Goal: Task Accomplishment & Management: Complete application form

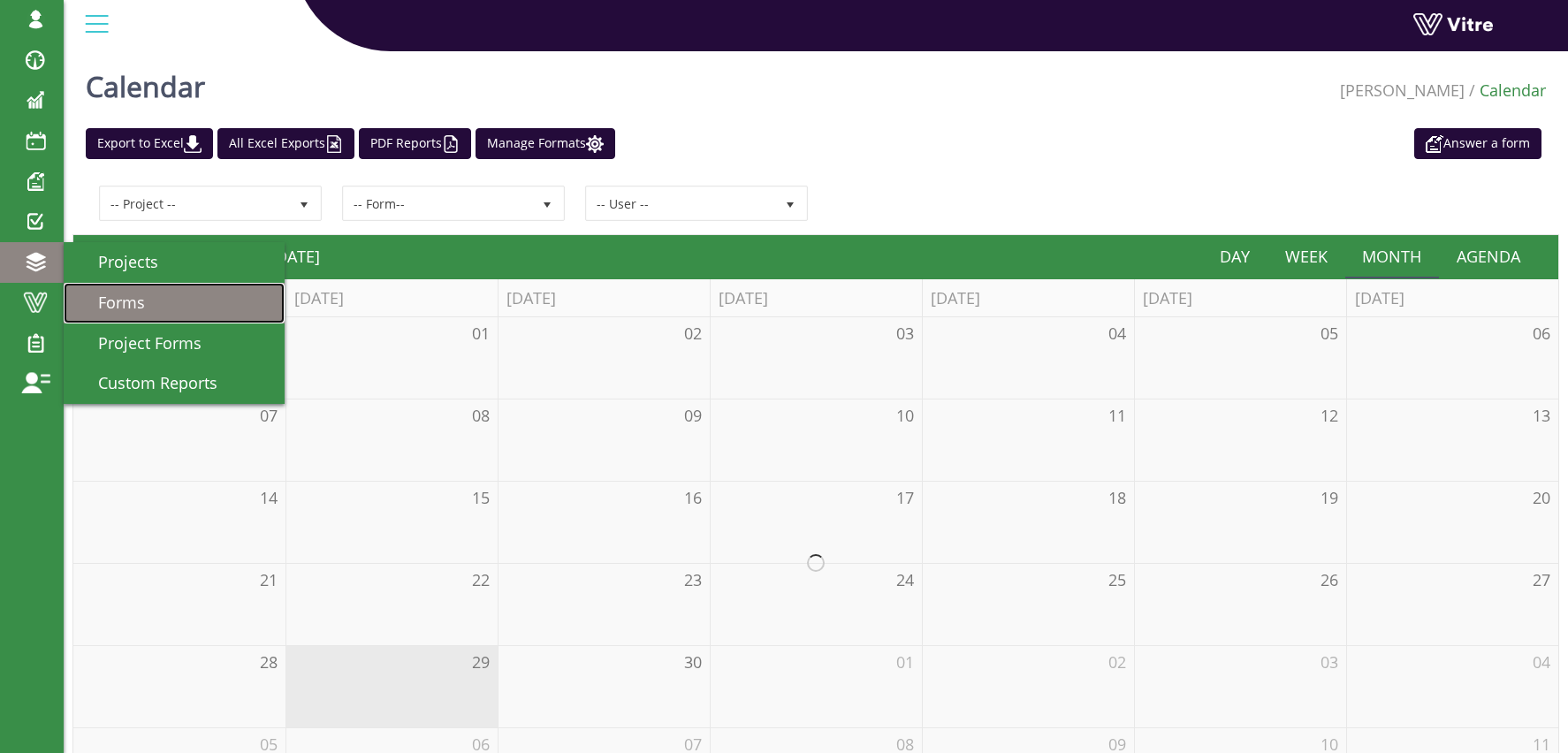
click at [138, 302] on span "Forms" at bounding box center [111, 303] width 68 height 22
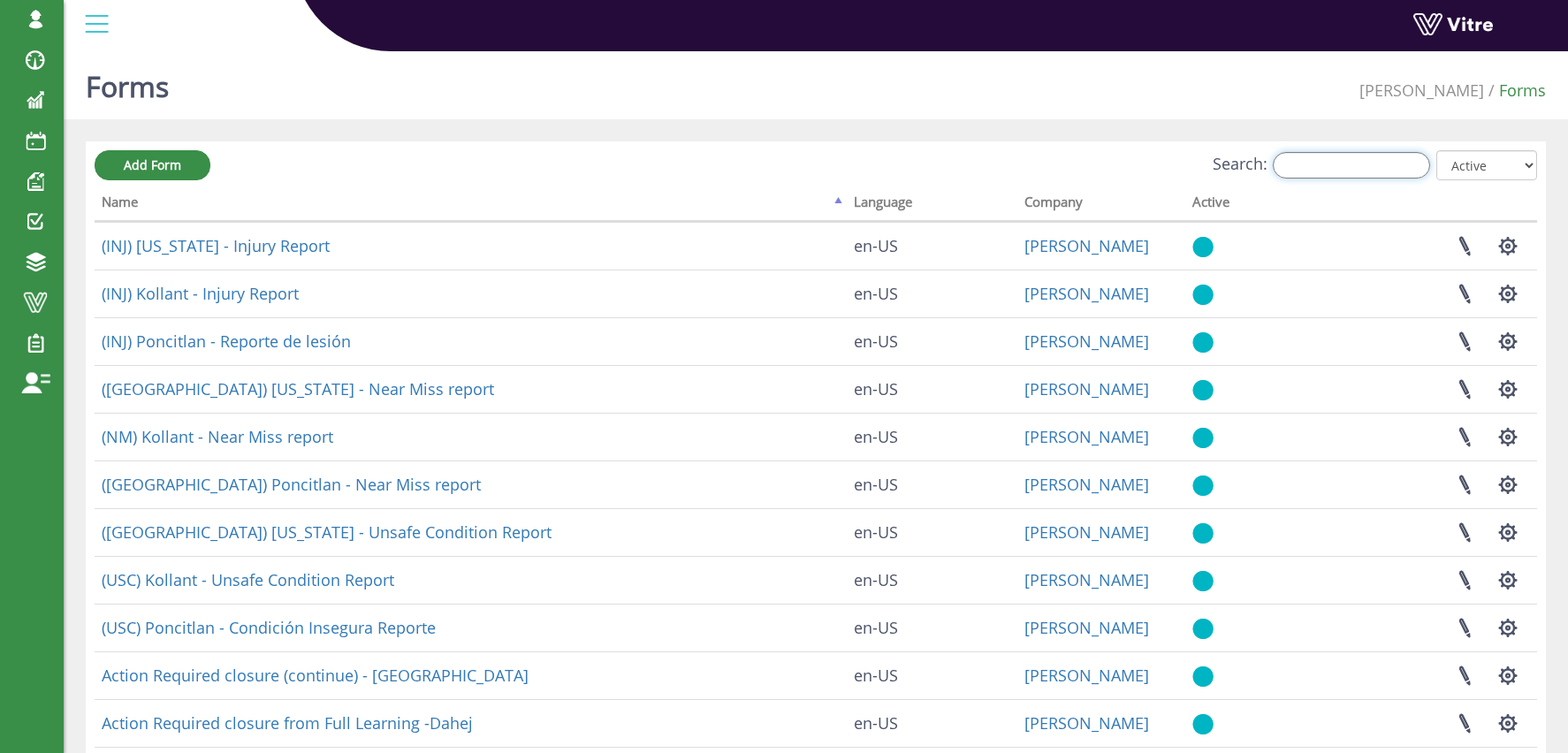
click at [1350, 165] on input "Search:" at bounding box center [1351, 165] width 158 height 26
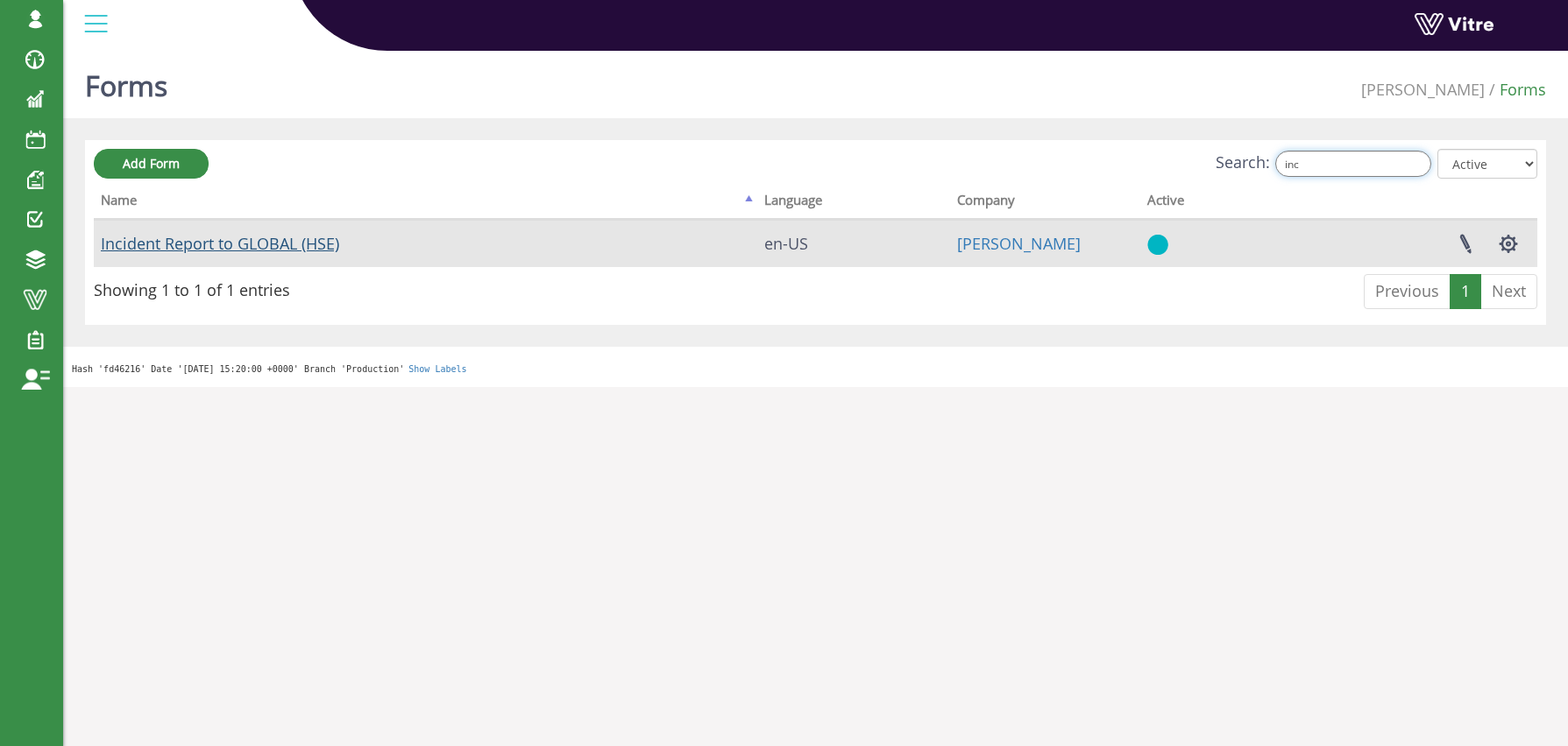
type input "inc"
click at [301, 238] on link "Incident Report to GLOBAL (HSE)" at bounding box center [220, 244] width 238 height 21
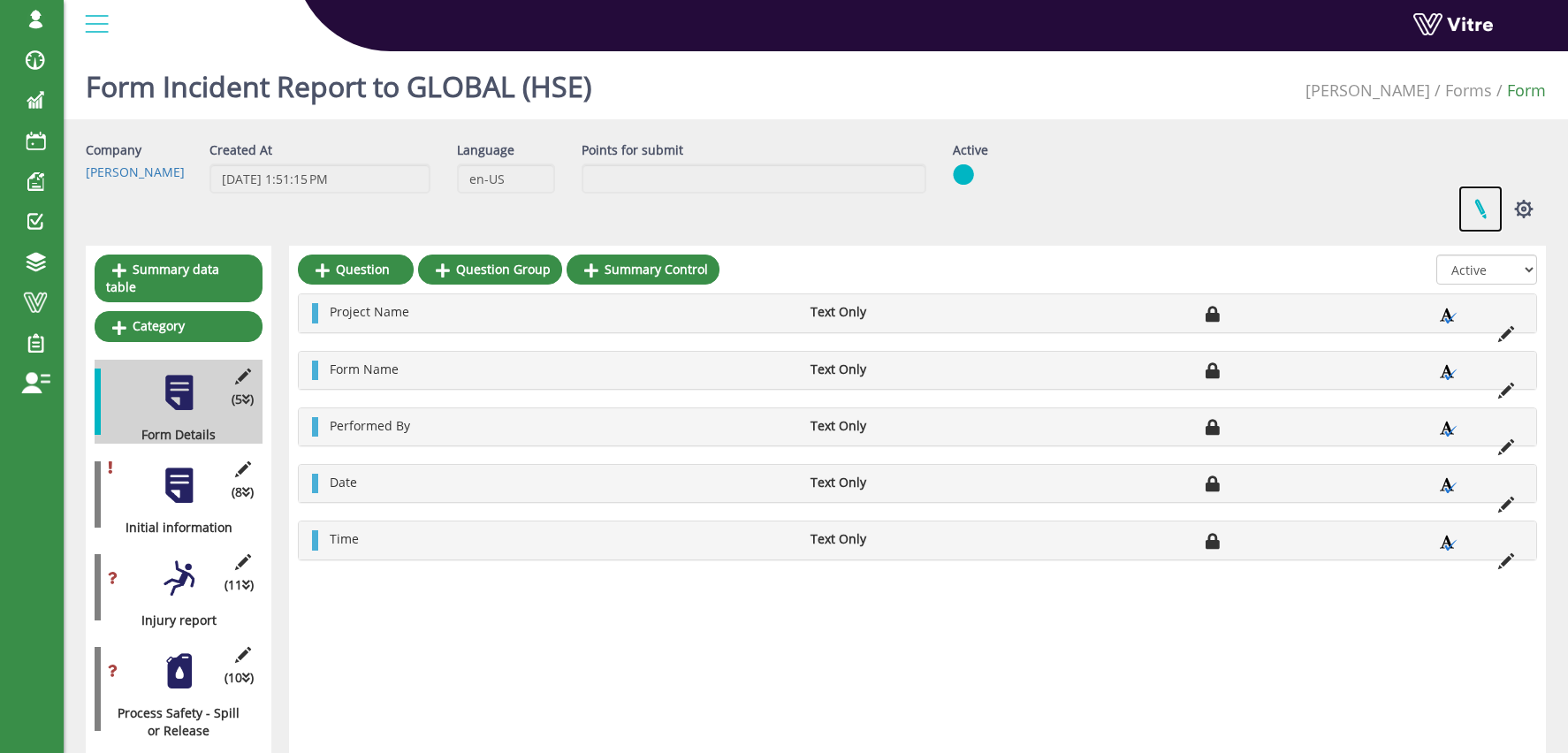
click at [1478, 213] on link at bounding box center [1480, 209] width 44 height 47
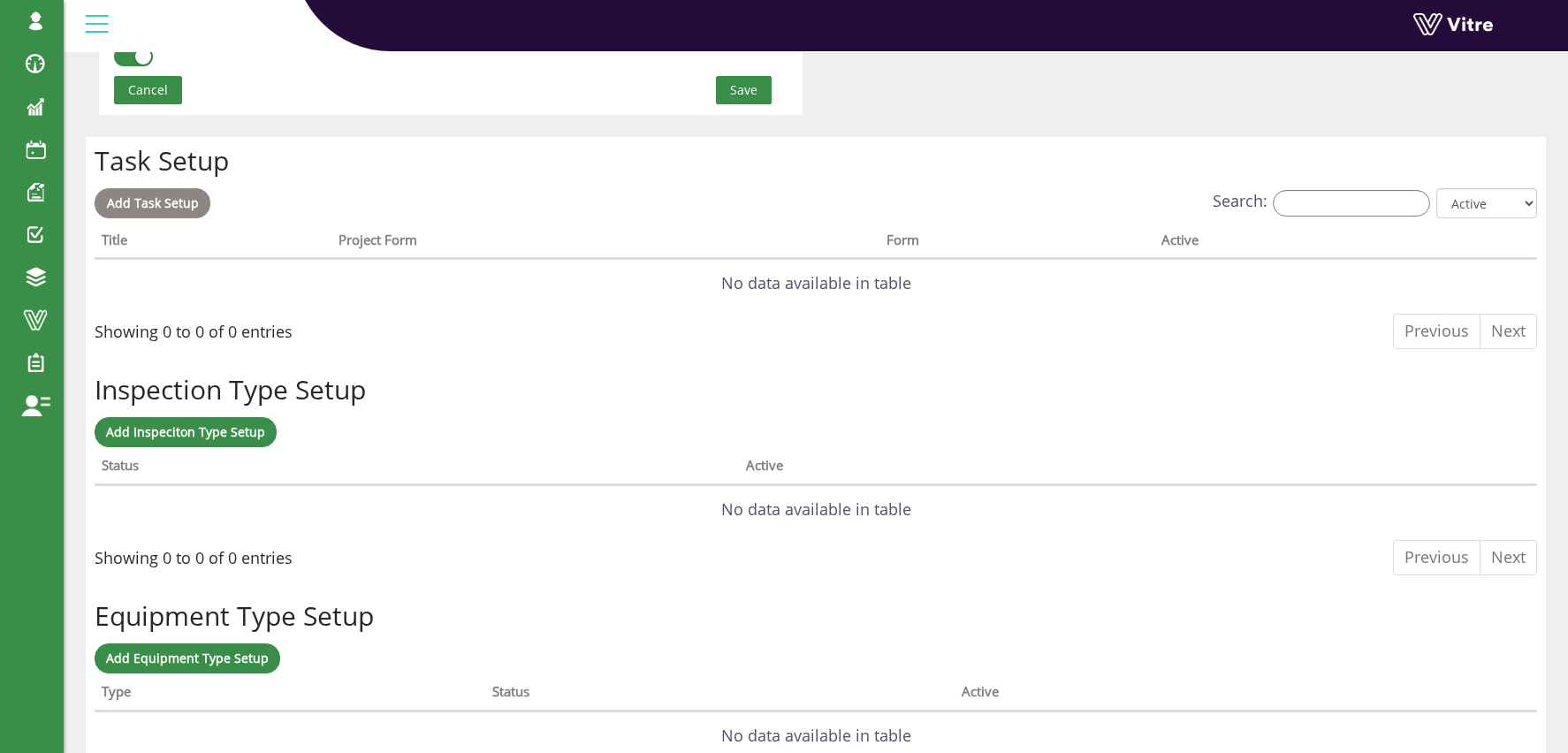
scroll to position [1303, 0]
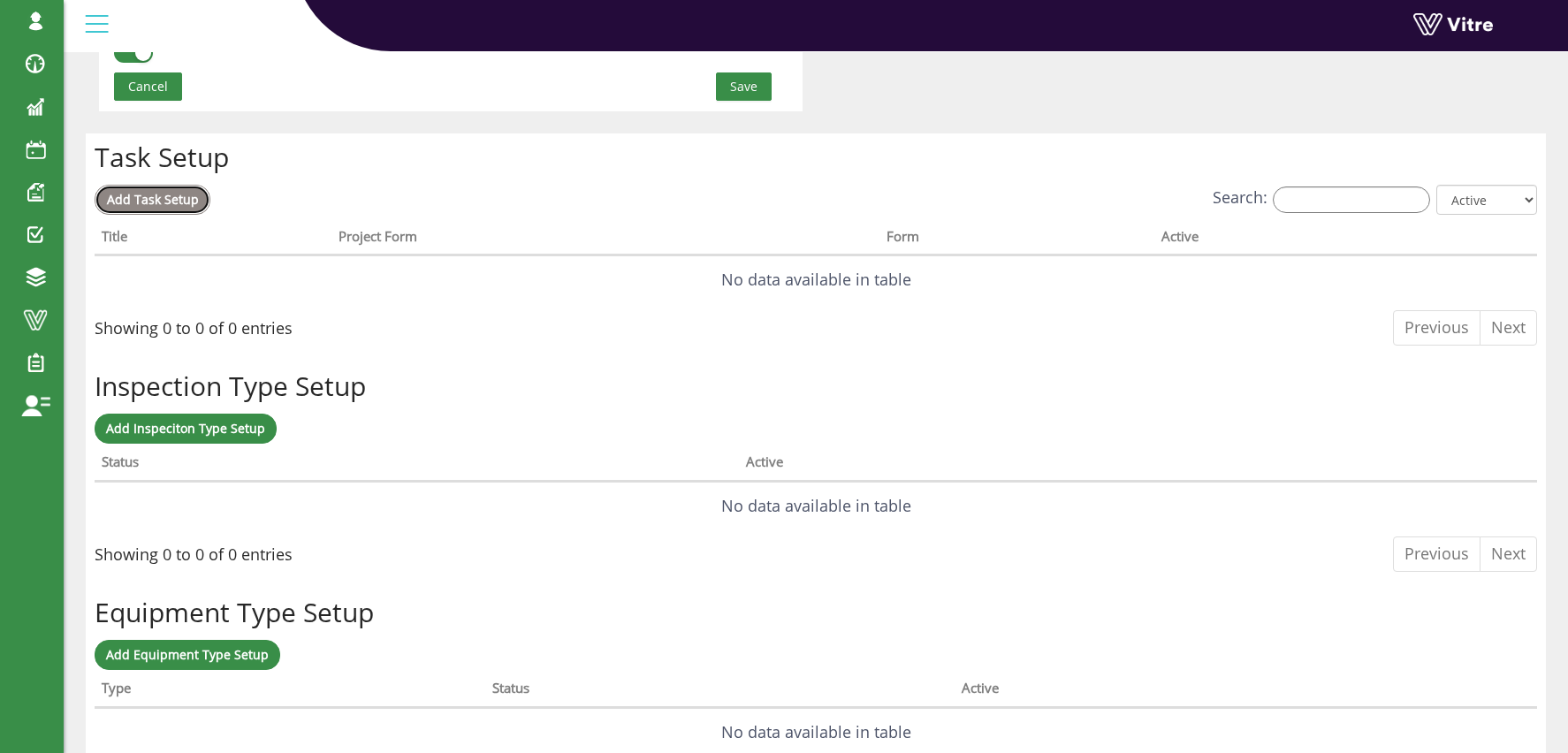
click at [163, 187] on link "Add Task Setup" at bounding box center [152, 199] width 116 height 30
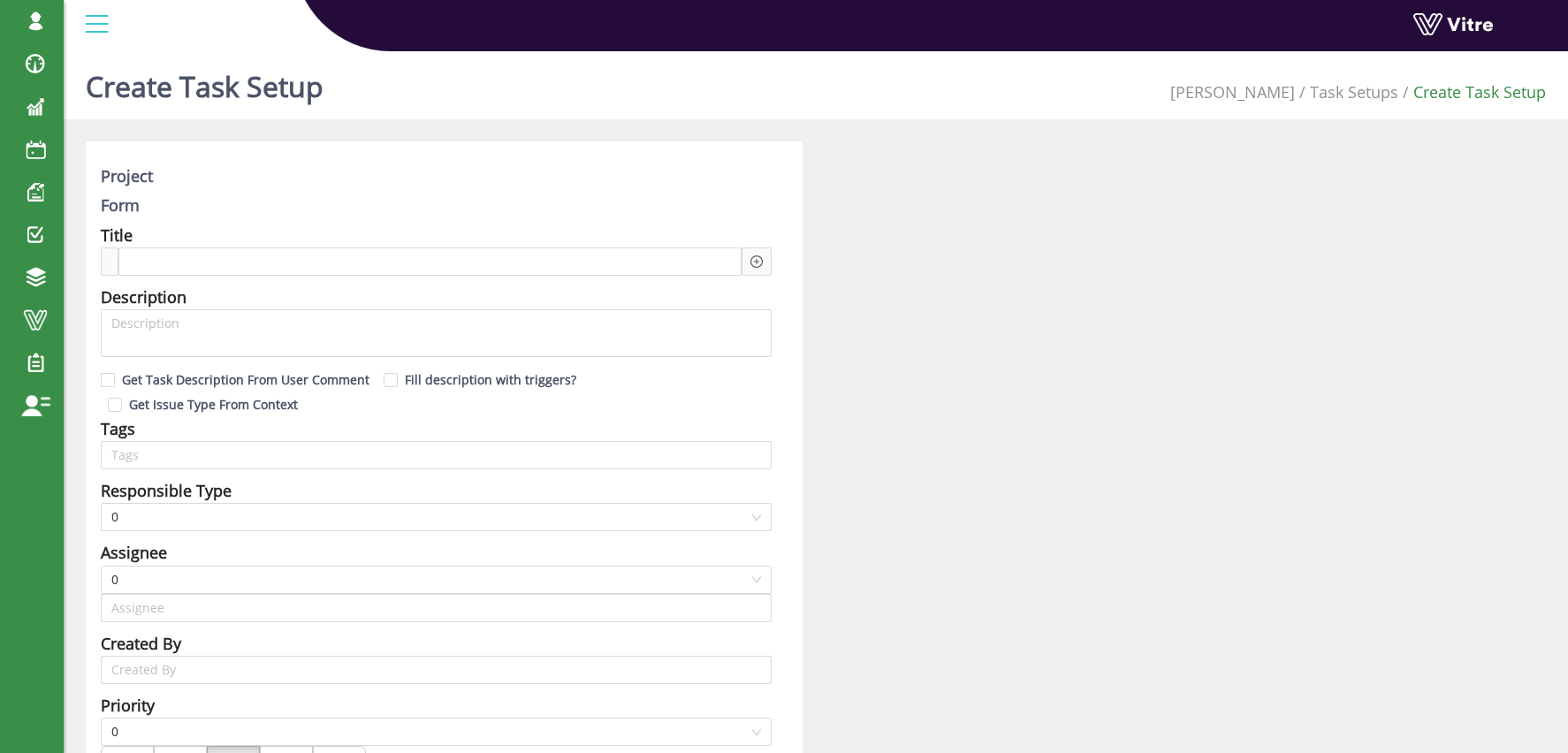
type input "[PERSON_NAME] SU"
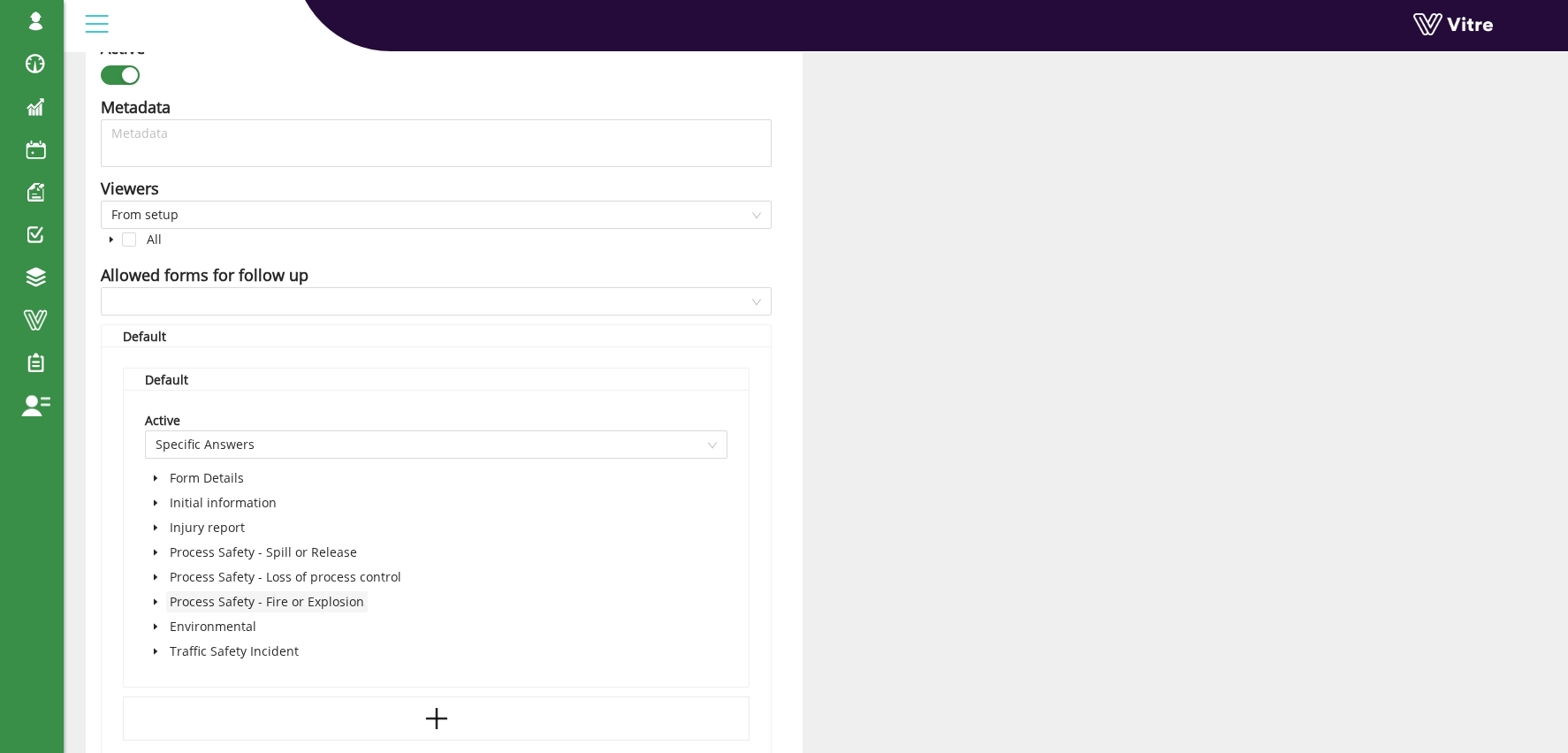
scroll to position [1039, 0]
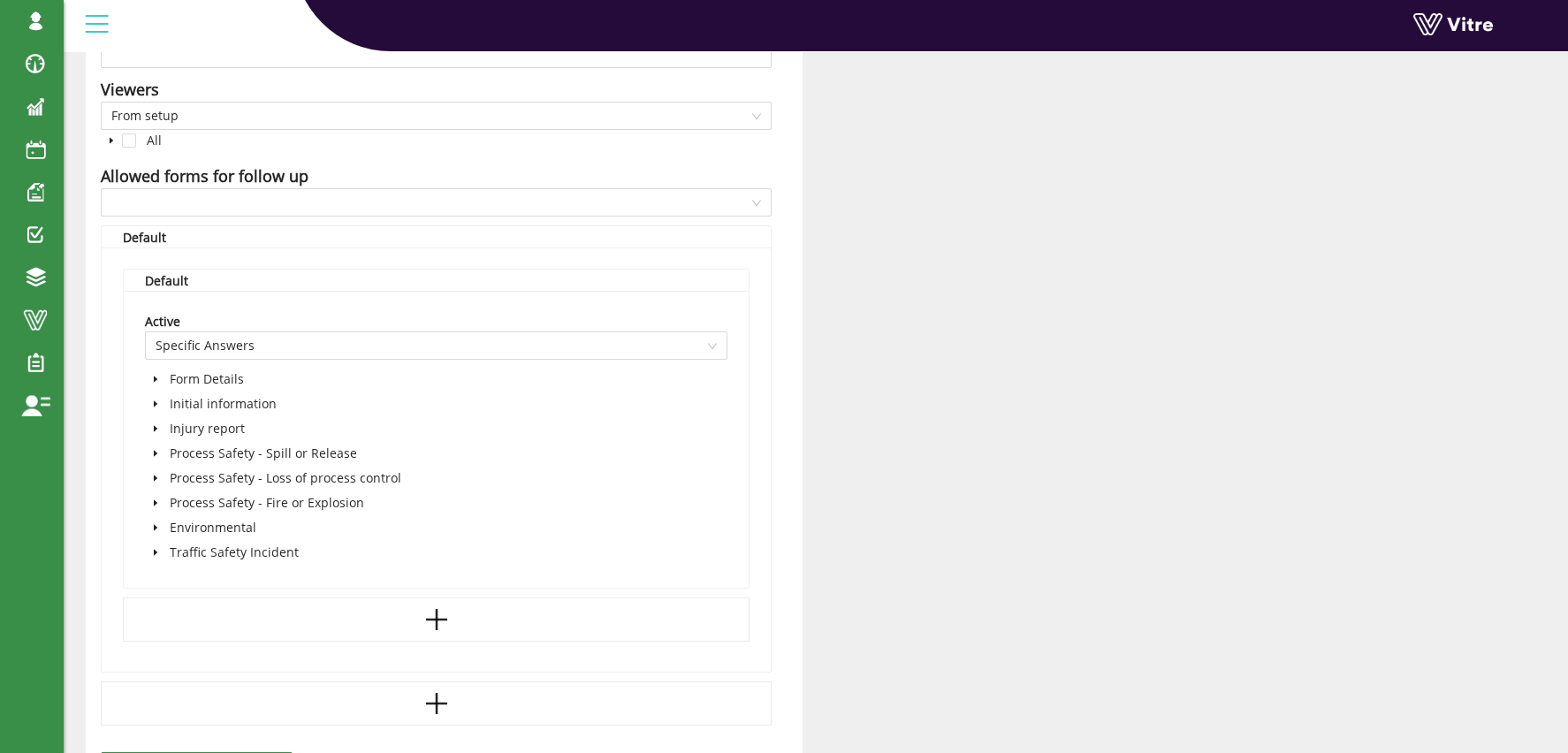
click at [157, 404] on icon "caret-down" at bounding box center [156, 404] width 9 height 9
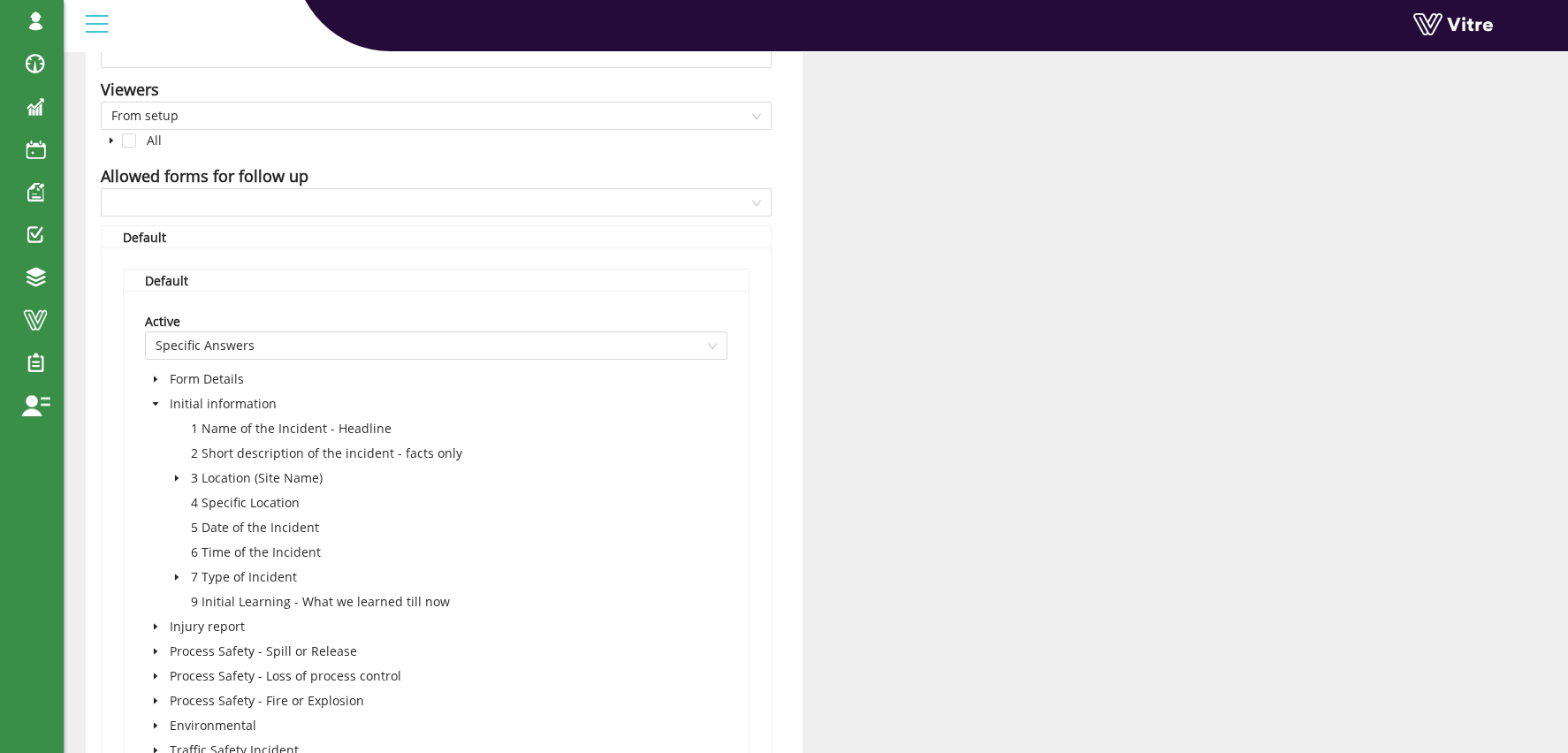
click at [177, 476] on icon "caret-down" at bounding box center [177, 478] width 9 height 9
click at [219, 504] on span at bounding box center [216, 503] width 14 height 14
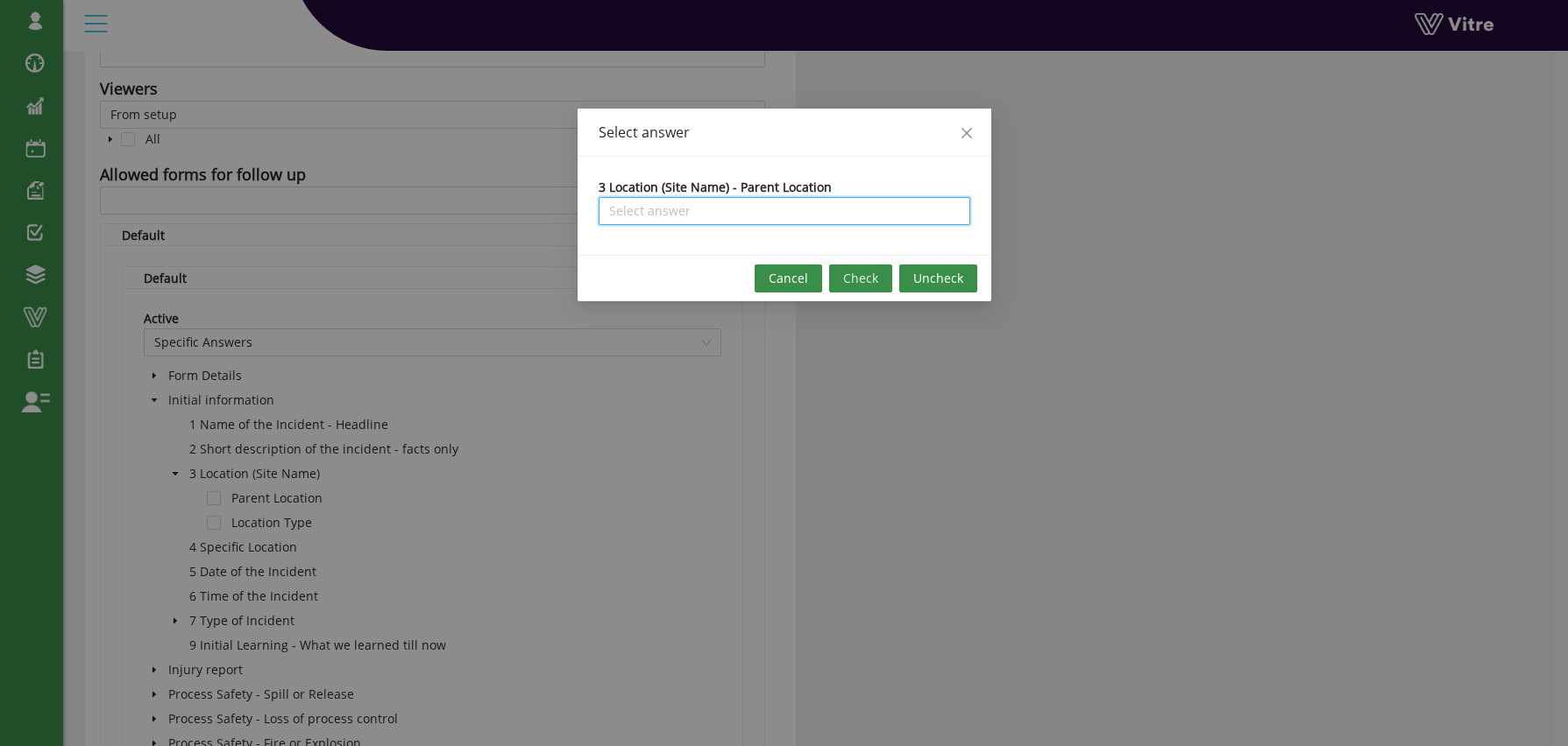
click at [664, 212] on input "search" at bounding box center [784, 211] width 351 height 26
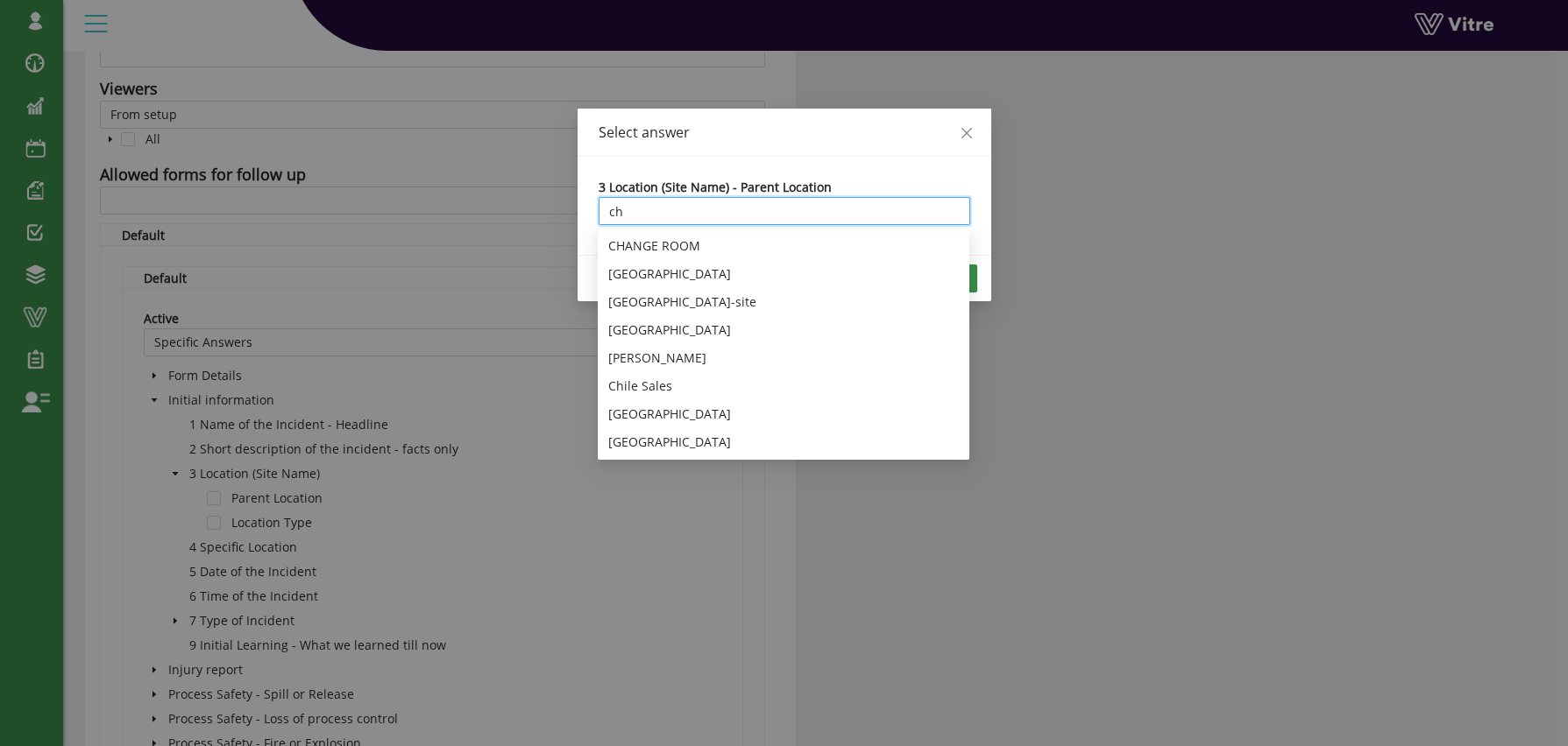
type input "ch"
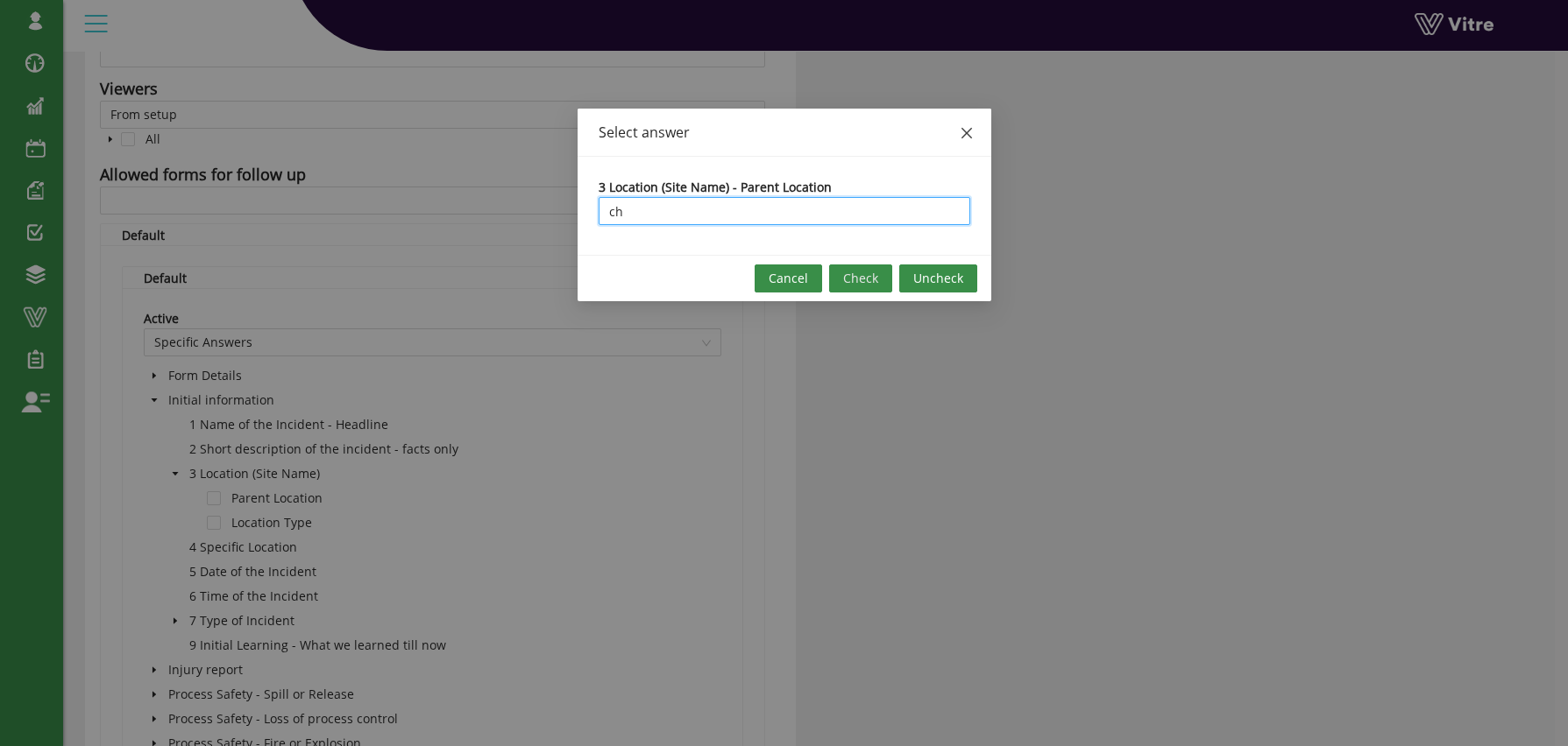
click at [963, 136] on icon "close" at bounding box center [965, 133] width 11 height 11
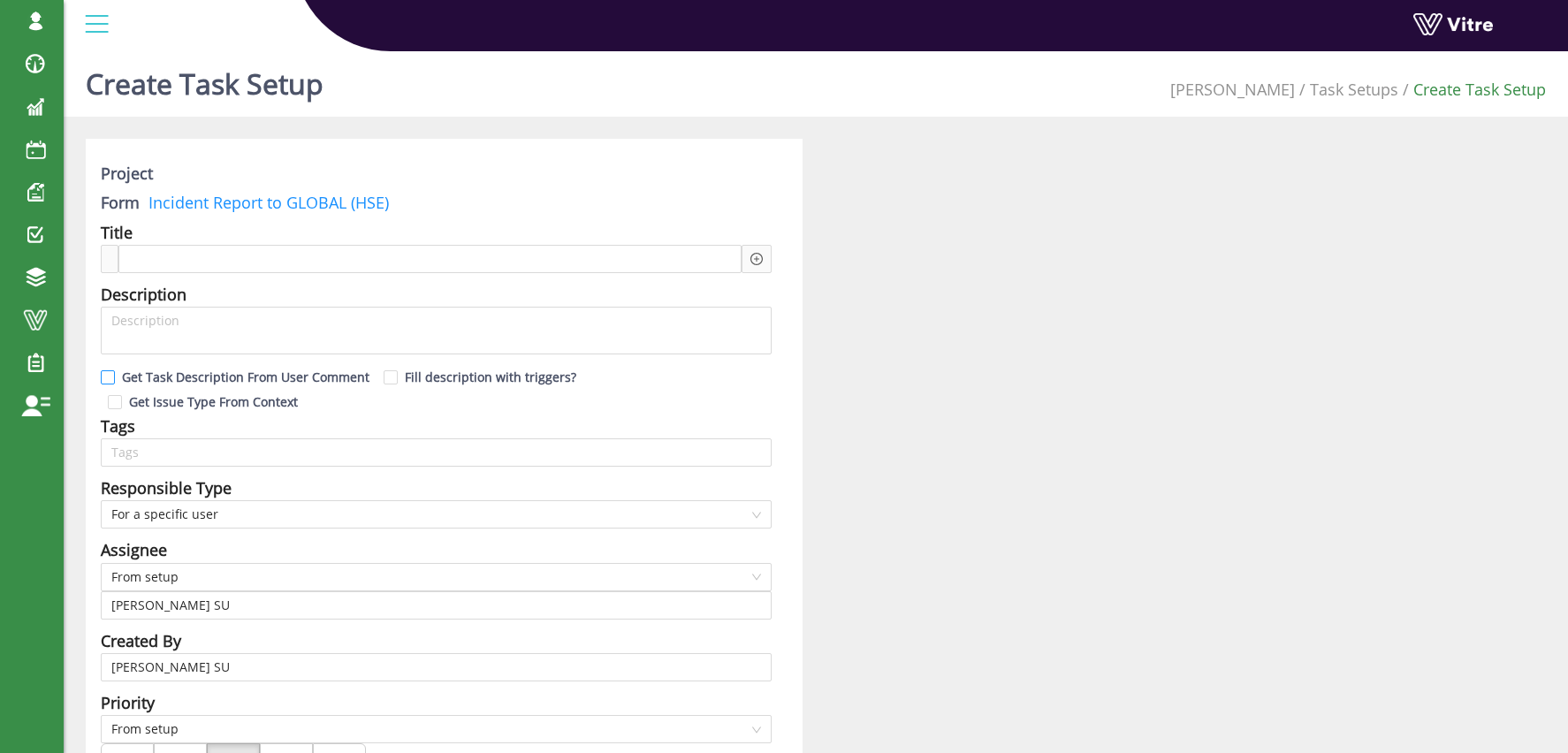
scroll to position [0, 0]
click at [144, 266] on span at bounding box center [193, 262] width 122 height 20
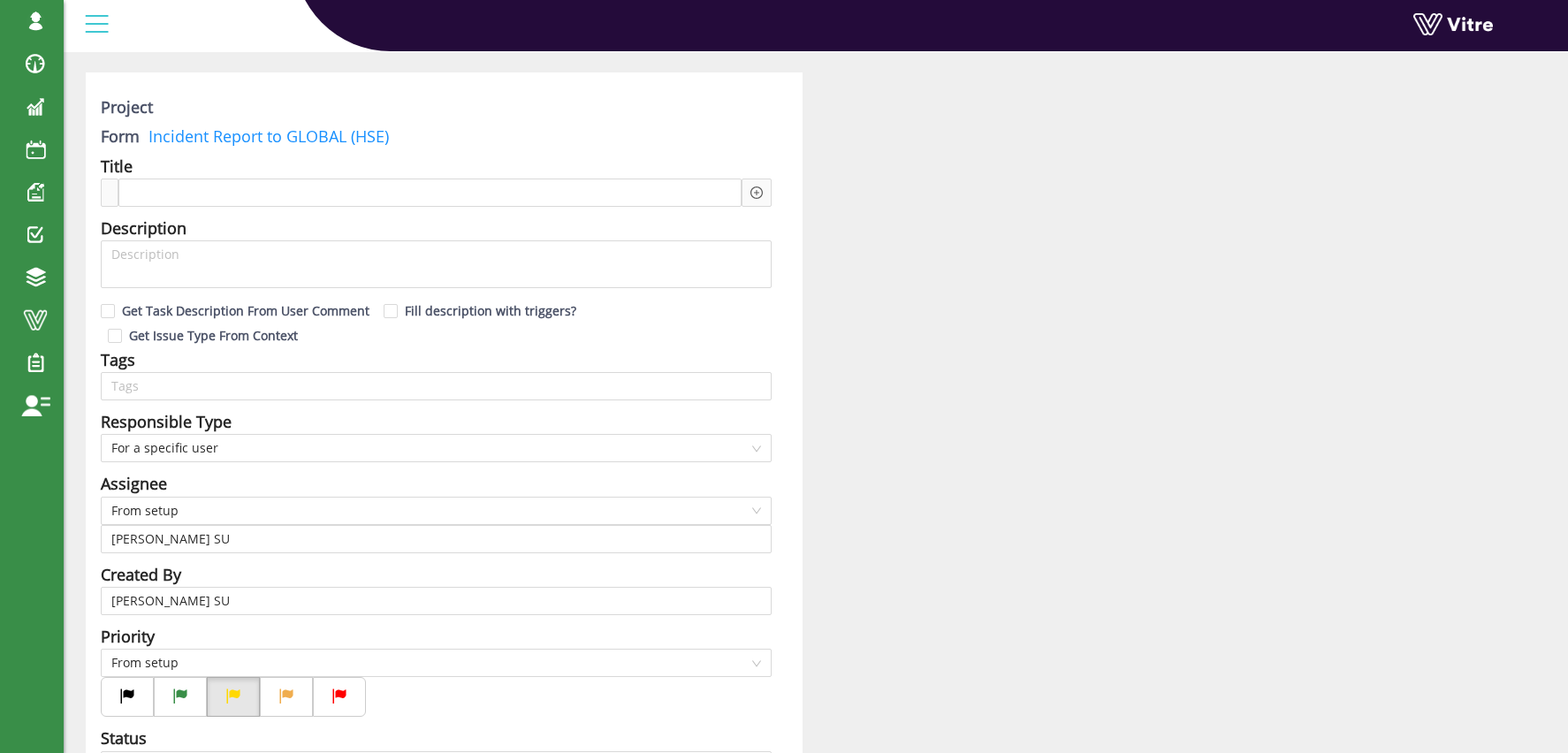
scroll to position [70, 0]
click at [184, 508] on span "From setup" at bounding box center [436, 509] width 649 height 26
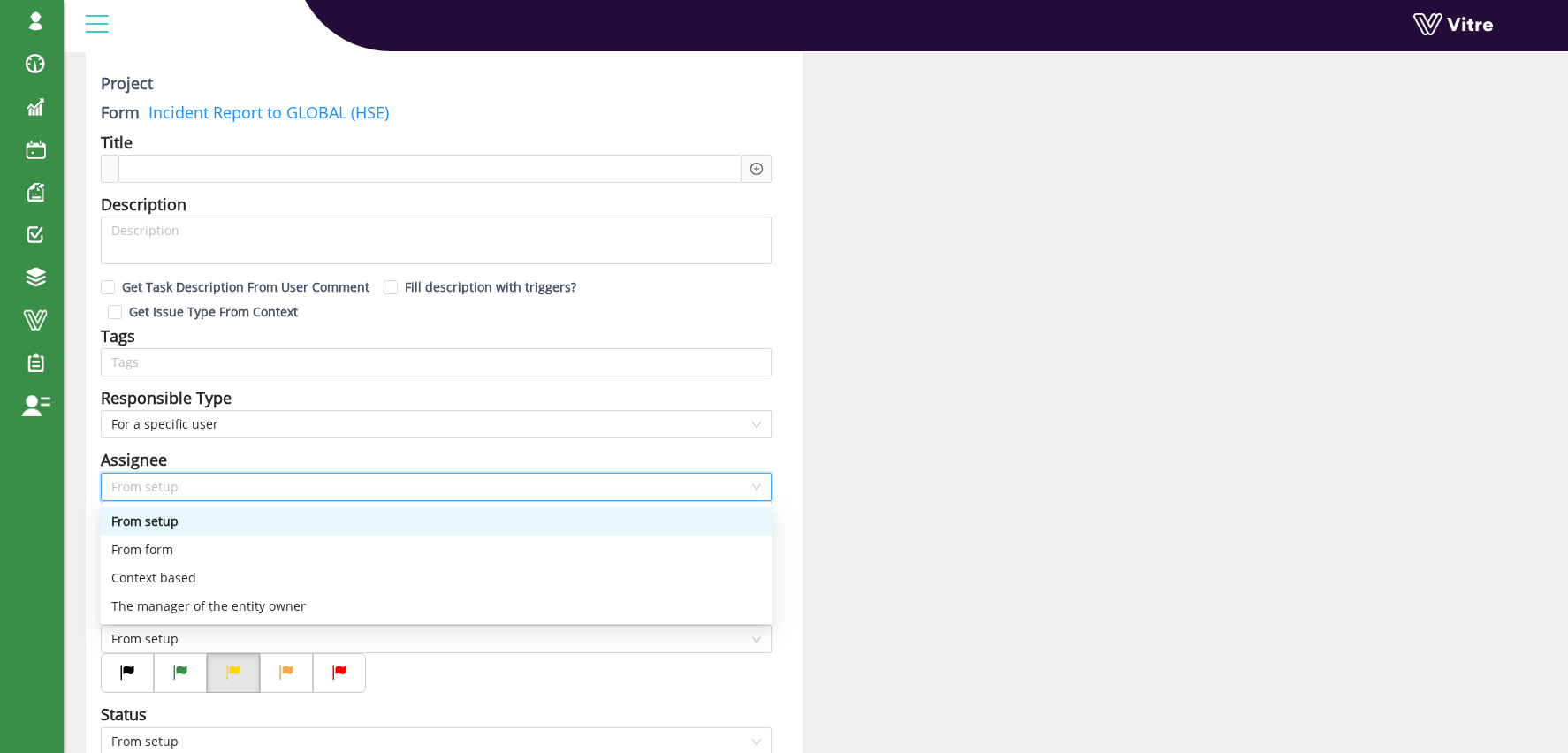
scroll to position [94, 0]
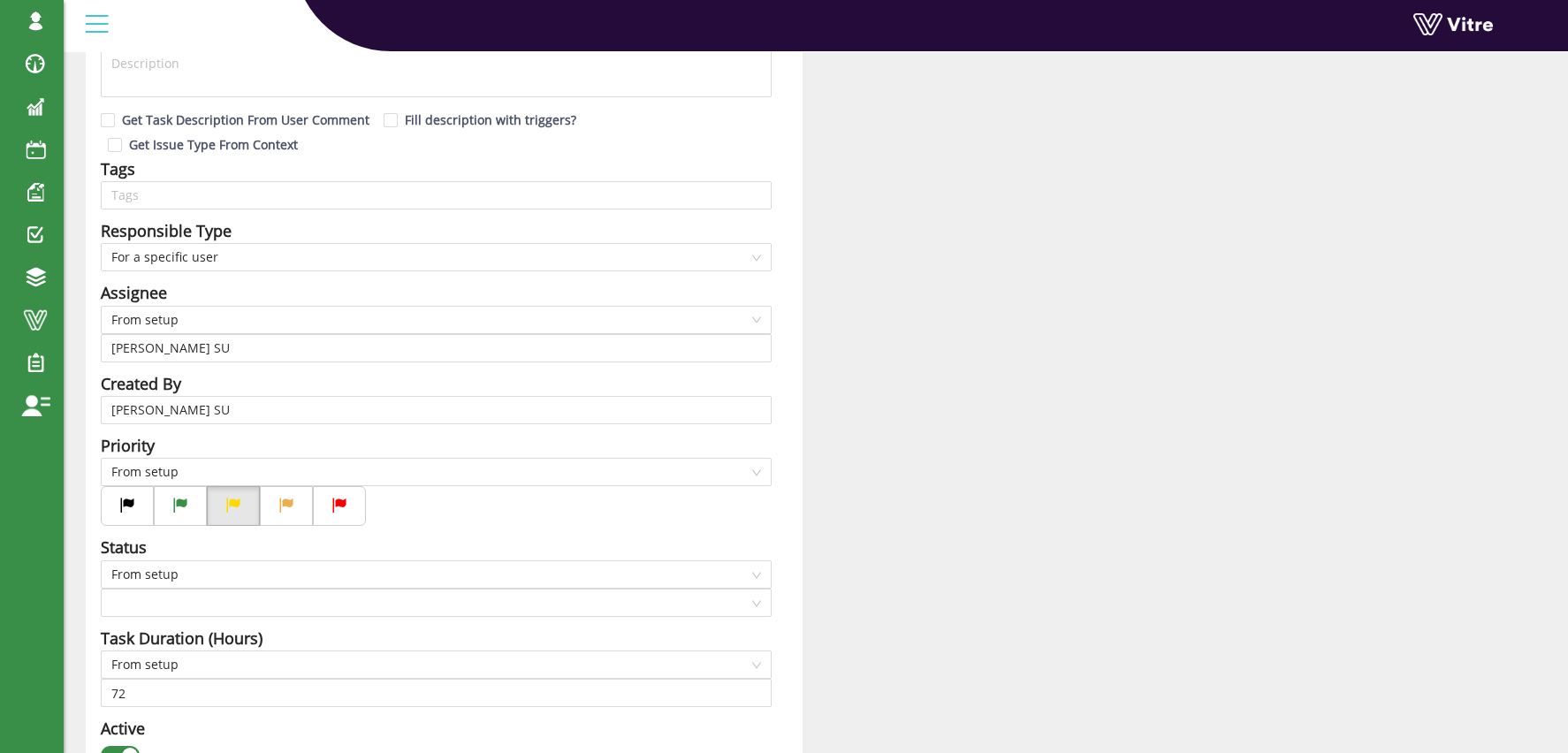
scroll to position [364, 0]
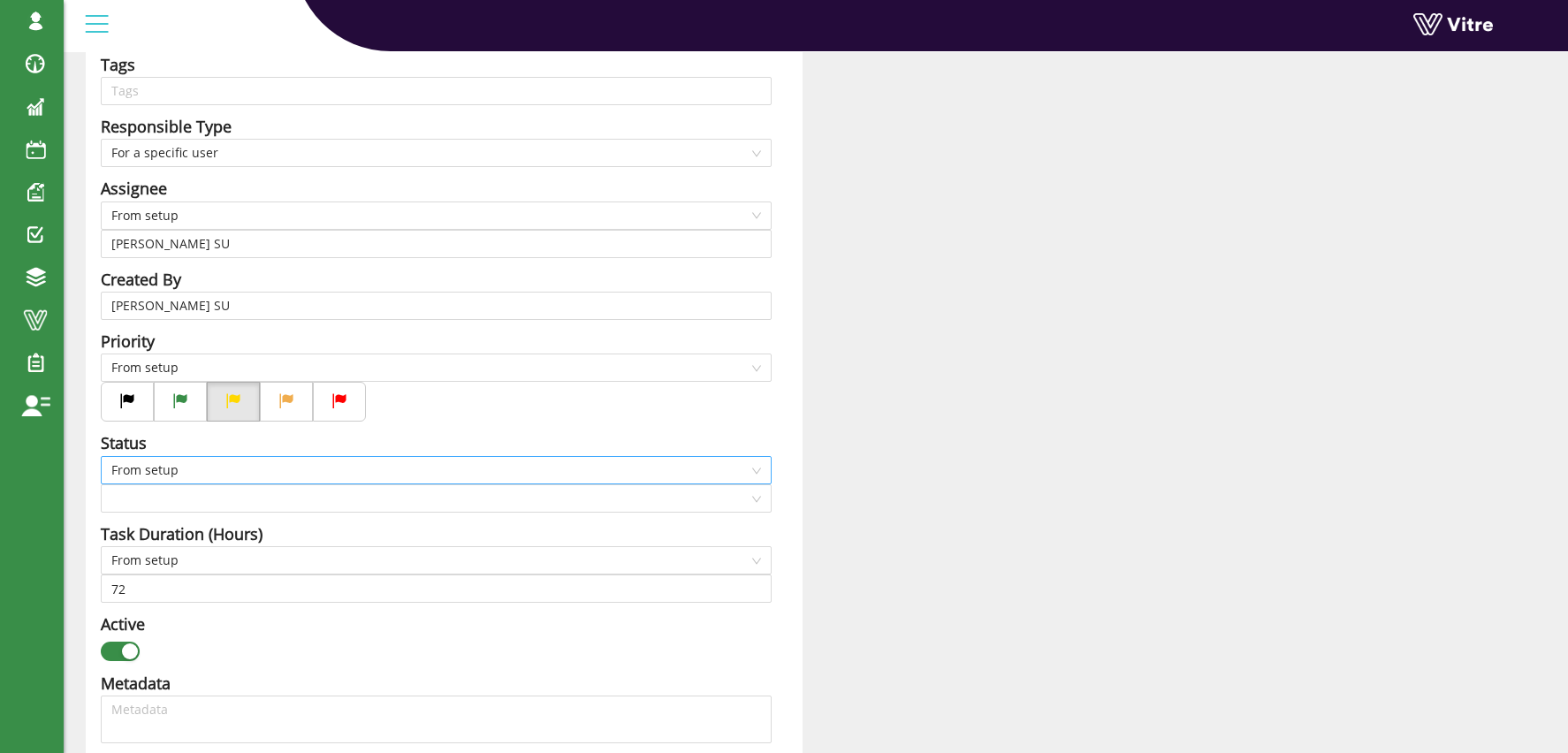
click at [162, 479] on span "From setup" at bounding box center [436, 469] width 649 height 26
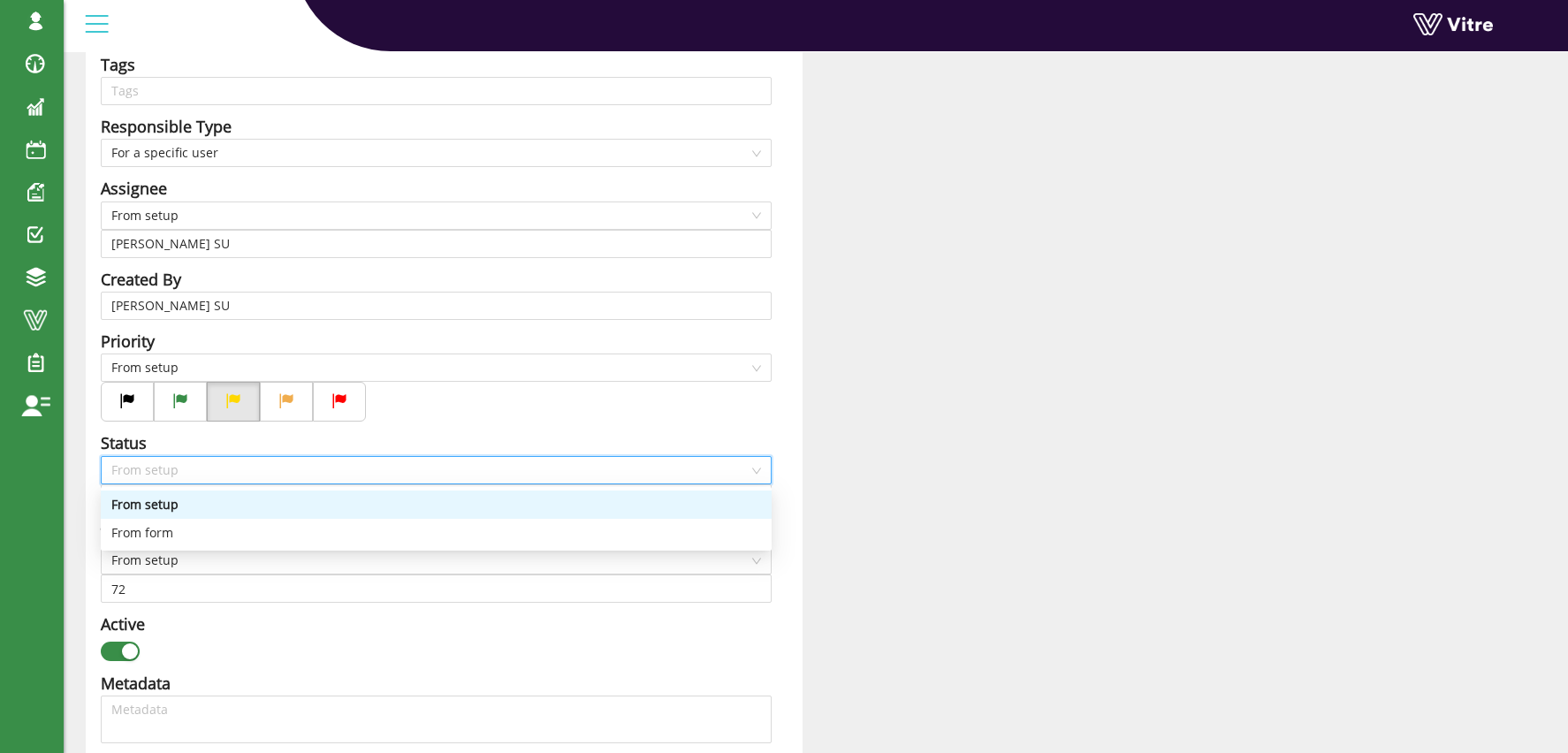
click at [180, 504] on div "From setup" at bounding box center [436, 505] width 649 height 20
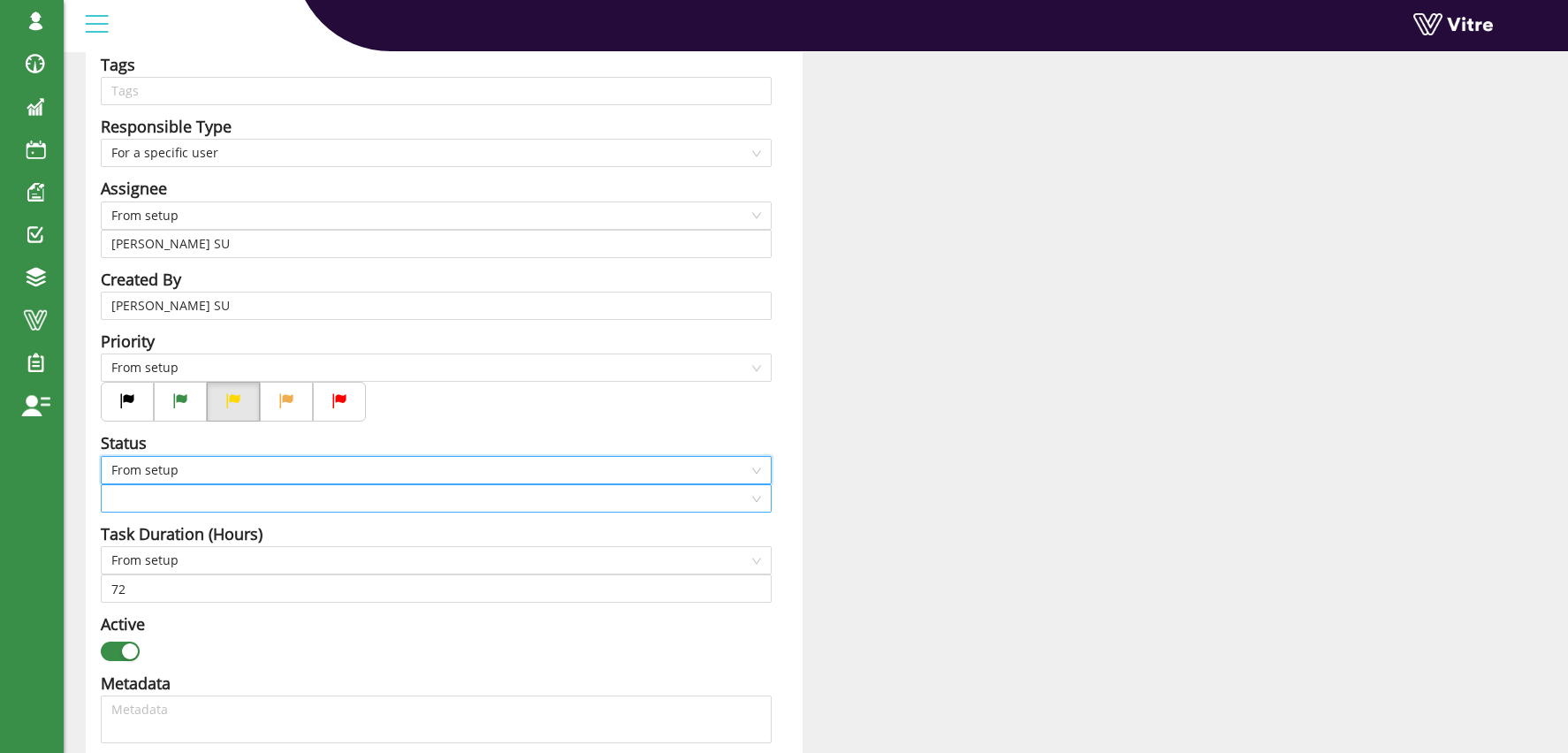
click at [171, 497] on input "search" at bounding box center [431, 498] width 638 height 26
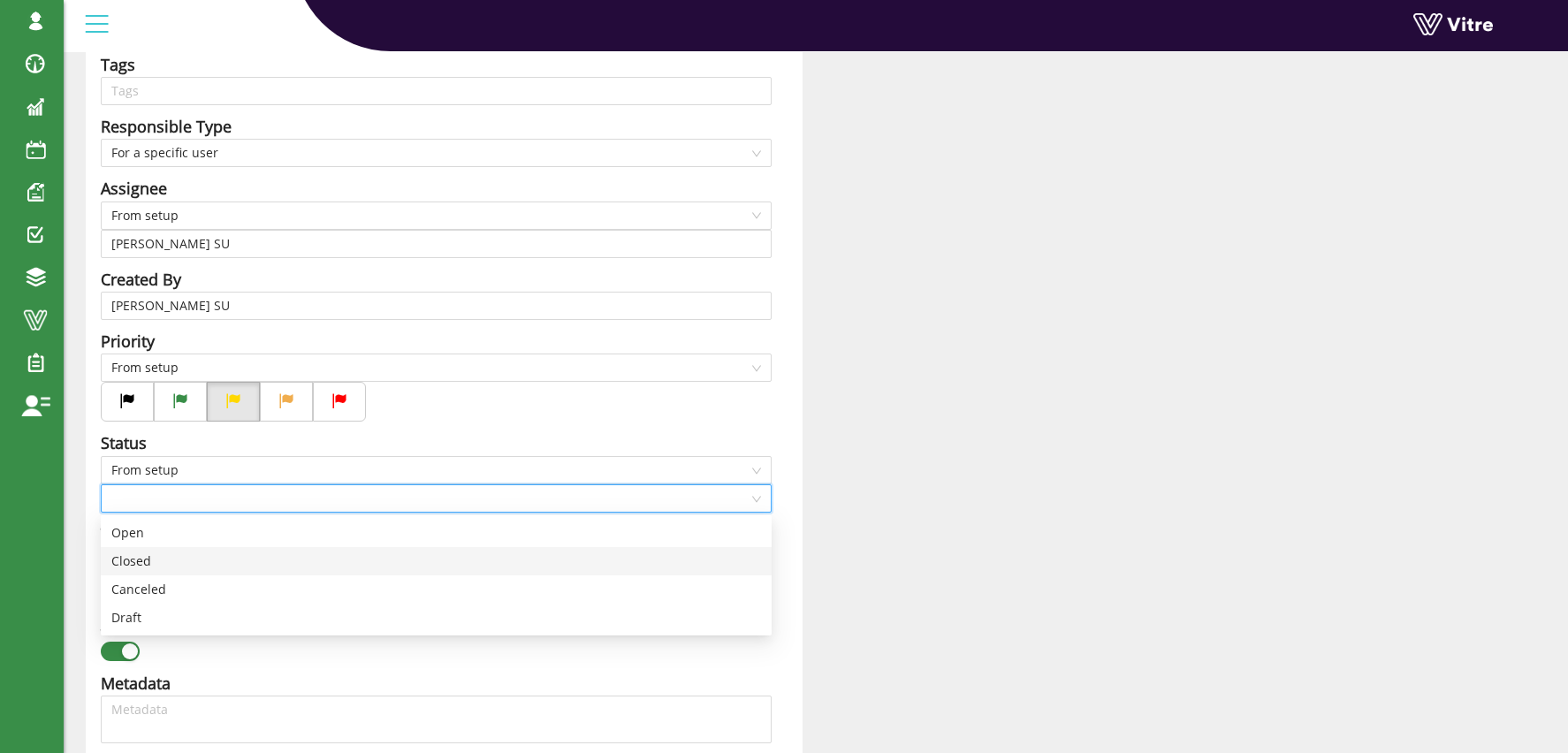
drag, startPoint x: 164, startPoint y: 564, endPoint x: 142, endPoint y: 540, distance: 32.6
click at [157, 558] on div "Closed" at bounding box center [436, 561] width 649 height 20
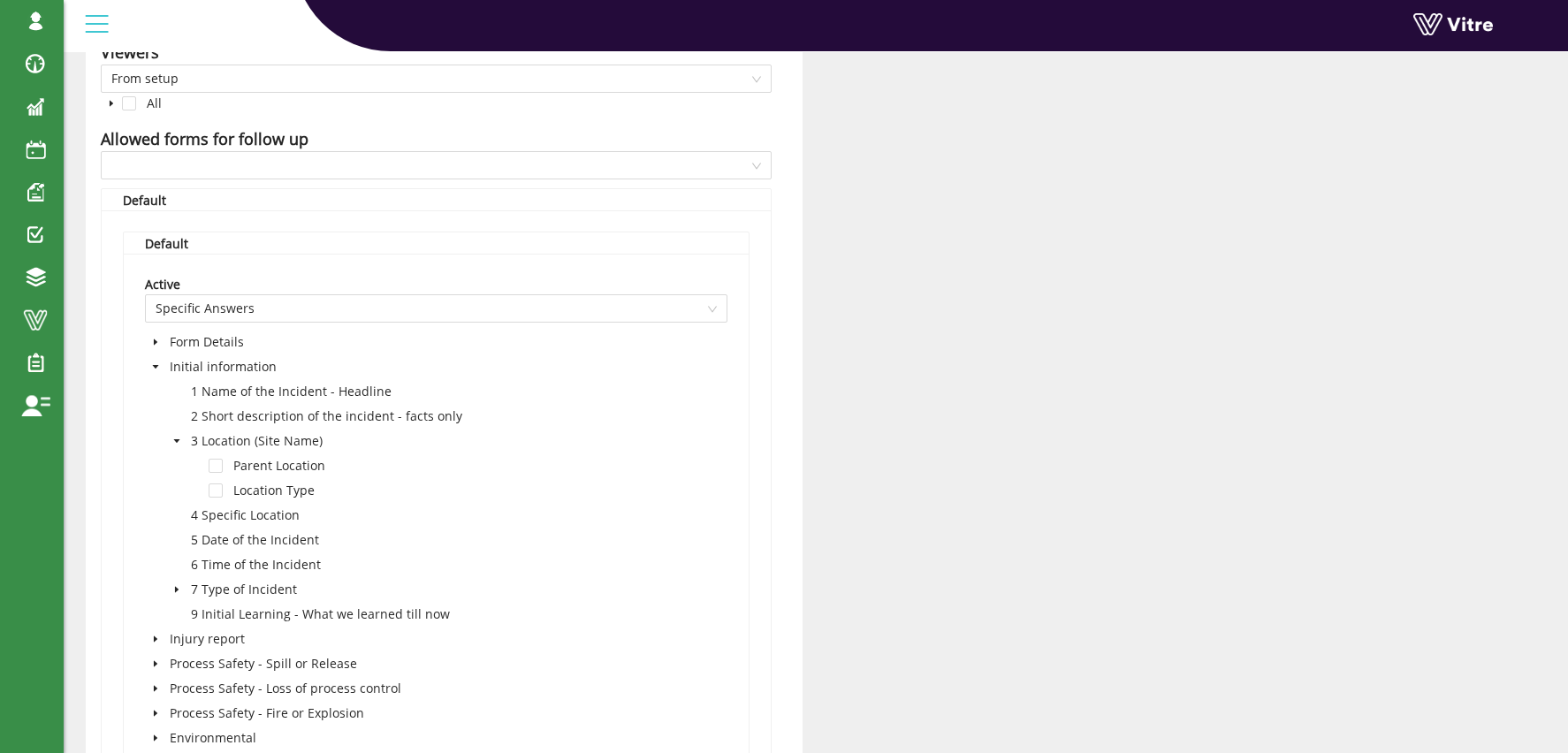
scroll to position [1079, 0]
click at [151, 358] on span at bounding box center [156, 365] width 22 height 22
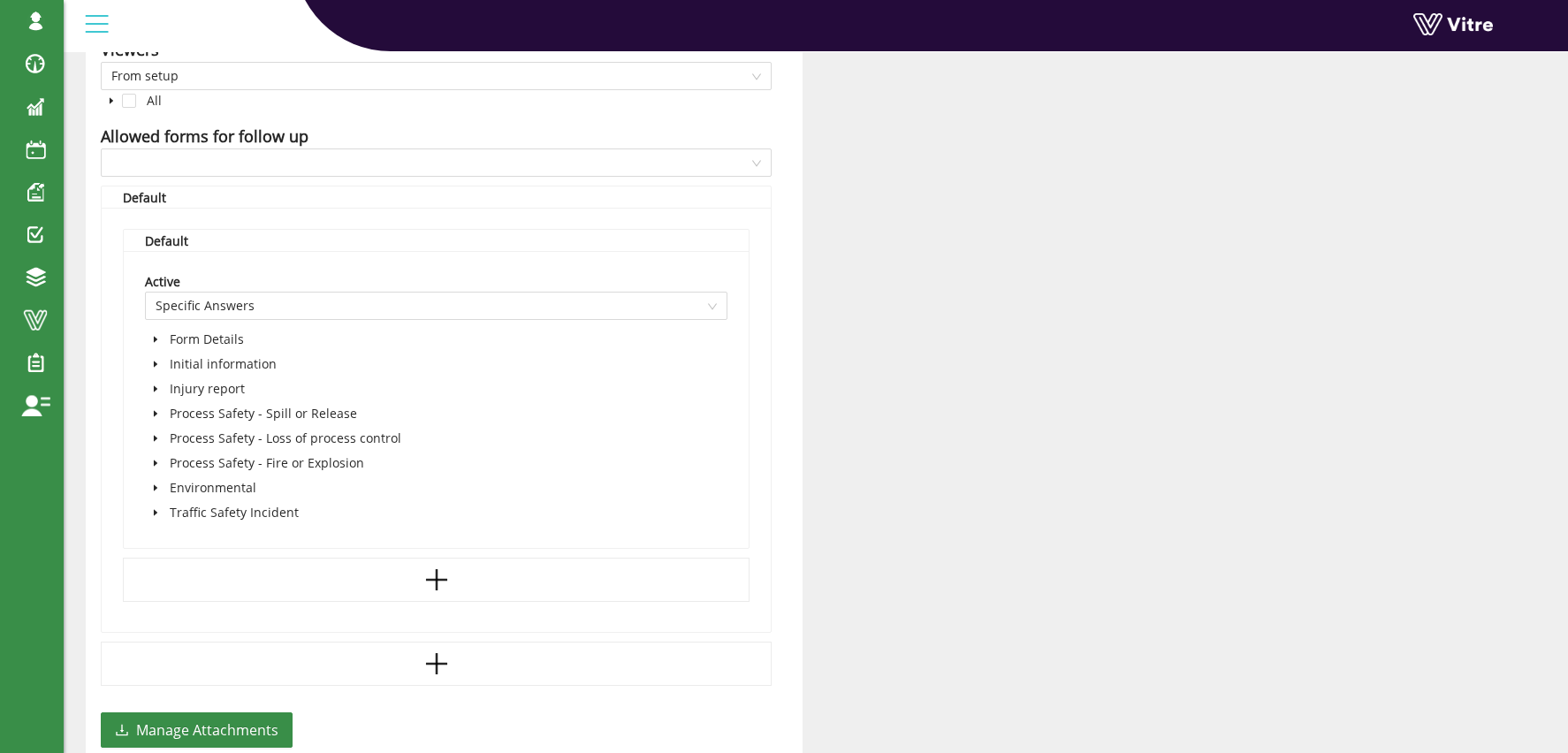
click at [154, 366] on icon "caret-down" at bounding box center [156, 364] width 4 height 6
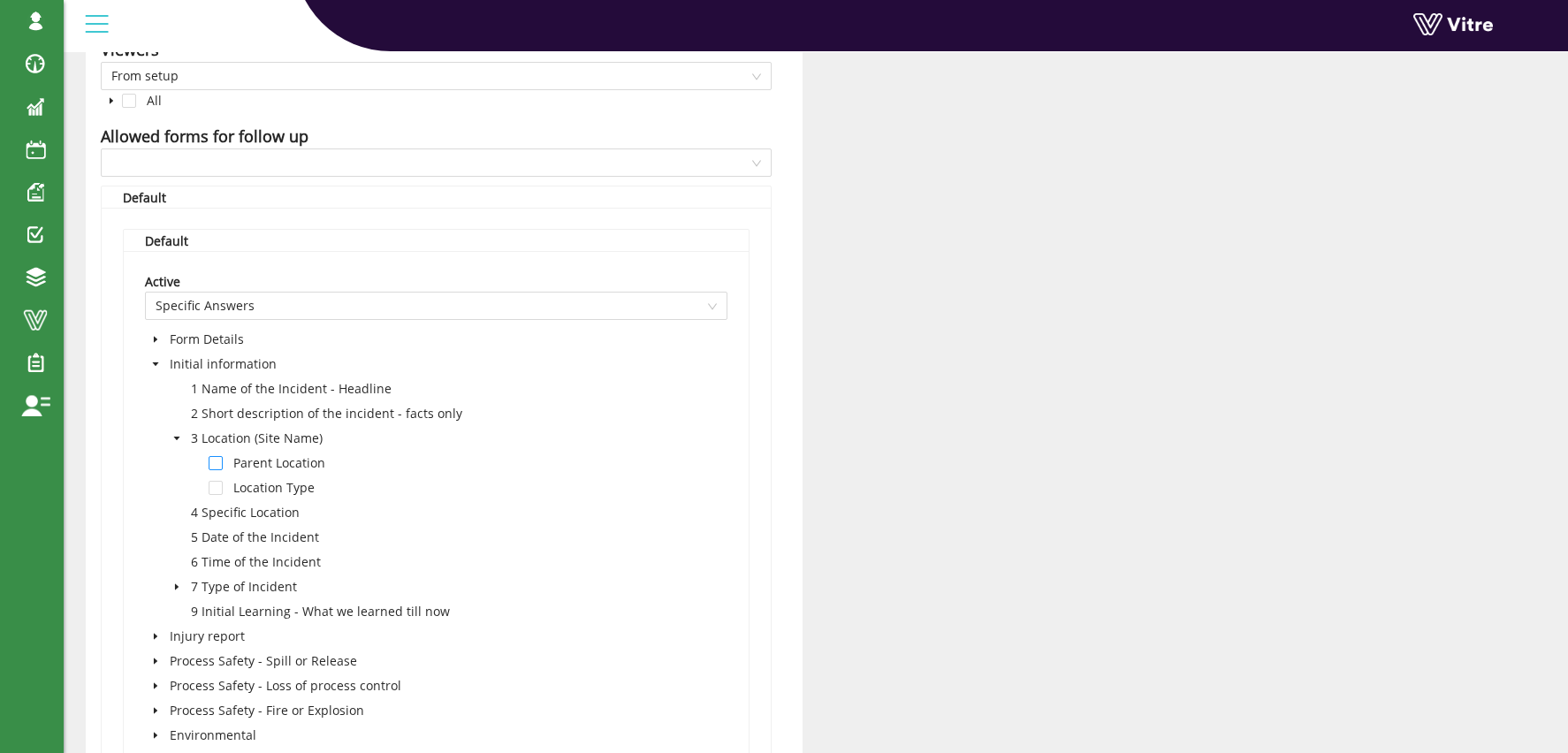
click at [214, 463] on span at bounding box center [216, 463] width 14 height 14
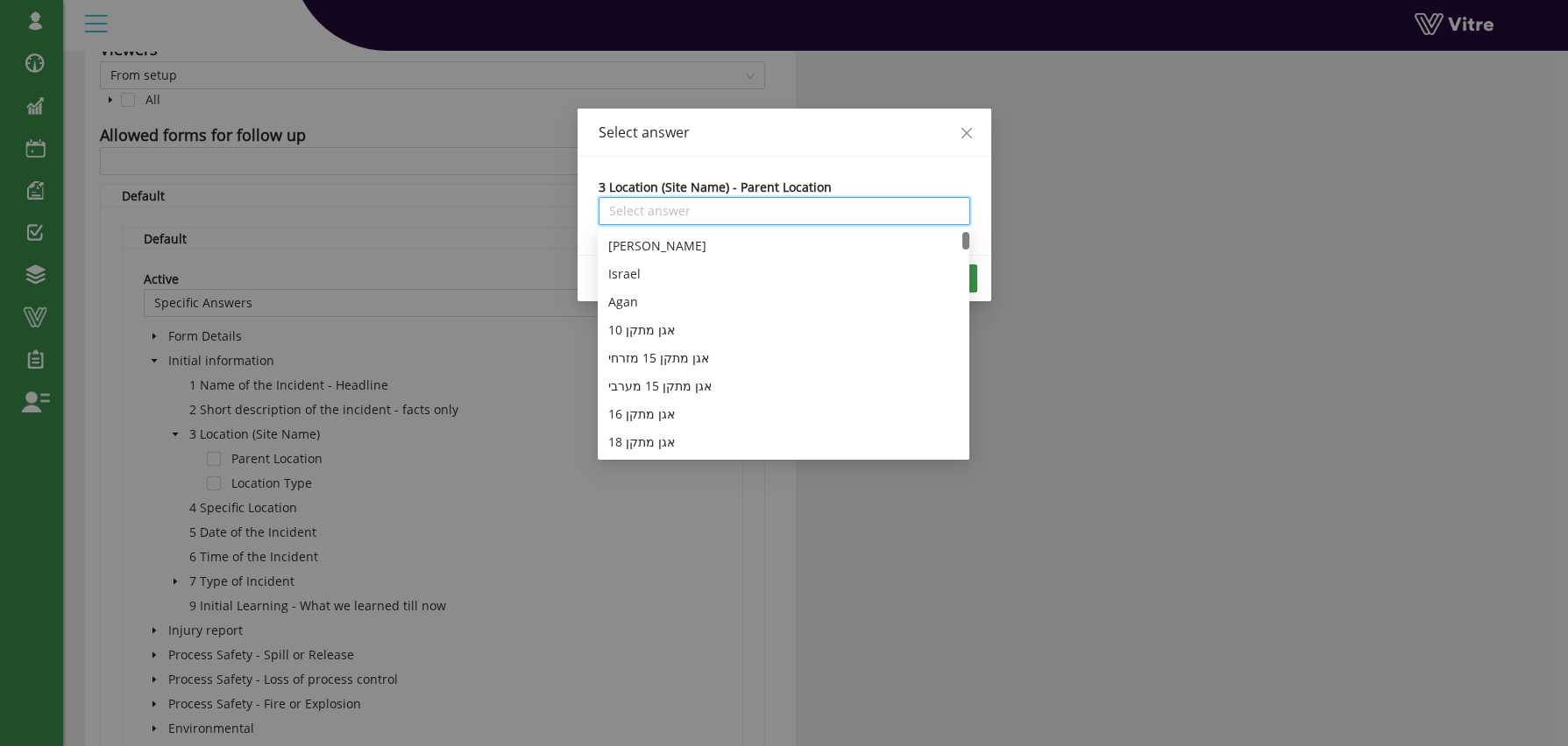
click at [660, 215] on input "search" at bounding box center [784, 211] width 351 height 26
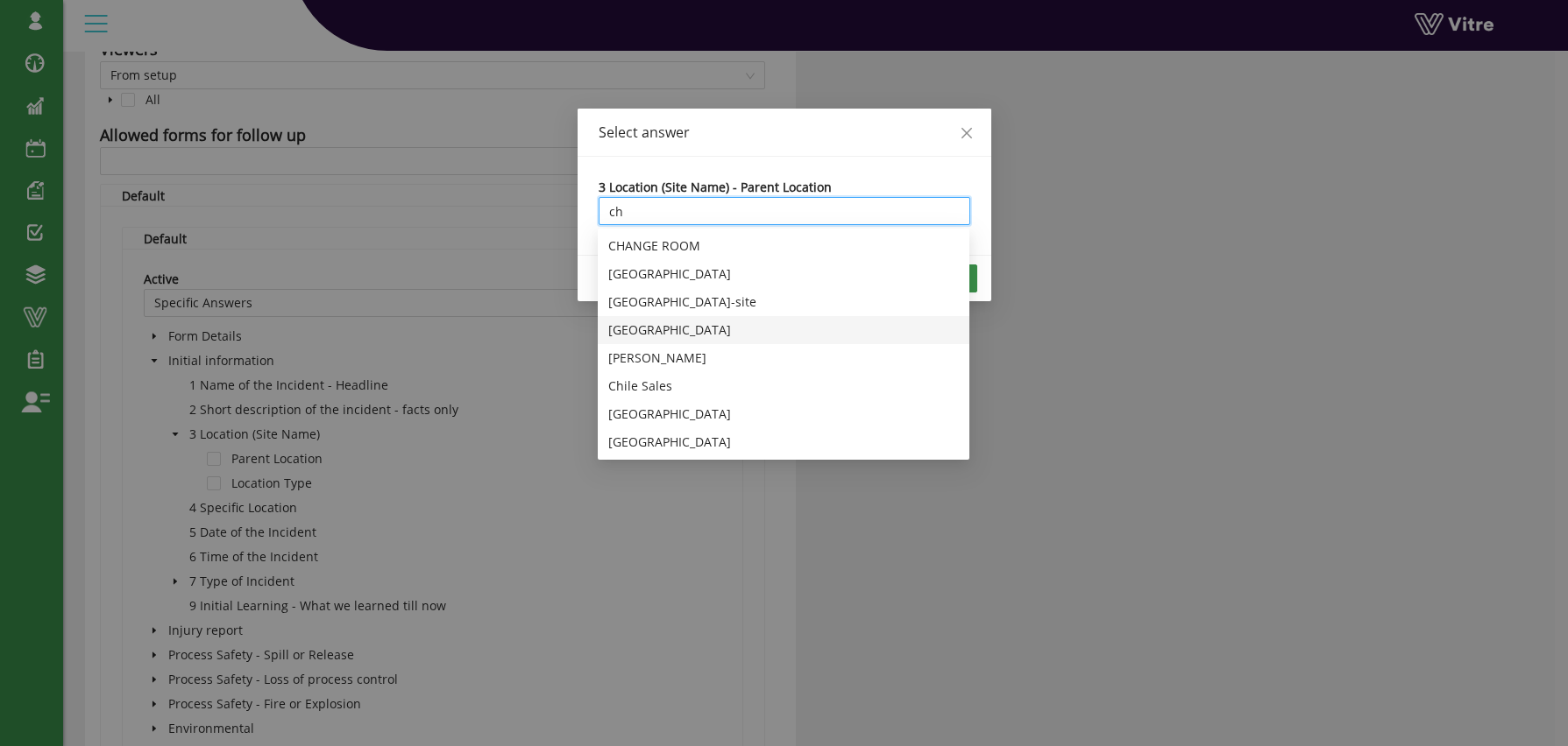
click at [646, 333] on div "China" at bounding box center [783, 330] width 351 height 20
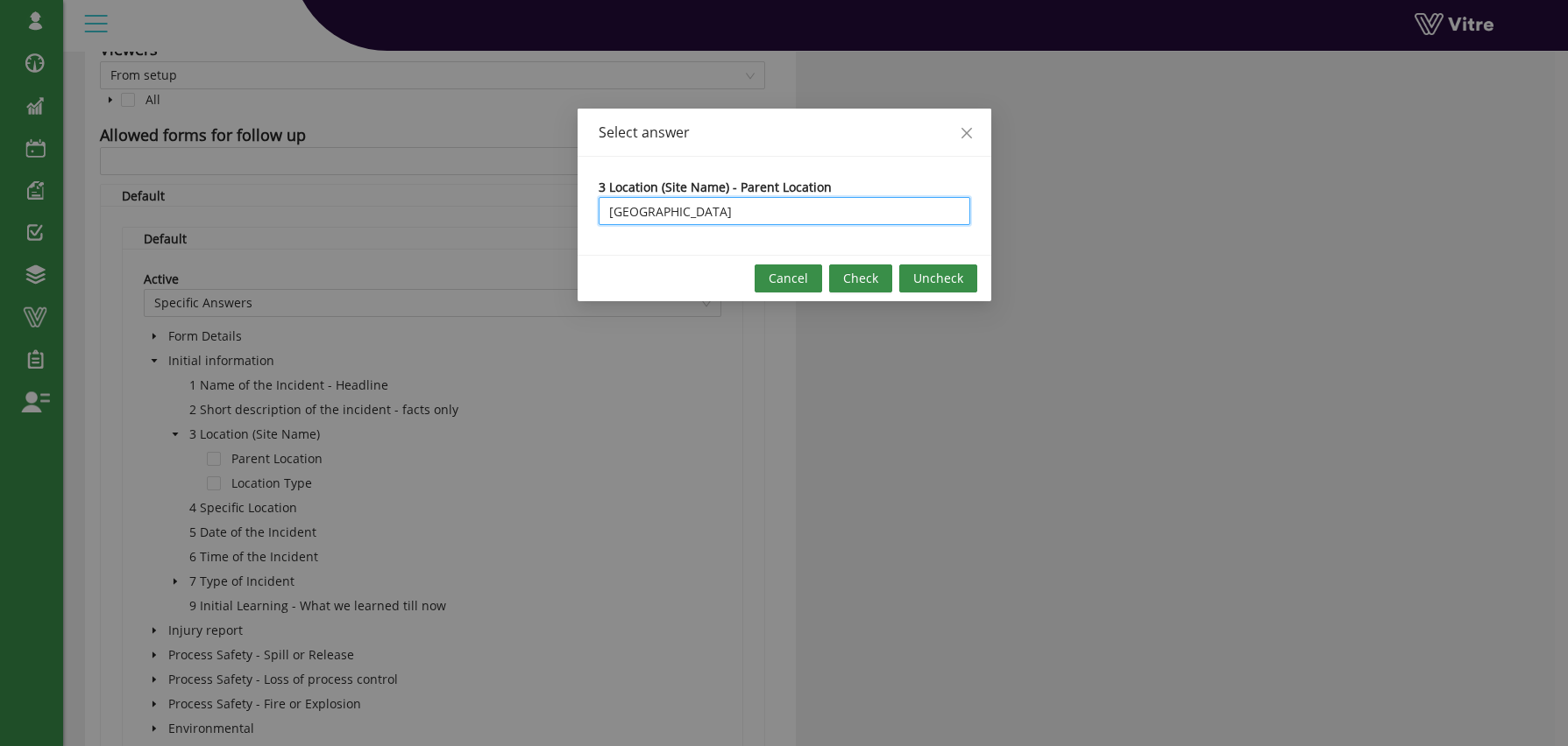
type input "China"
click at [866, 278] on span "Check" at bounding box center [860, 278] width 35 height 20
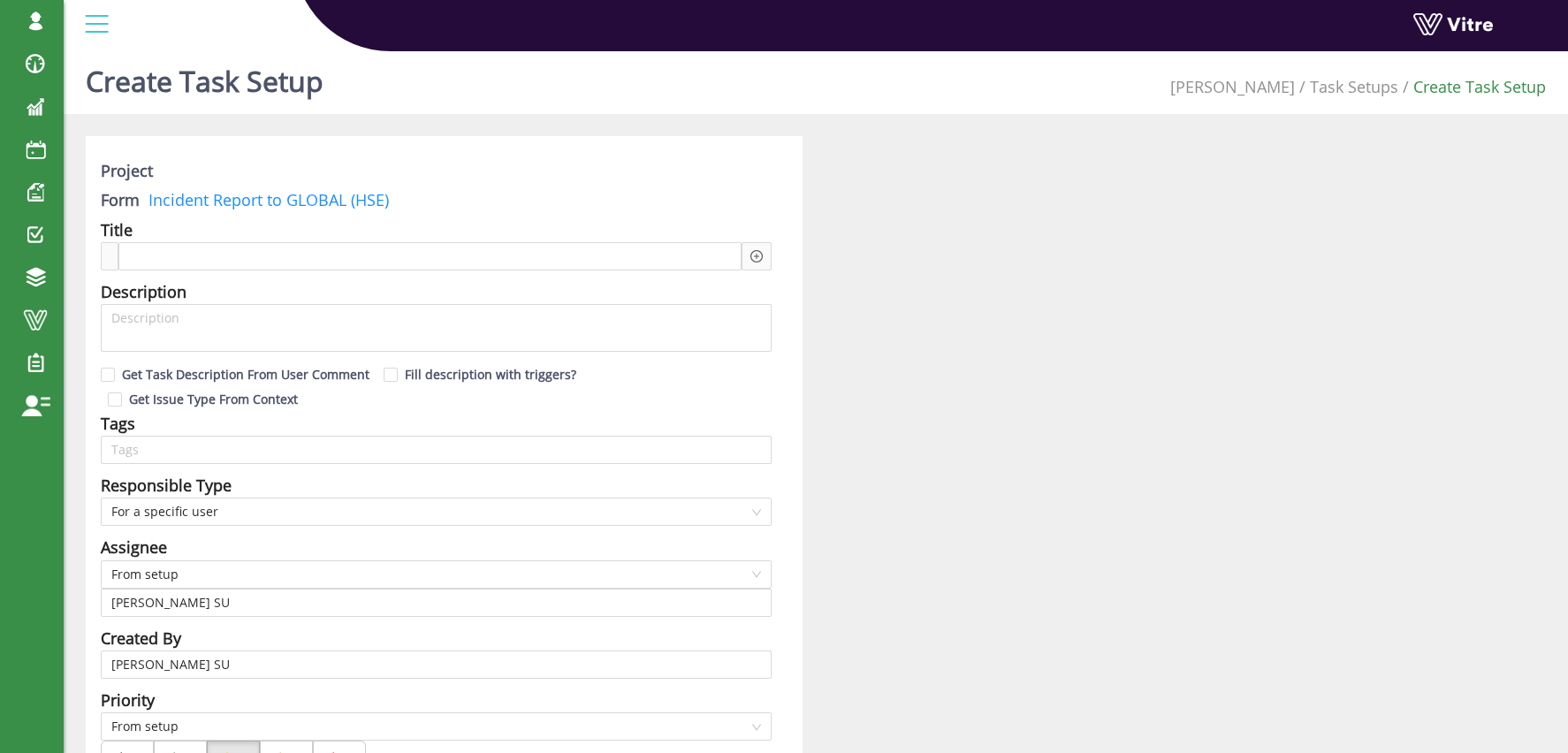
scroll to position [0, 0]
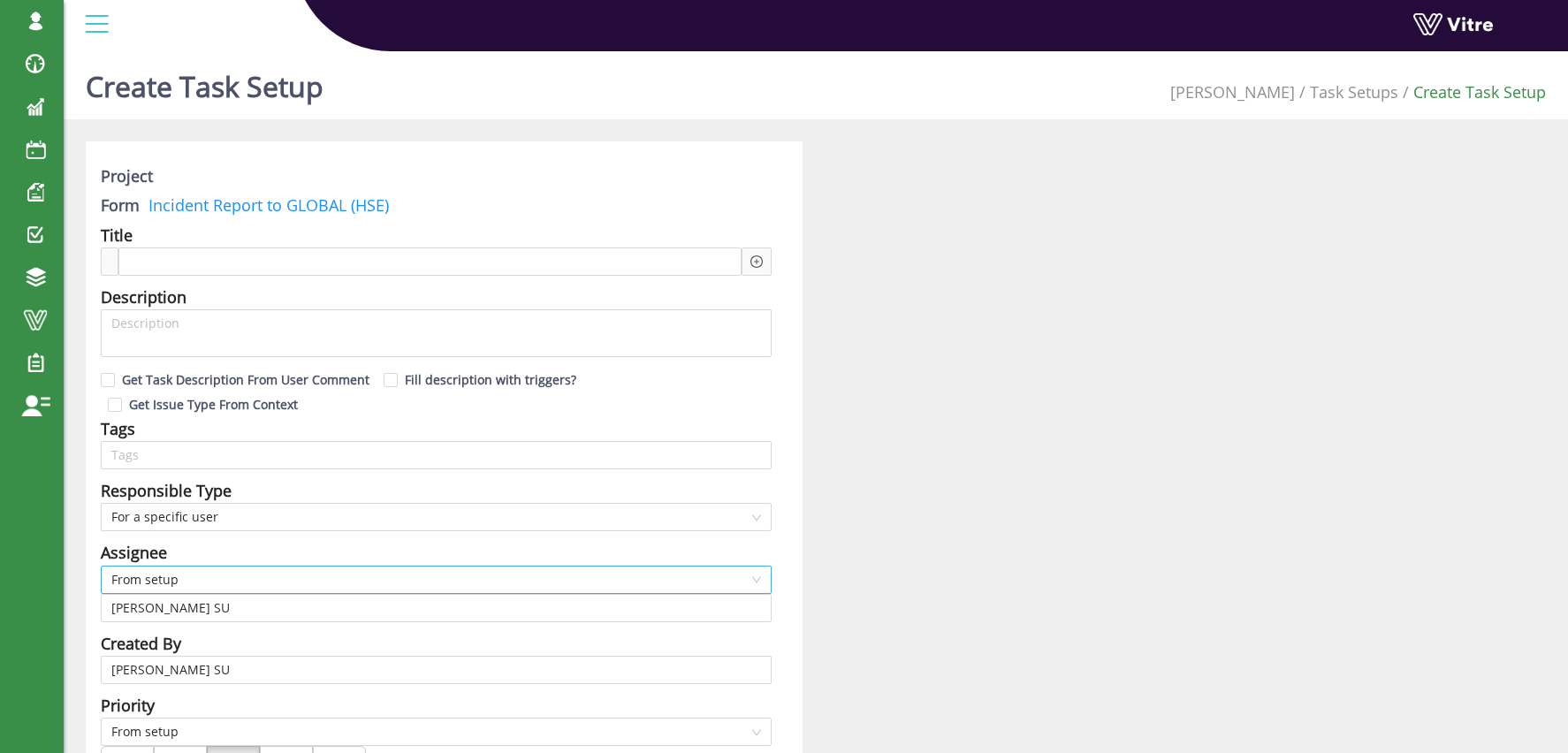
click at [182, 581] on span "From setup" at bounding box center [436, 579] width 649 height 26
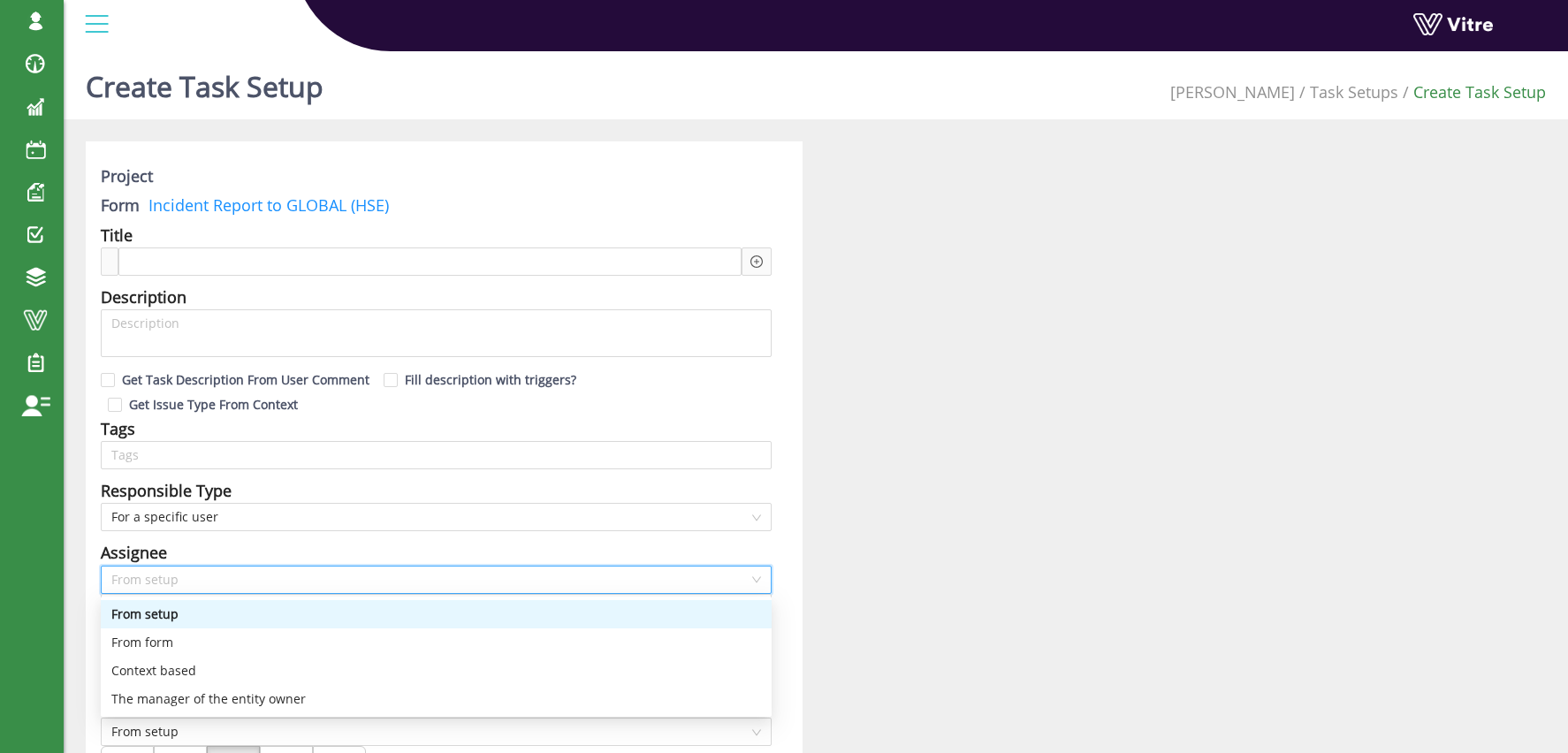
click at [193, 612] on div "From setup" at bounding box center [436, 614] width 649 height 20
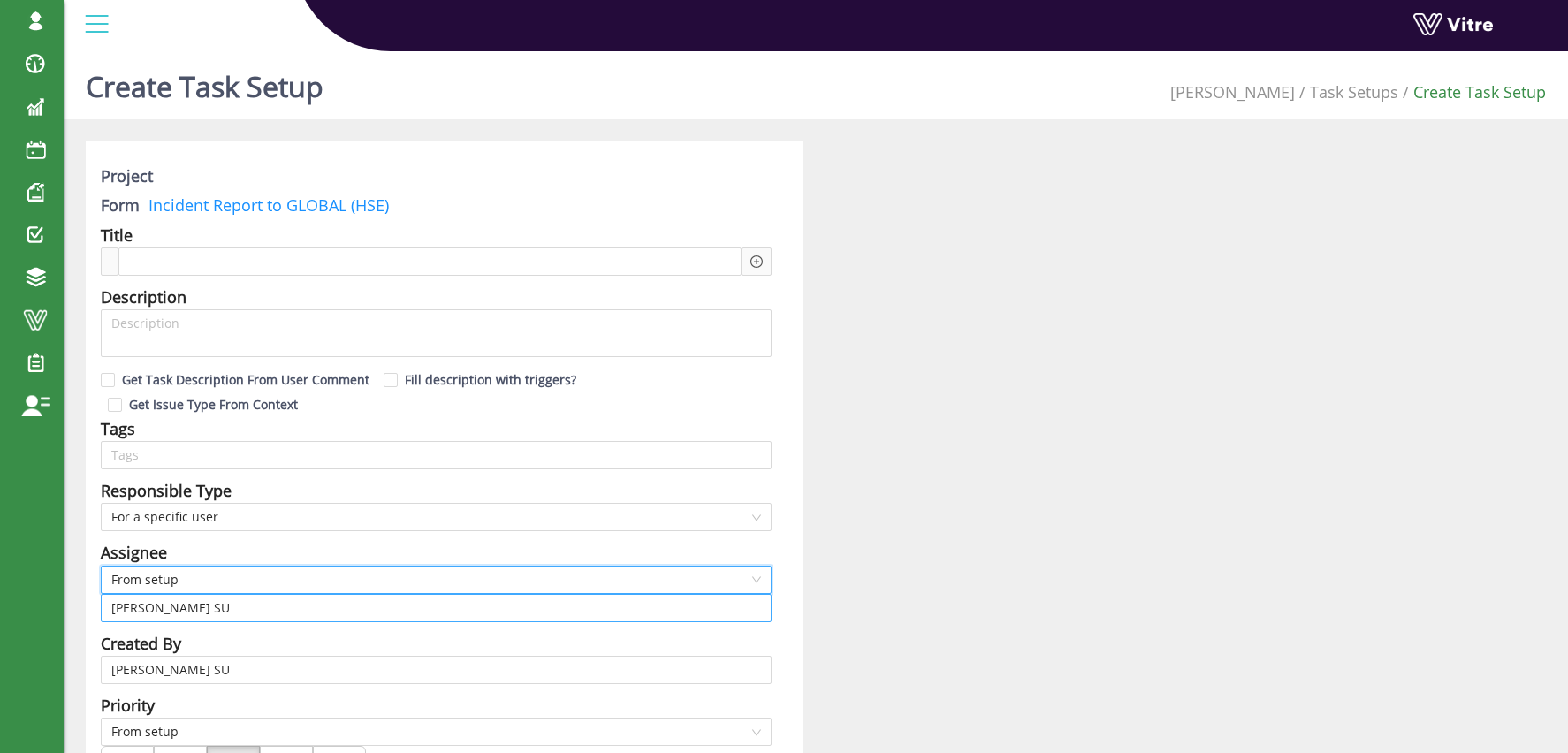
click at [182, 610] on input "Osher Faibish SU" at bounding box center [436, 607] width 649 height 26
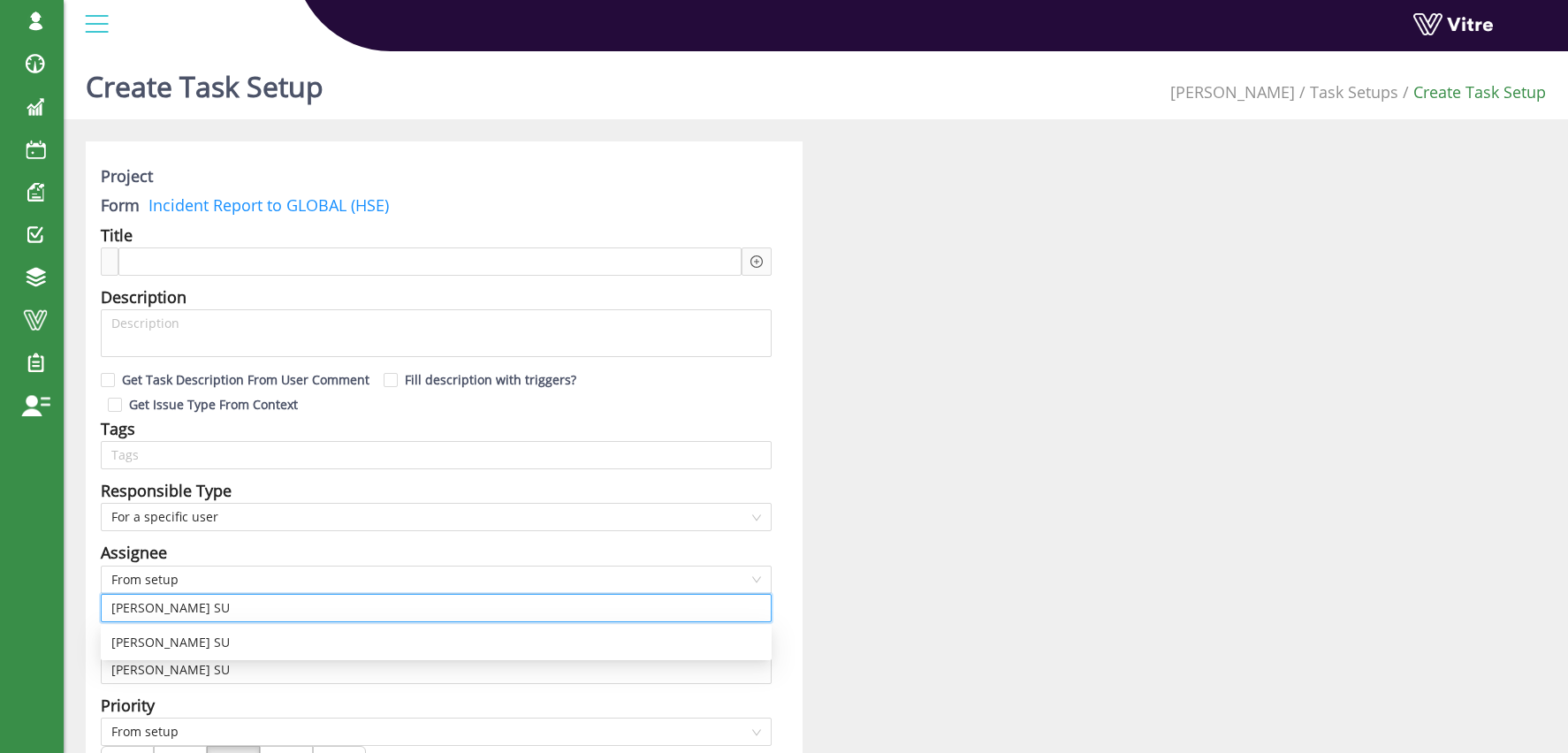
click at [182, 610] on input "Osher Faibish SU" at bounding box center [436, 607] width 649 height 26
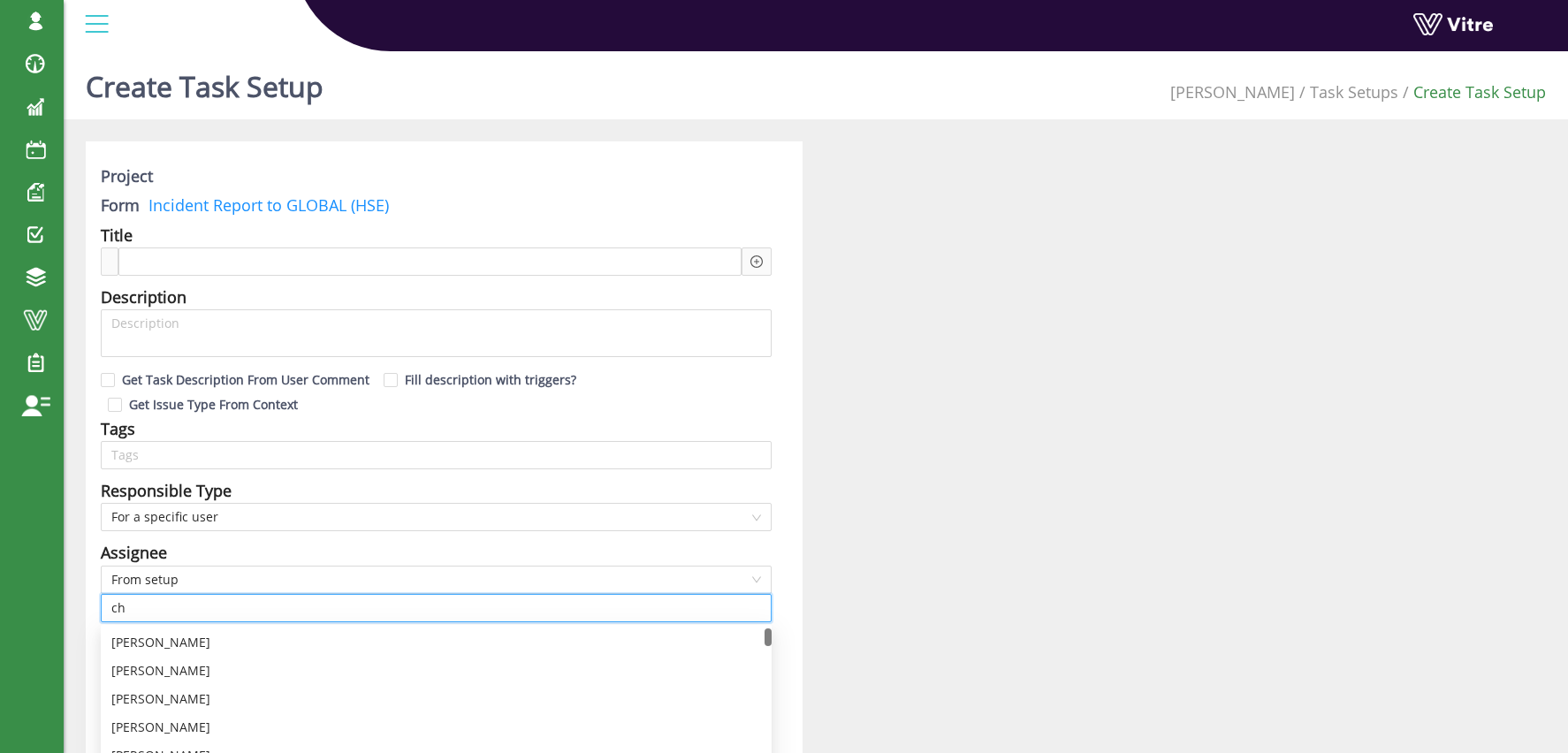
type input "c"
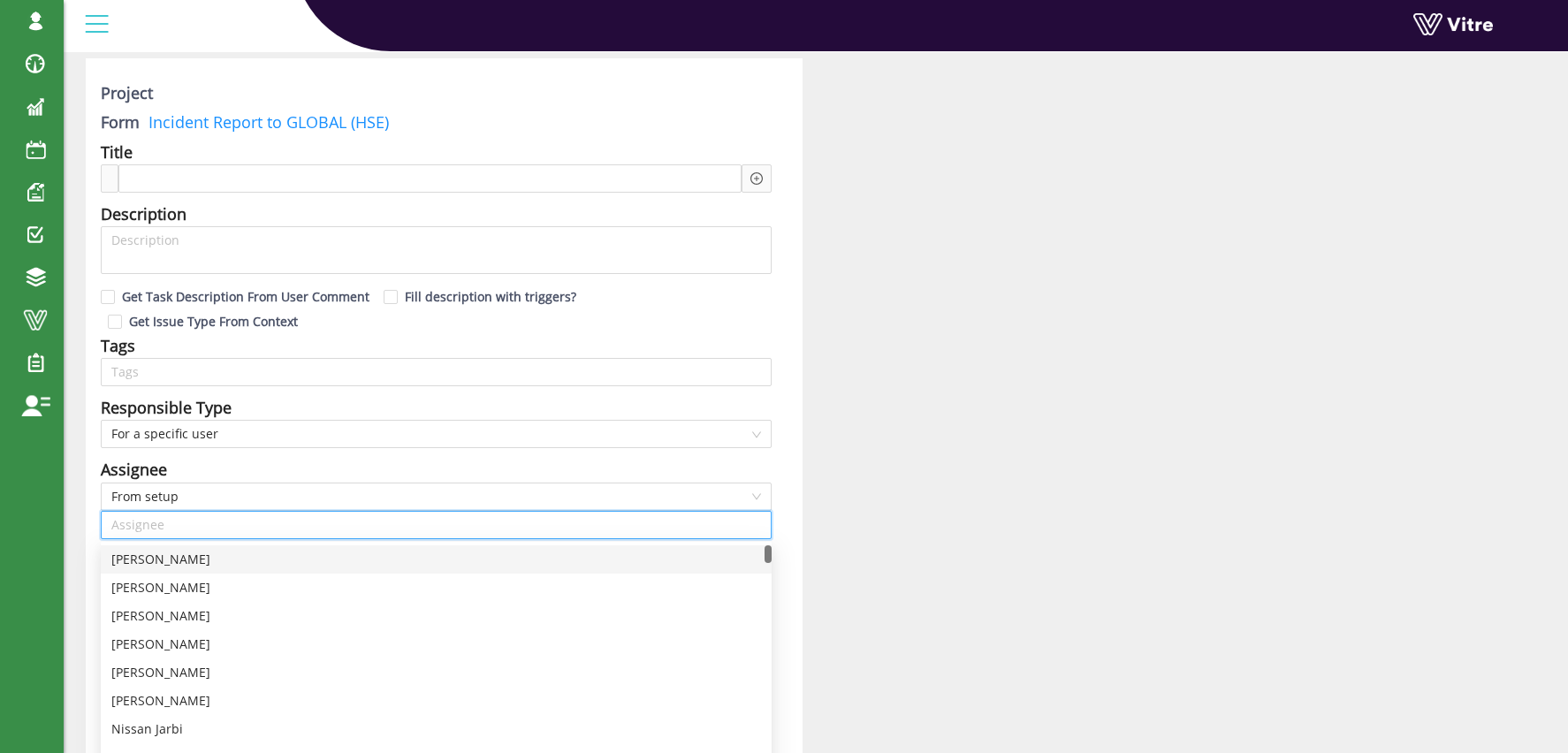
scroll to position [80, 0]
click at [204, 463] on div "Assignee" at bounding box center [436, 471] width 671 height 24
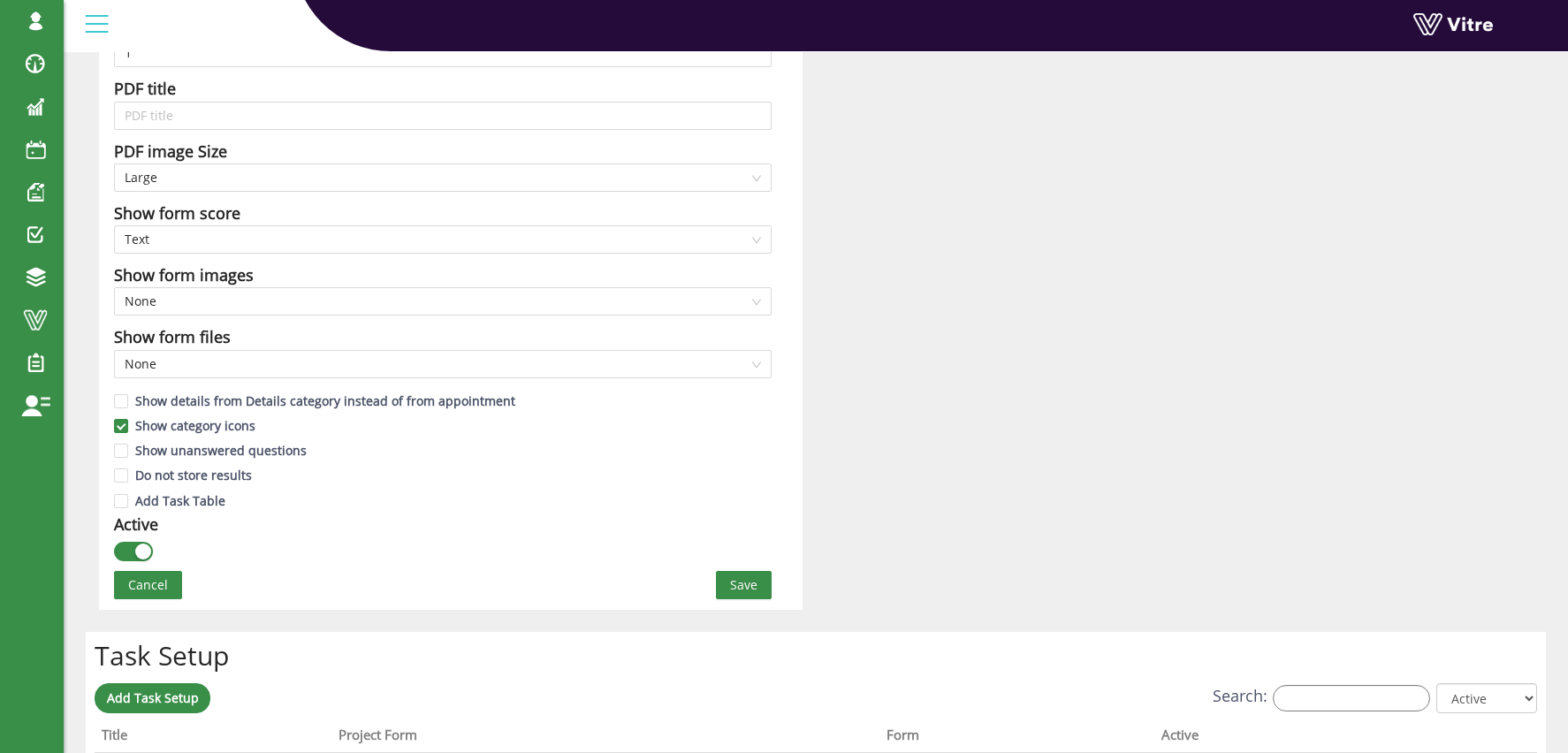
scroll to position [839, 0]
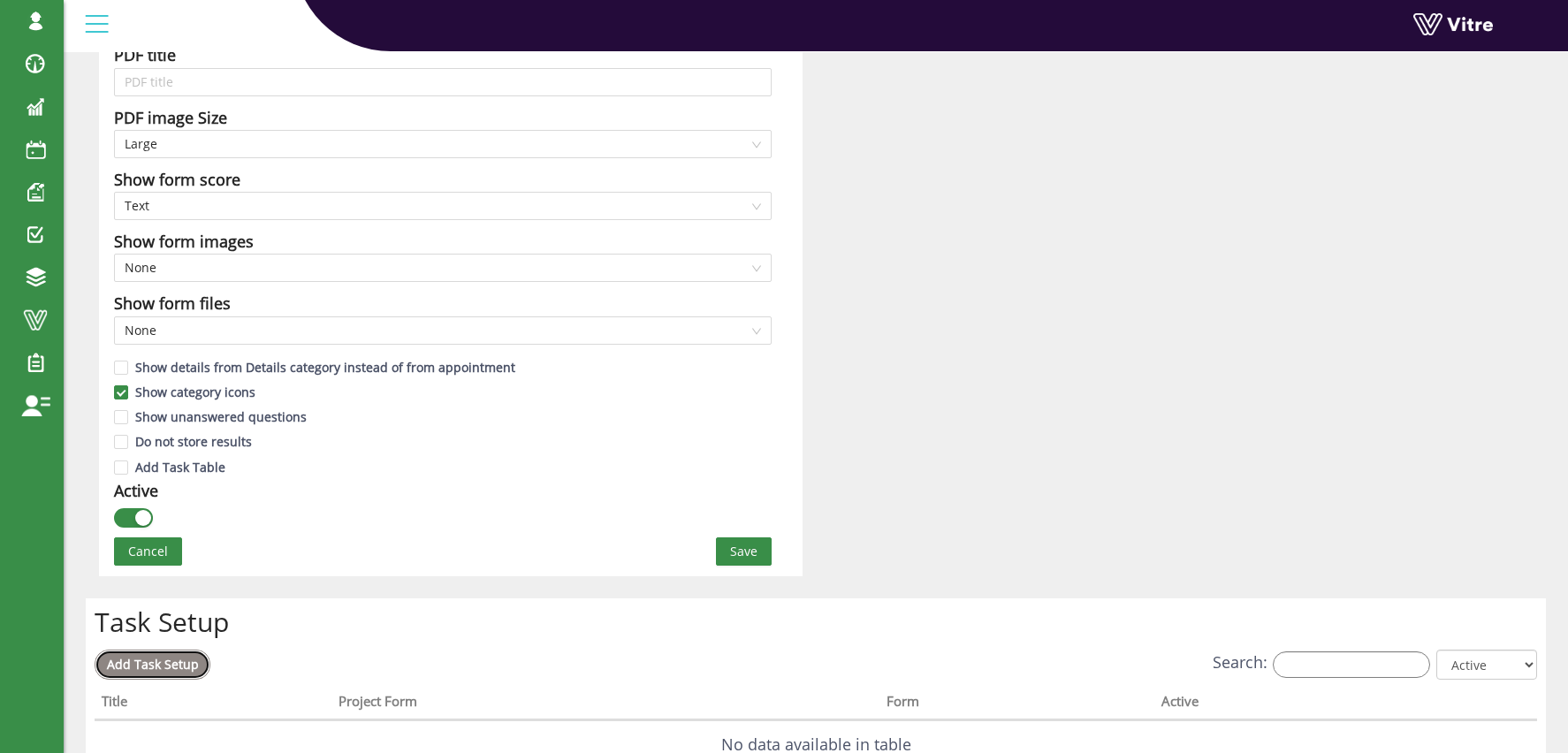
click at [149, 670] on span "Add Task Setup" at bounding box center [153, 664] width 92 height 17
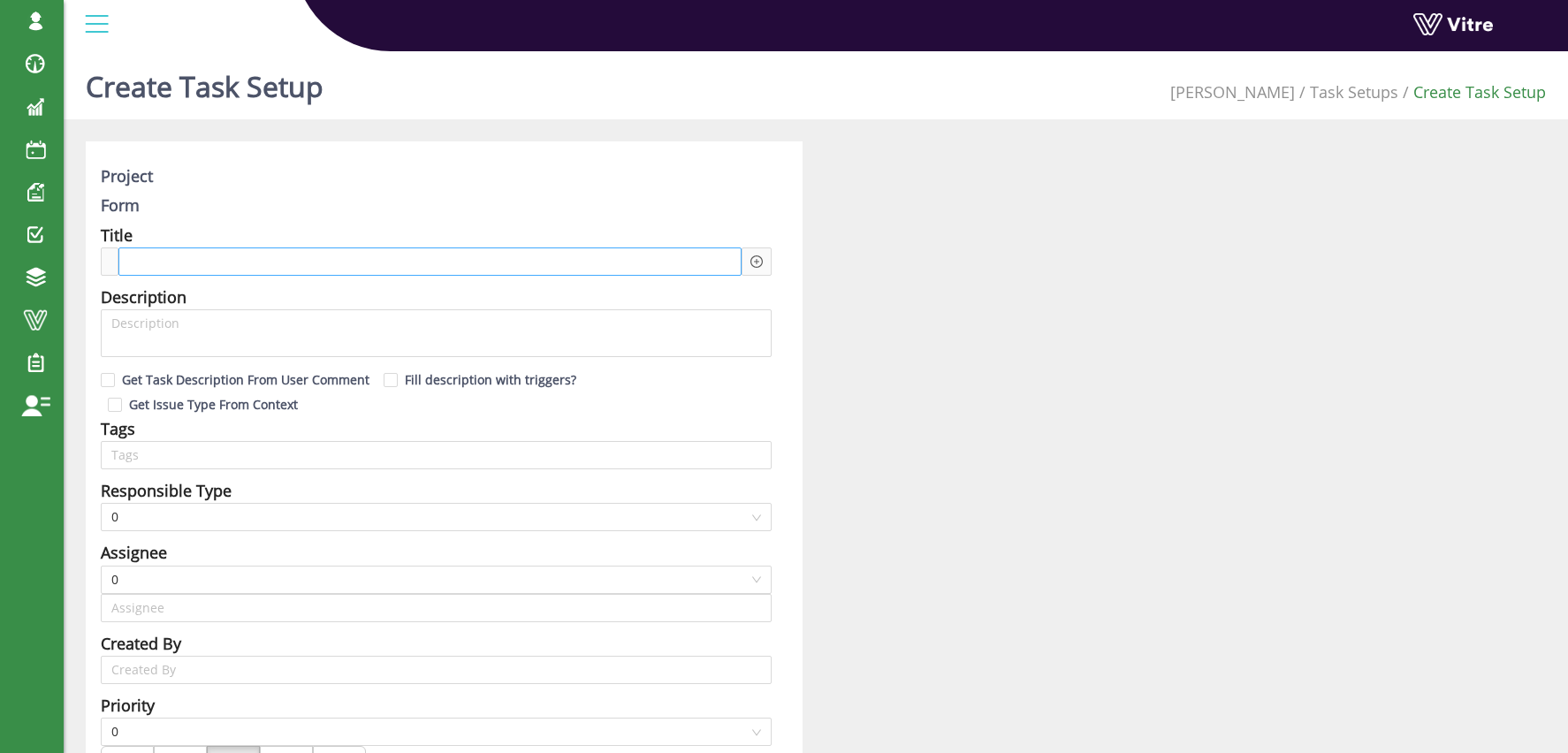
type input "[PERSON_NAME] SU"
click at [259, 260] on div at bounding box center [430, 261] width 623 height 28
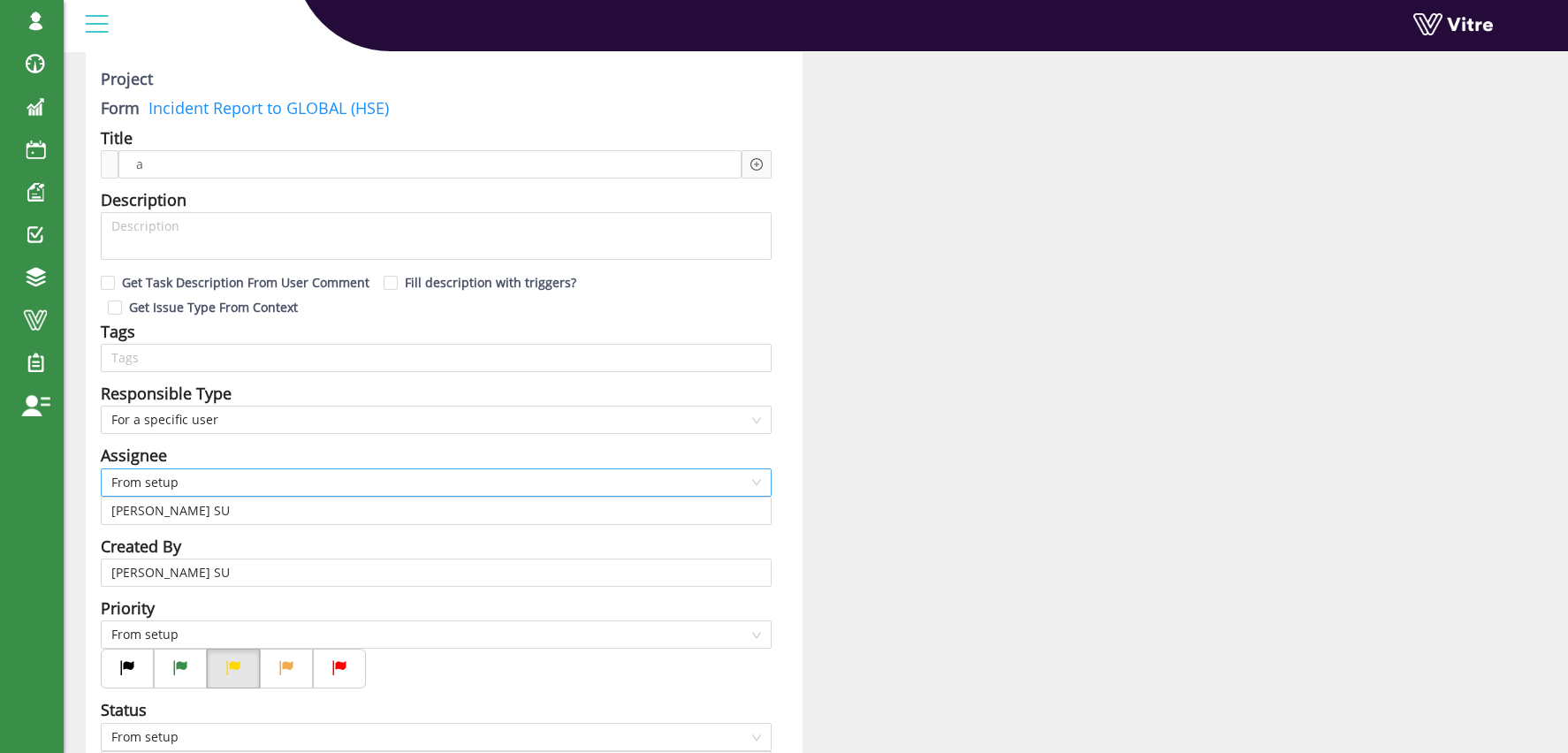
scroll to position [117, 0]
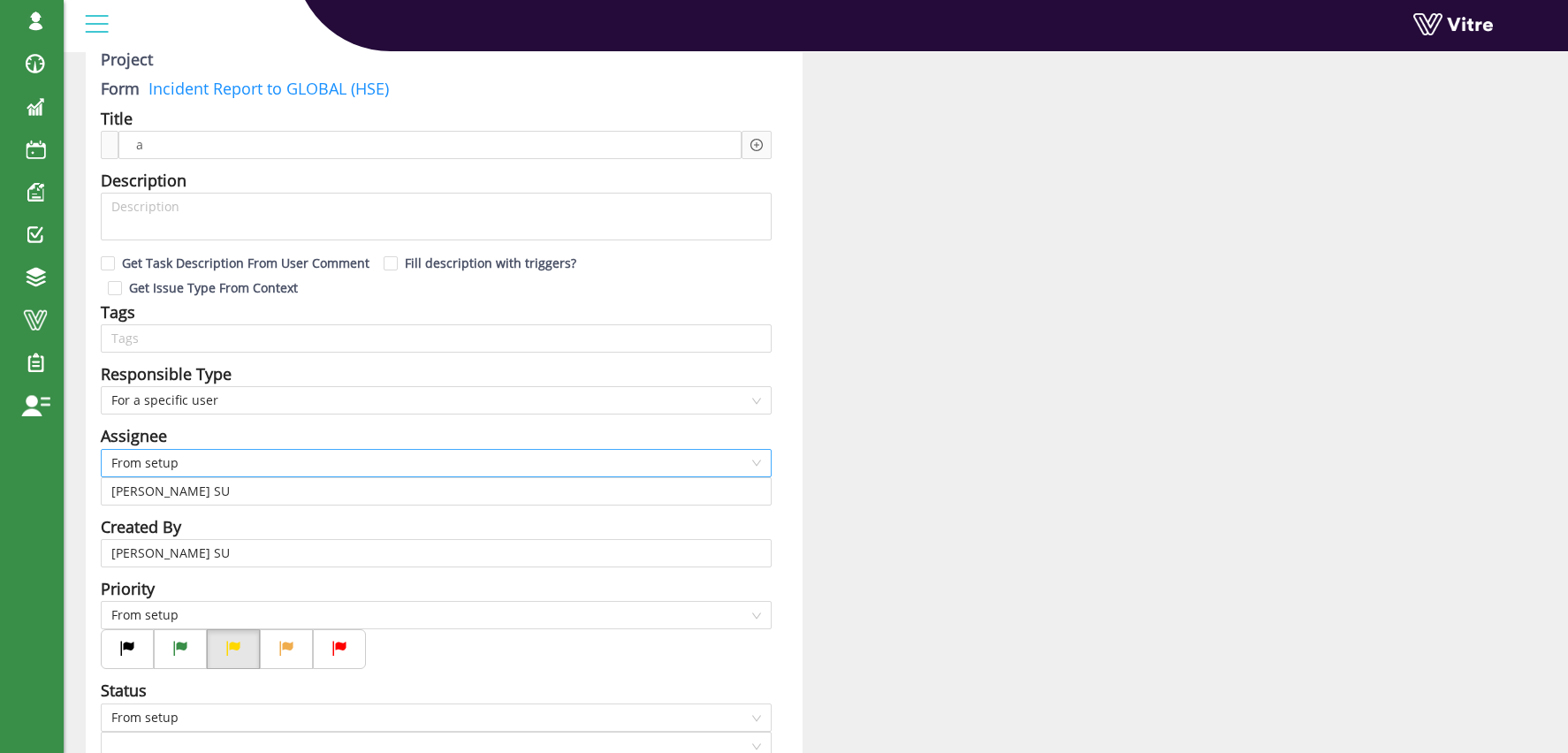
click at [168, 464] on span "From setup" at bounding box center [436, 462] width 649 height 26
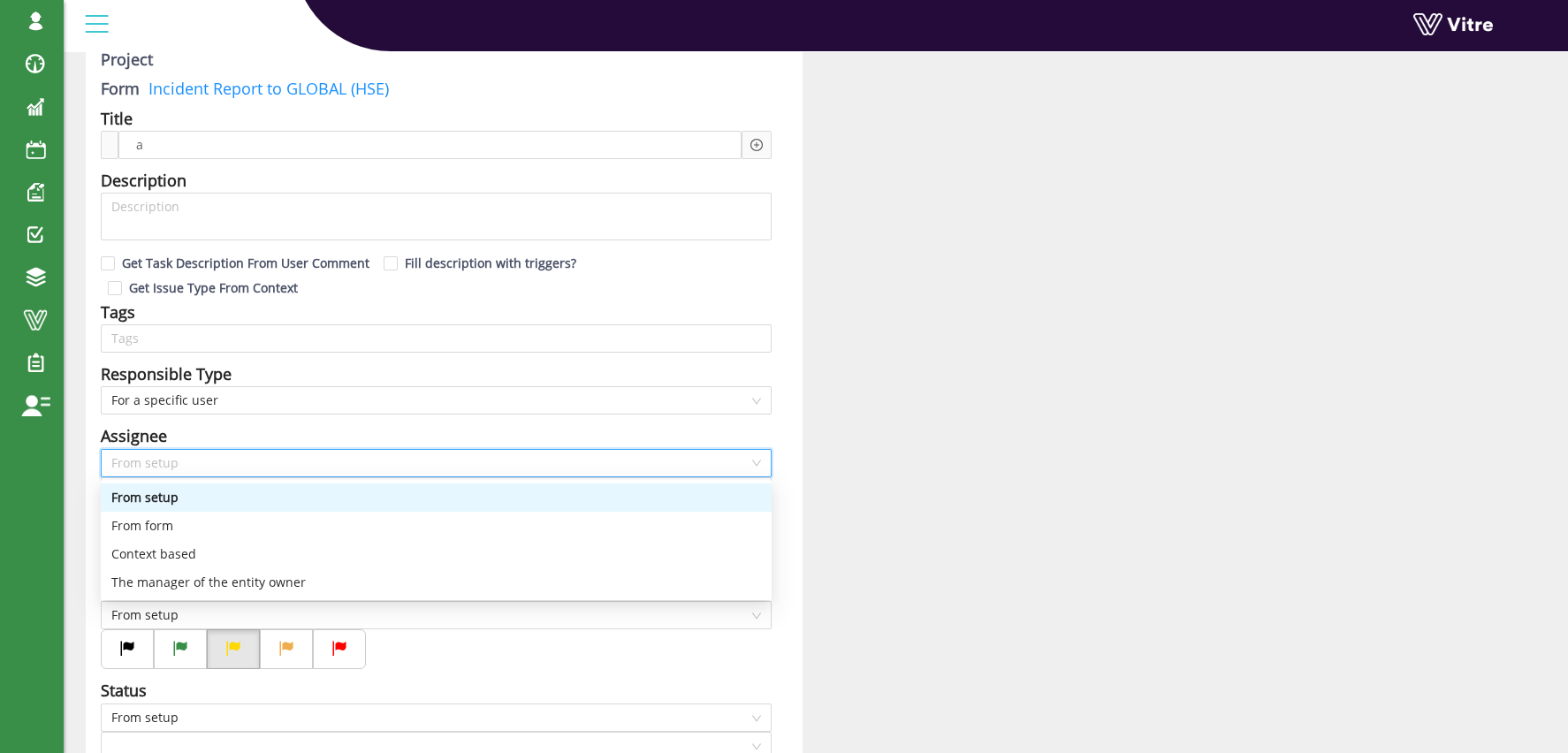
click at [161, 496] on div "From setup" at bounding box center [436, 498] width 649 height 20
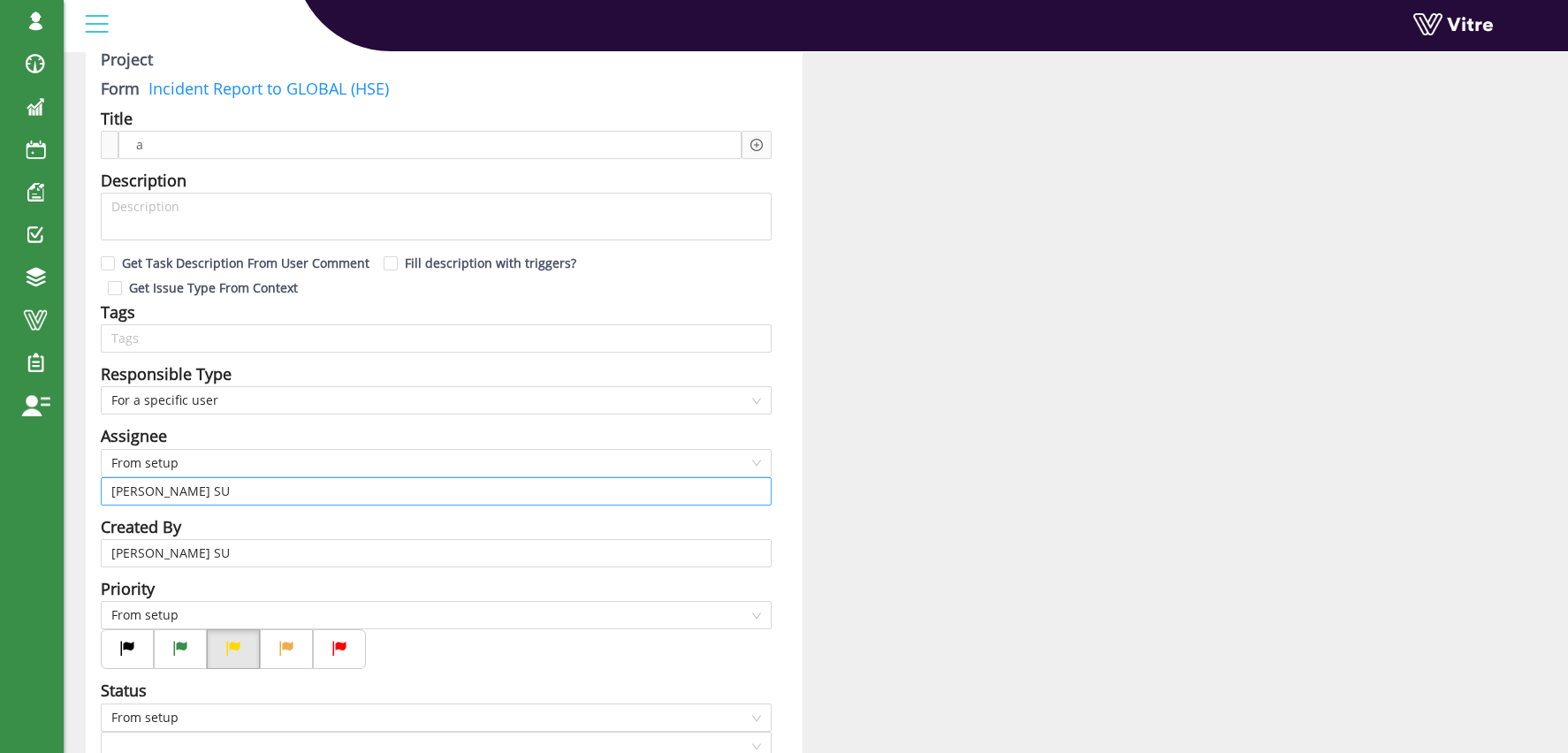
click at [140, 489] on input "Osher Faibish SU" at bounding box center [436, 491] width 649 height 26
drag, startPoint x: 112, startPoint y: 494, endPoint x: 248, endPoint y: 485, distance: 136.3
click at [248, 485] on input "Osher Faibish SU" at bounding box center [436, 491] width 649 height 26
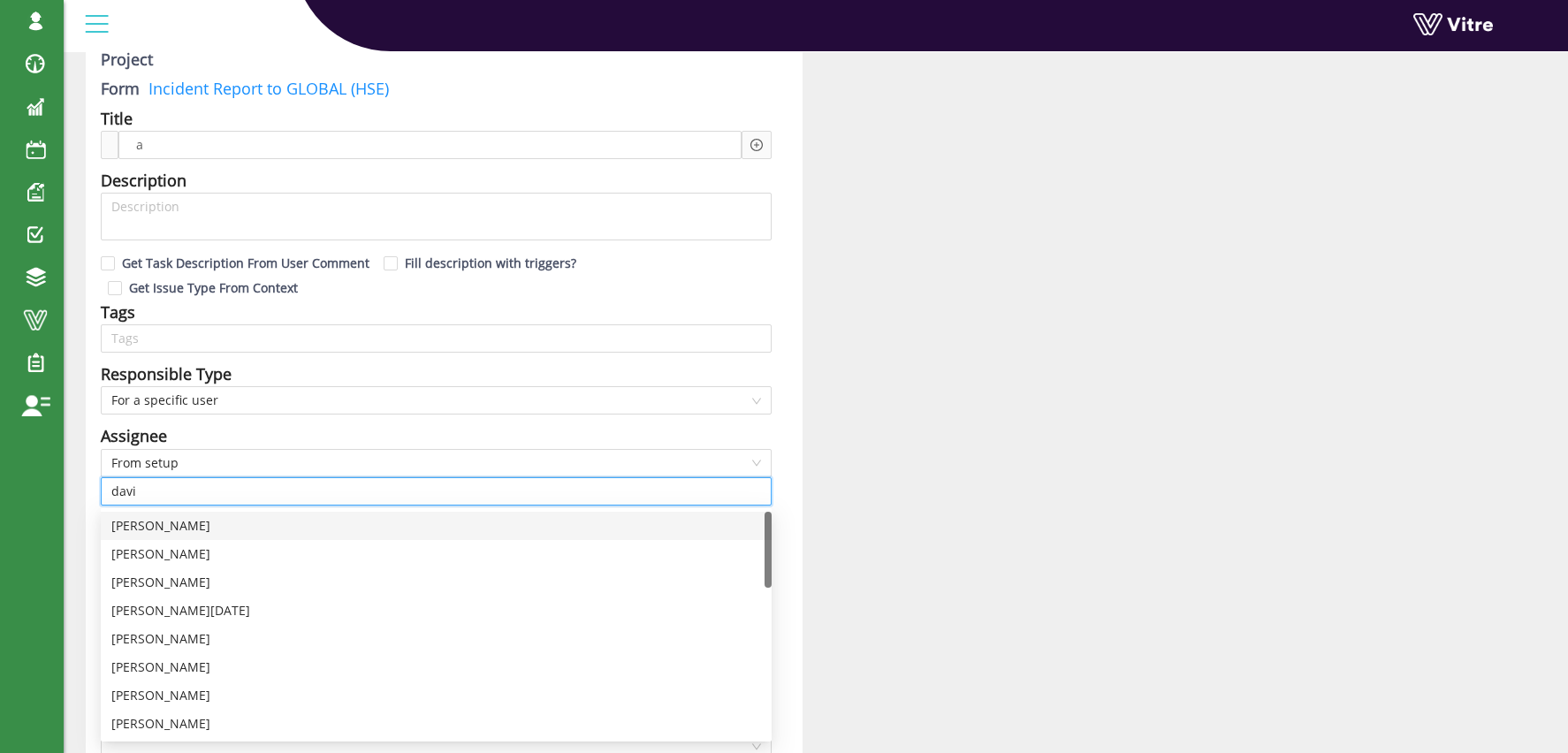
click at [172, 529] on div "David Katz" at bounding box center [436, 526] width 649 height 20
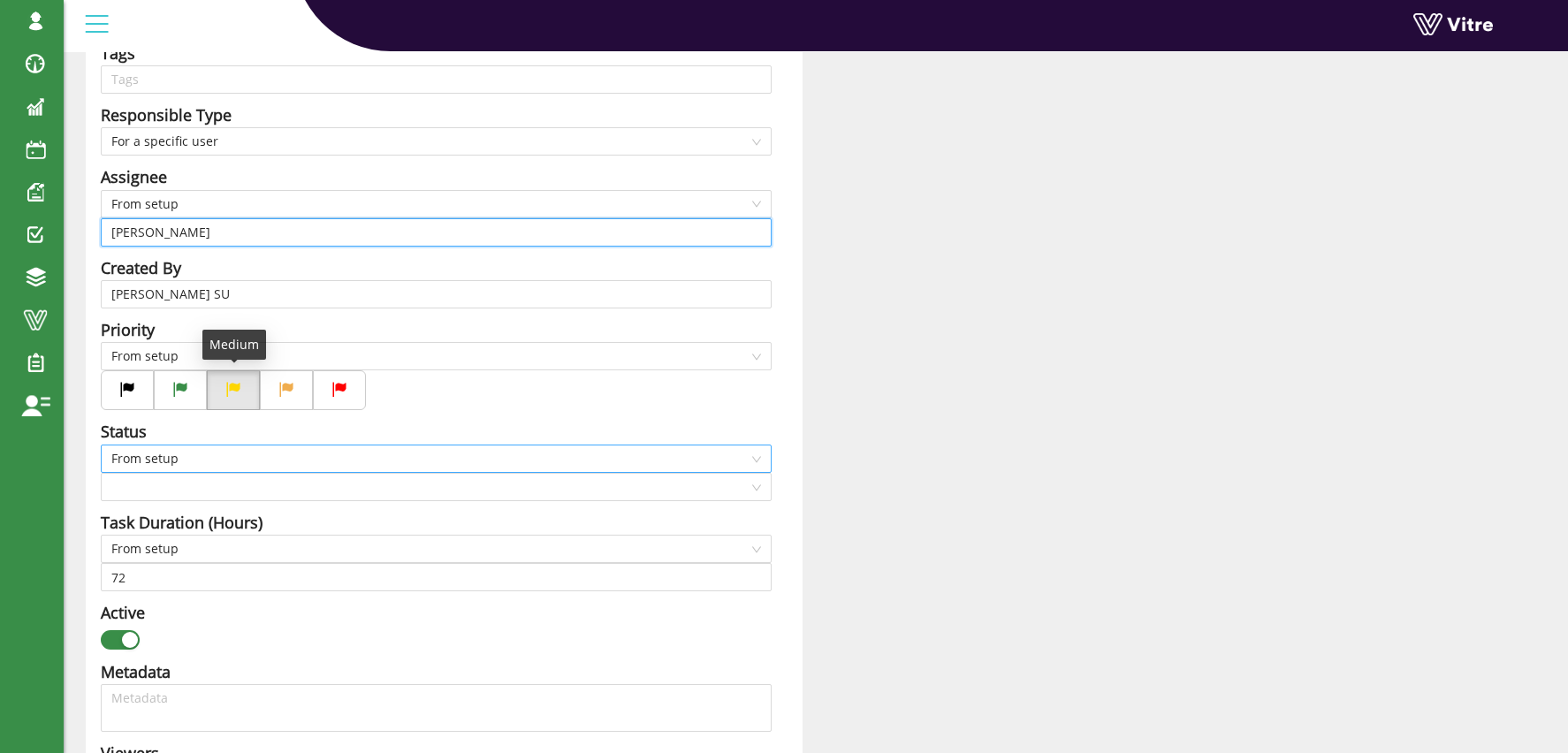
scroll to position [378, 0]
type input "David Katz"
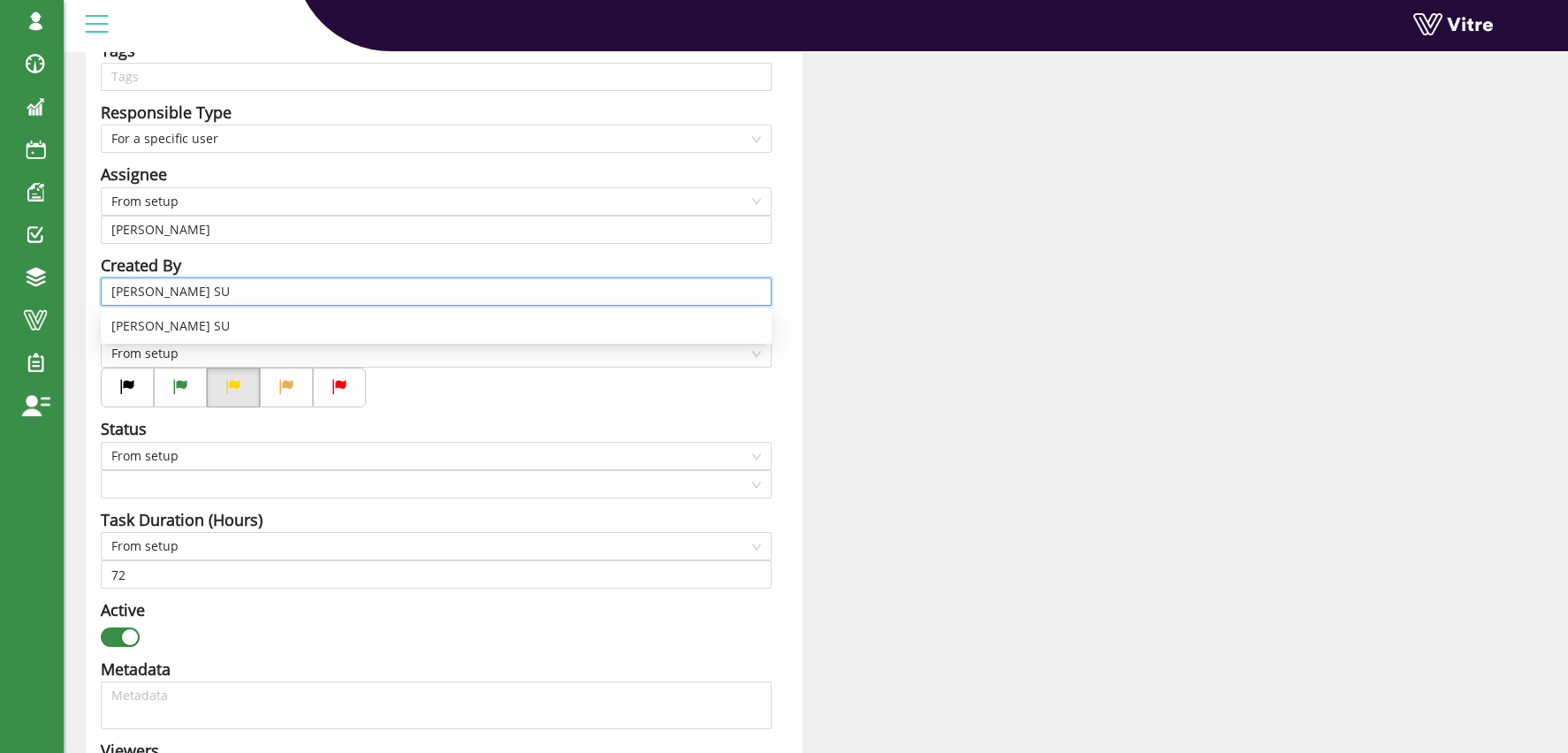
drag, startPoint x: 170, startPoint y: 294, endPoint x: 131, endPoint y: 295, distance: 39.0
click at [131, 295] on input "Osher Faibish SU" at bounding box center [436, 291] width 649 height 26
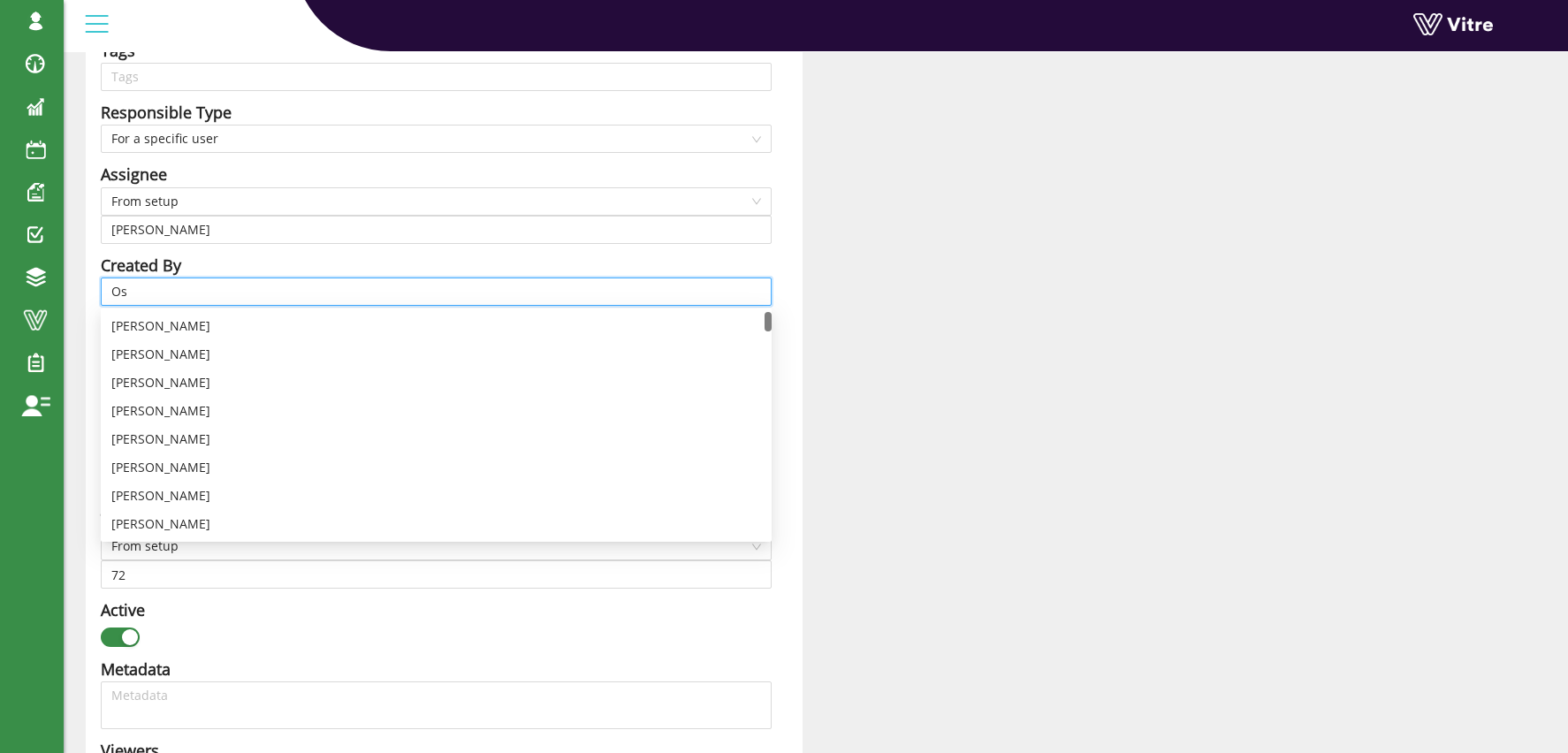
type input "O"
click at [783, 283] on div "Project Form Incident Report to GLOBAL (HSE) Title a Description Get Task Descr…" at bounding box center [444, 698] width 717 height 1871
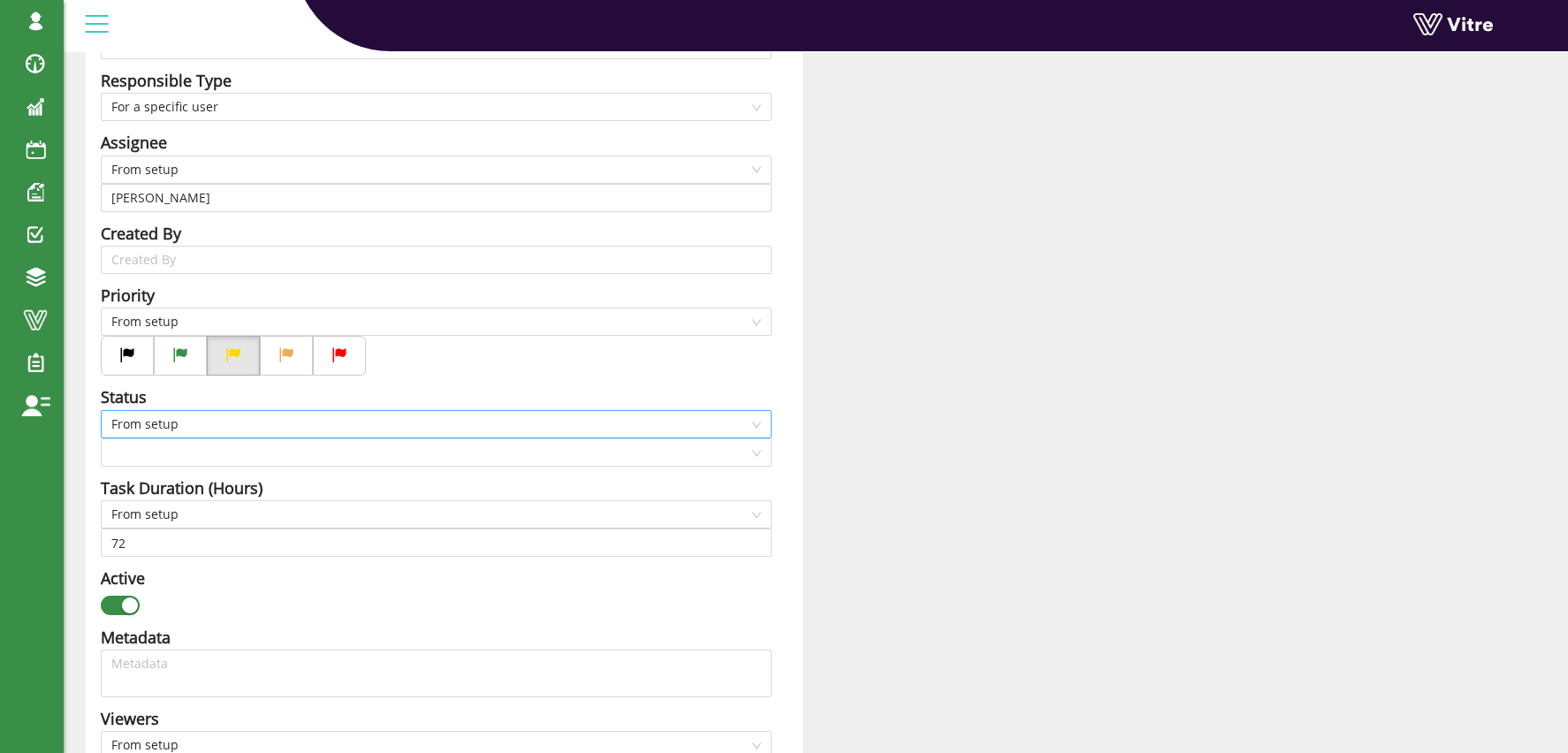
scroll to position [411, 0]
click at [135, 412] on span "From setup" at bounding box center [436, 422] width 649 height 26
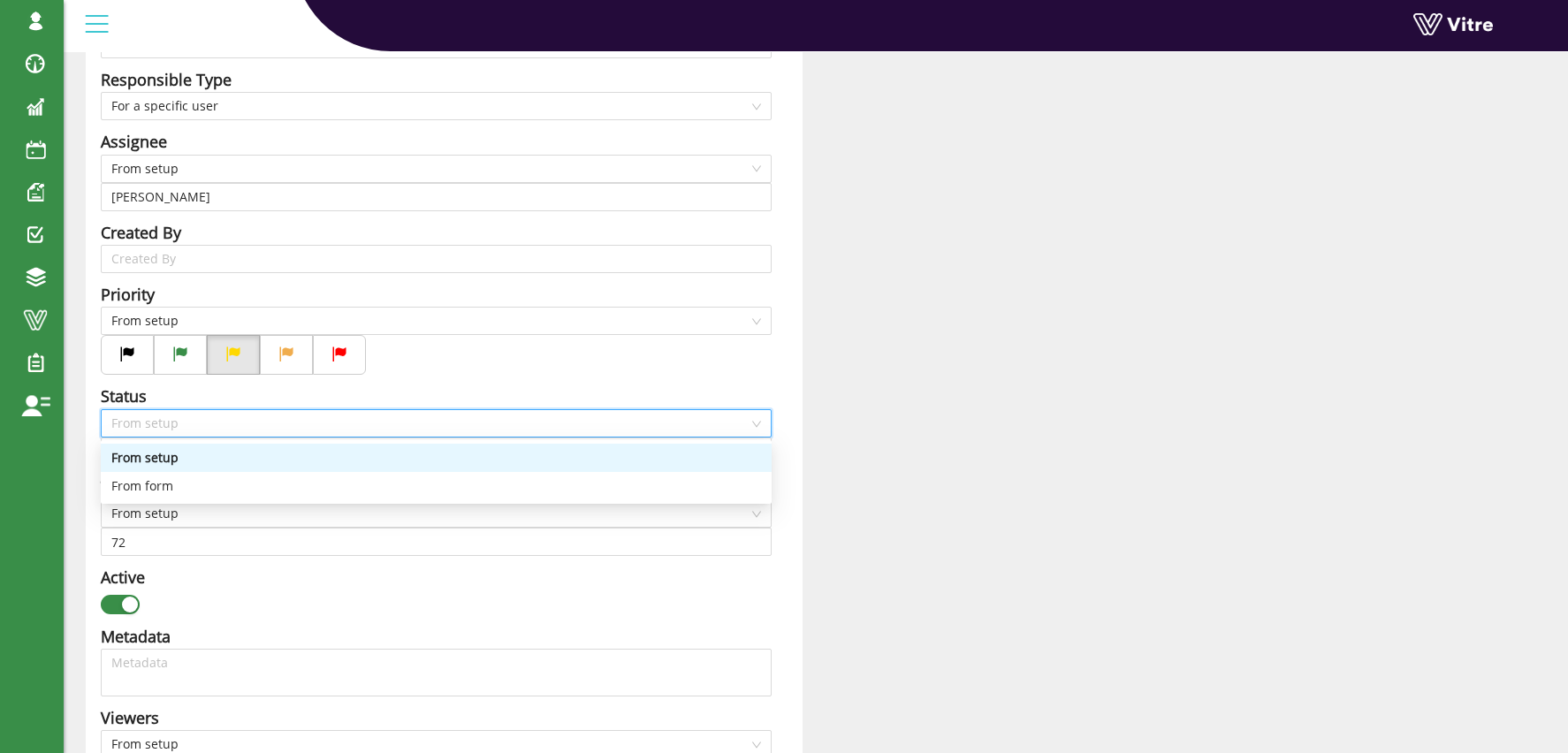
click at [168, 463] on div "From setup" at bounding box center [436, 458] width 649 height 20
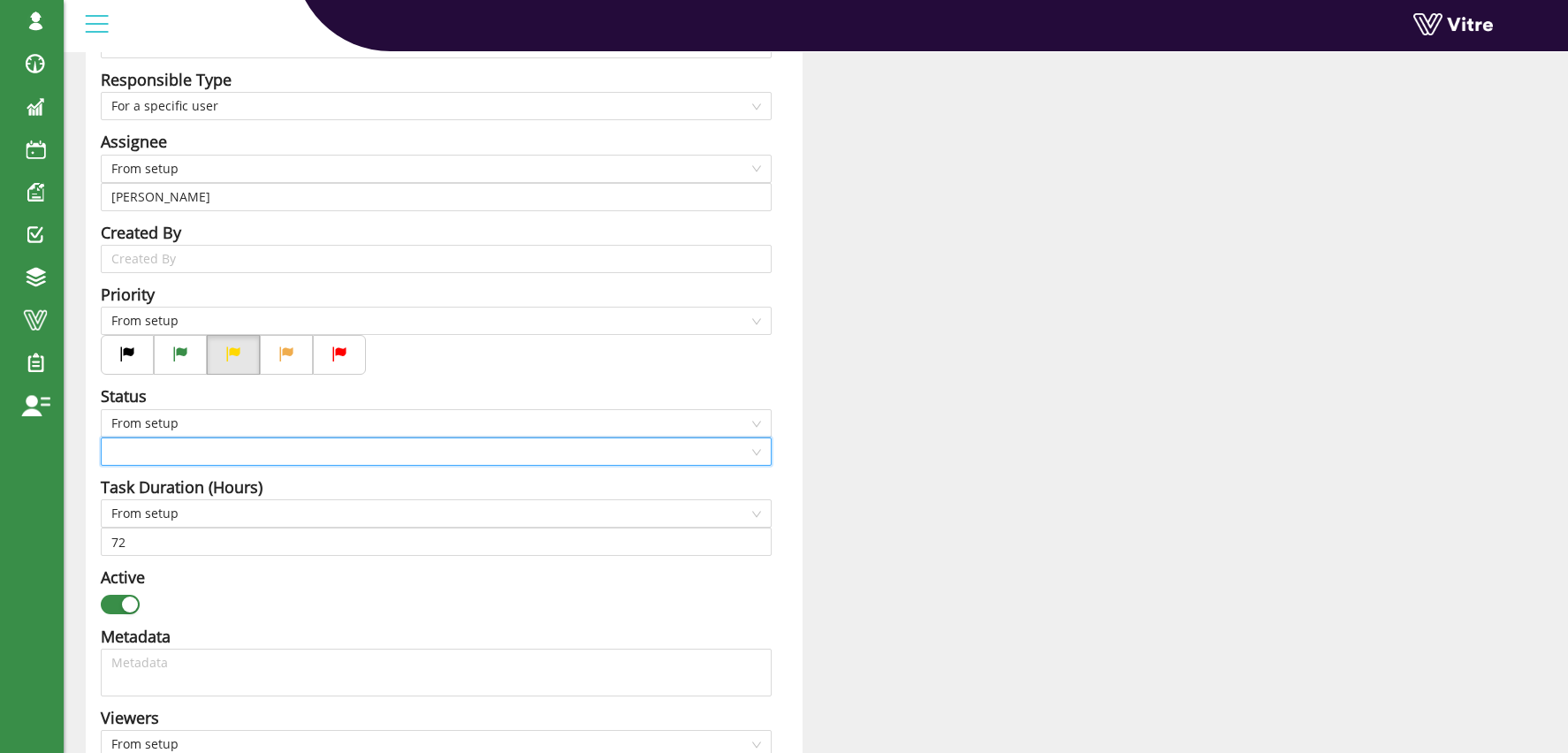
click at [171, 449] on input "search" at bounding box center [431, 451] width 638 height 26
click at [146, 509] on div "Closed" at bounding box center [436, 514] width 649 height 20
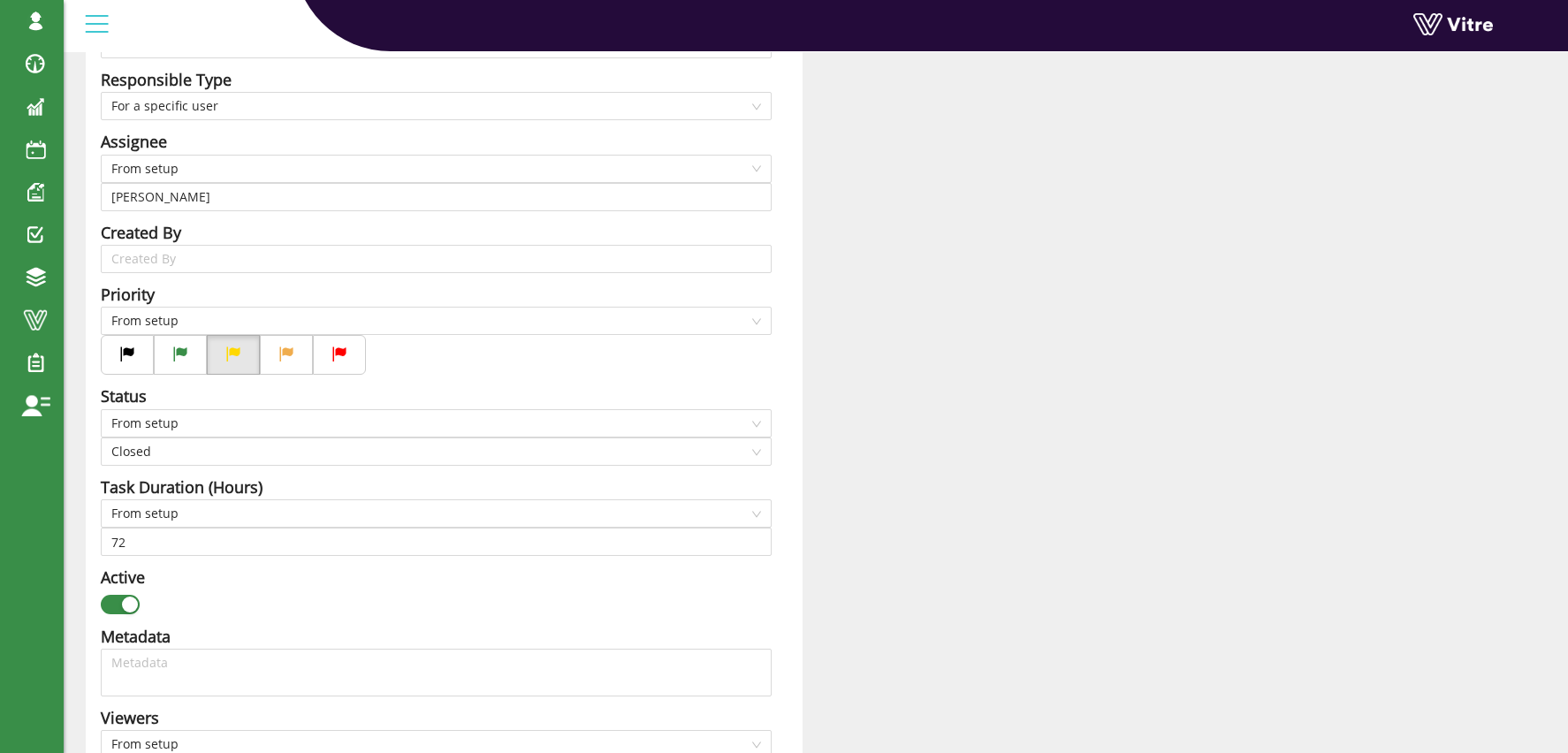
click at [778, 485] on div "Project Form Incident Report to GLOBAL (HSE) Title a Description Get Task Descr…" at bounding box center [444, 666] width 717 height 1871
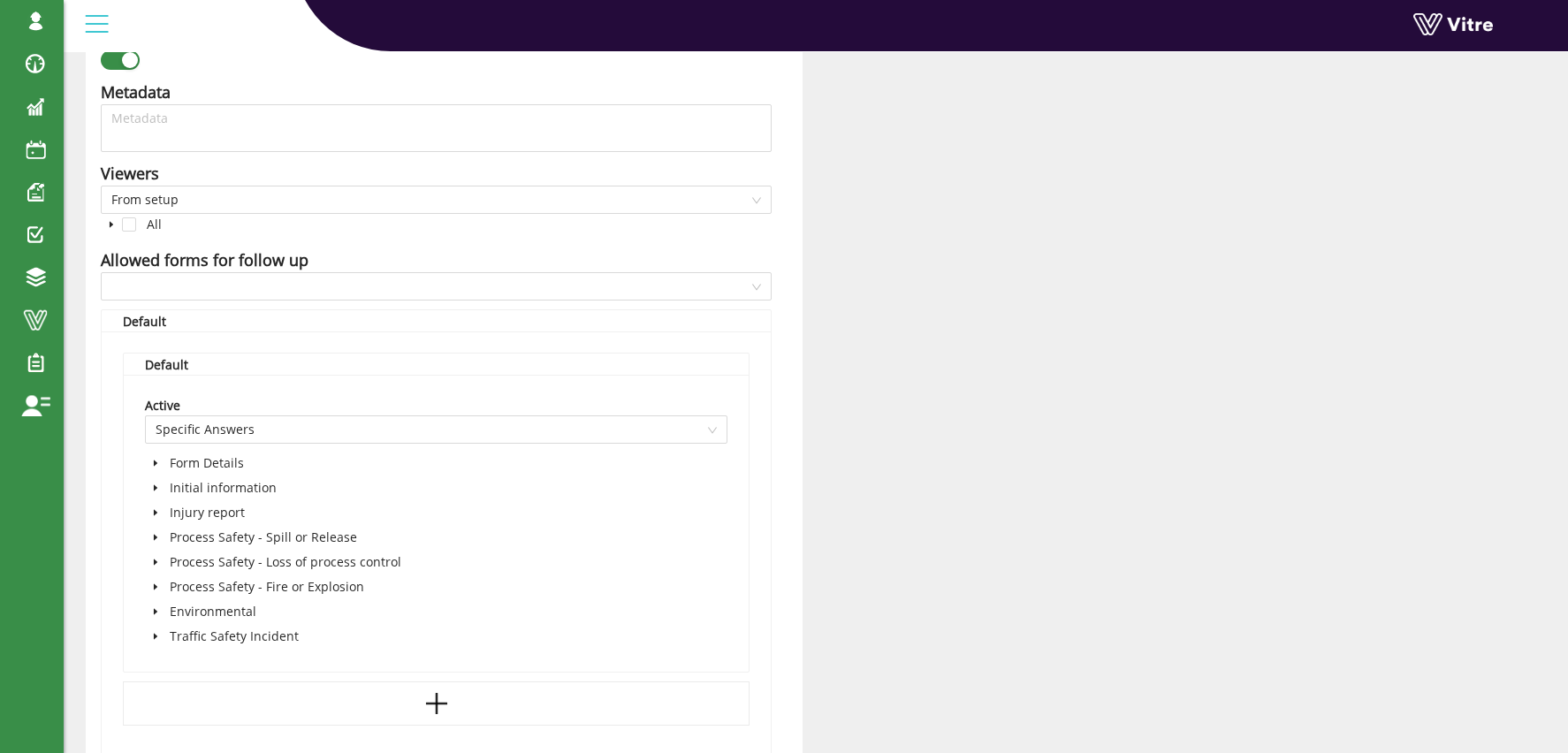
scroll to position [957, 0]
click at [158, 487] on icon "caret-down" at bounding box center [156, 487] width 9 height 9
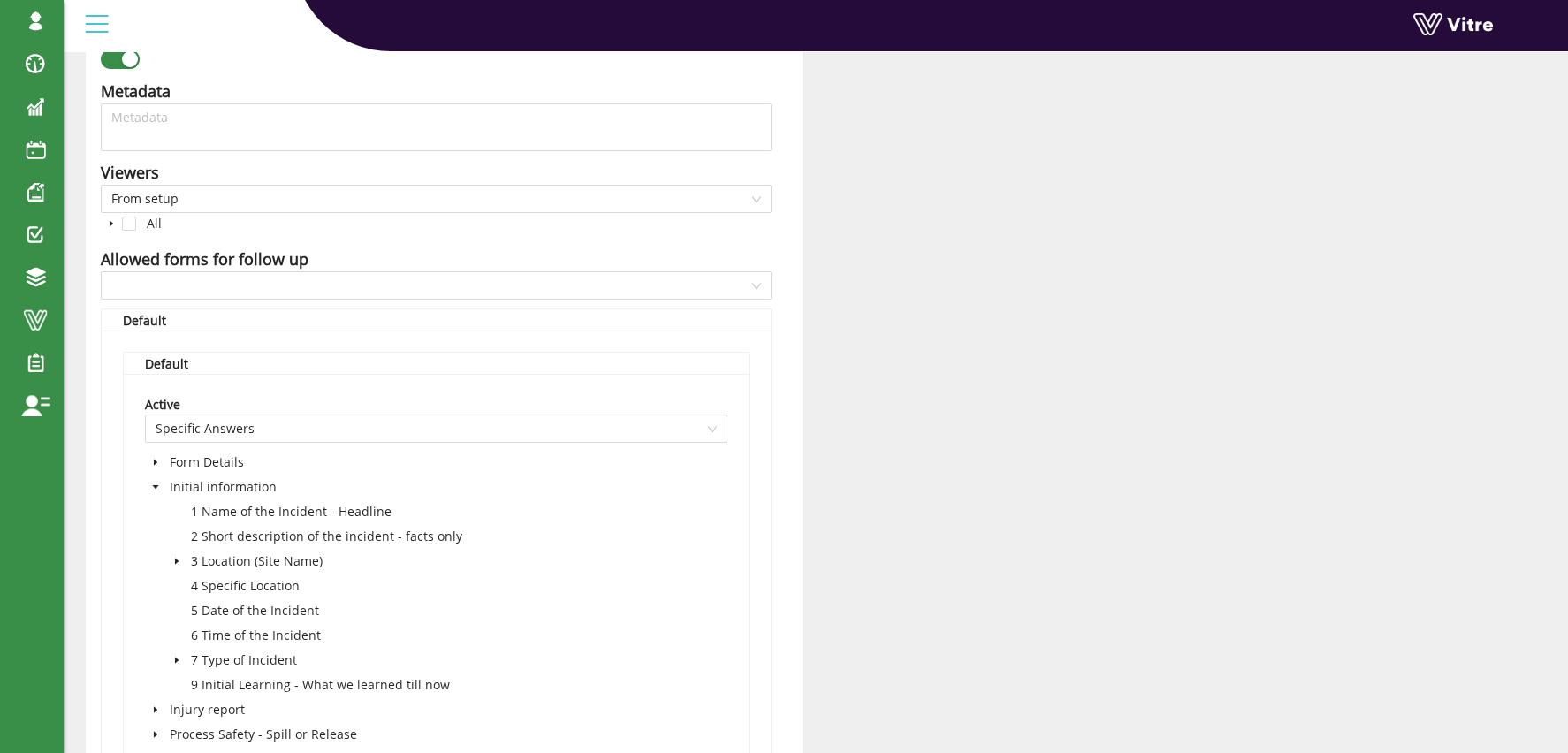
click at [177, 561] on icon "caret-down" at bounding box center [177, 561] width 4 height 6
click at [217, 589] on span at bounding box center [216, 586] width 14 height 14
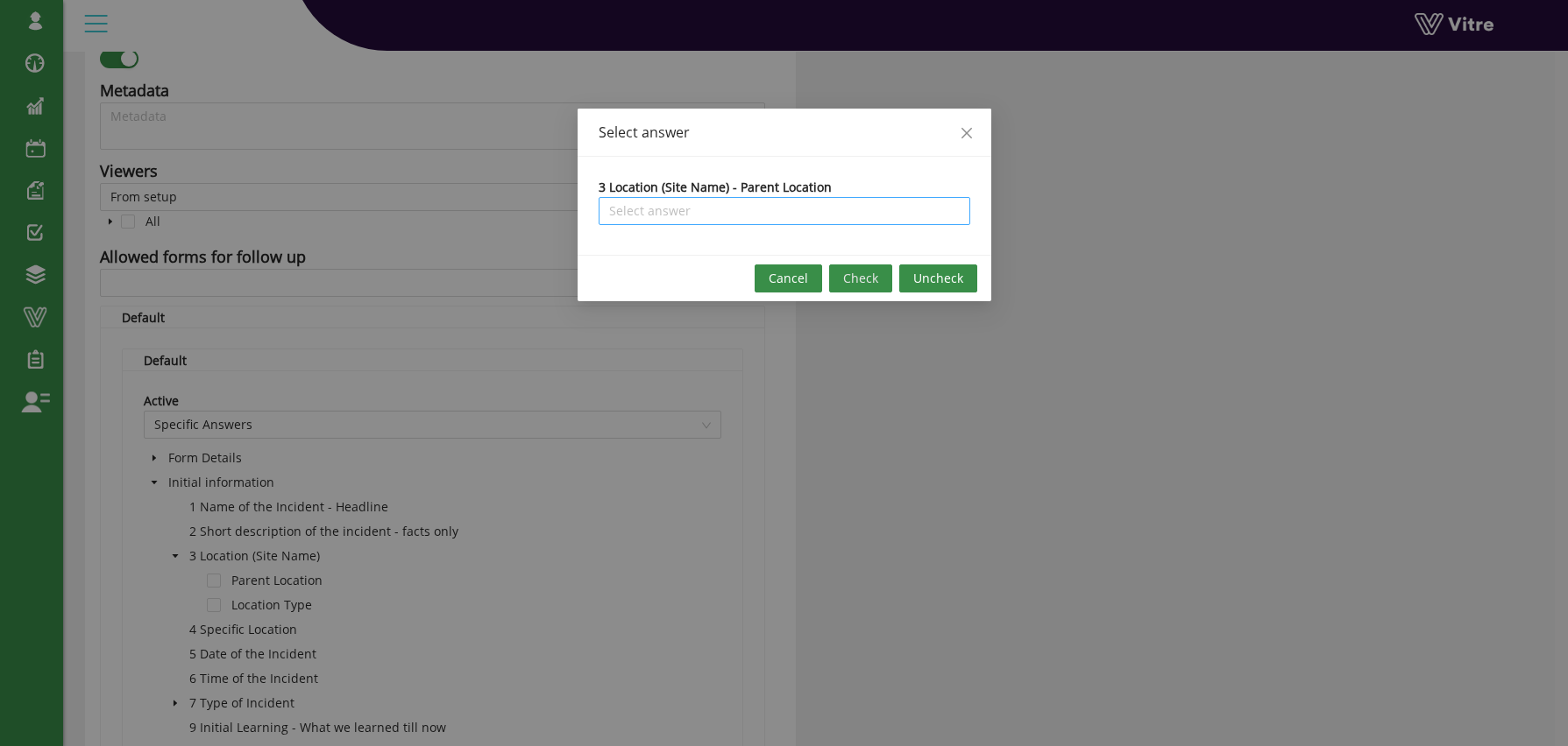
click at [630, 214] on input "search" at bounding box center [784, 211] width 351 height 26
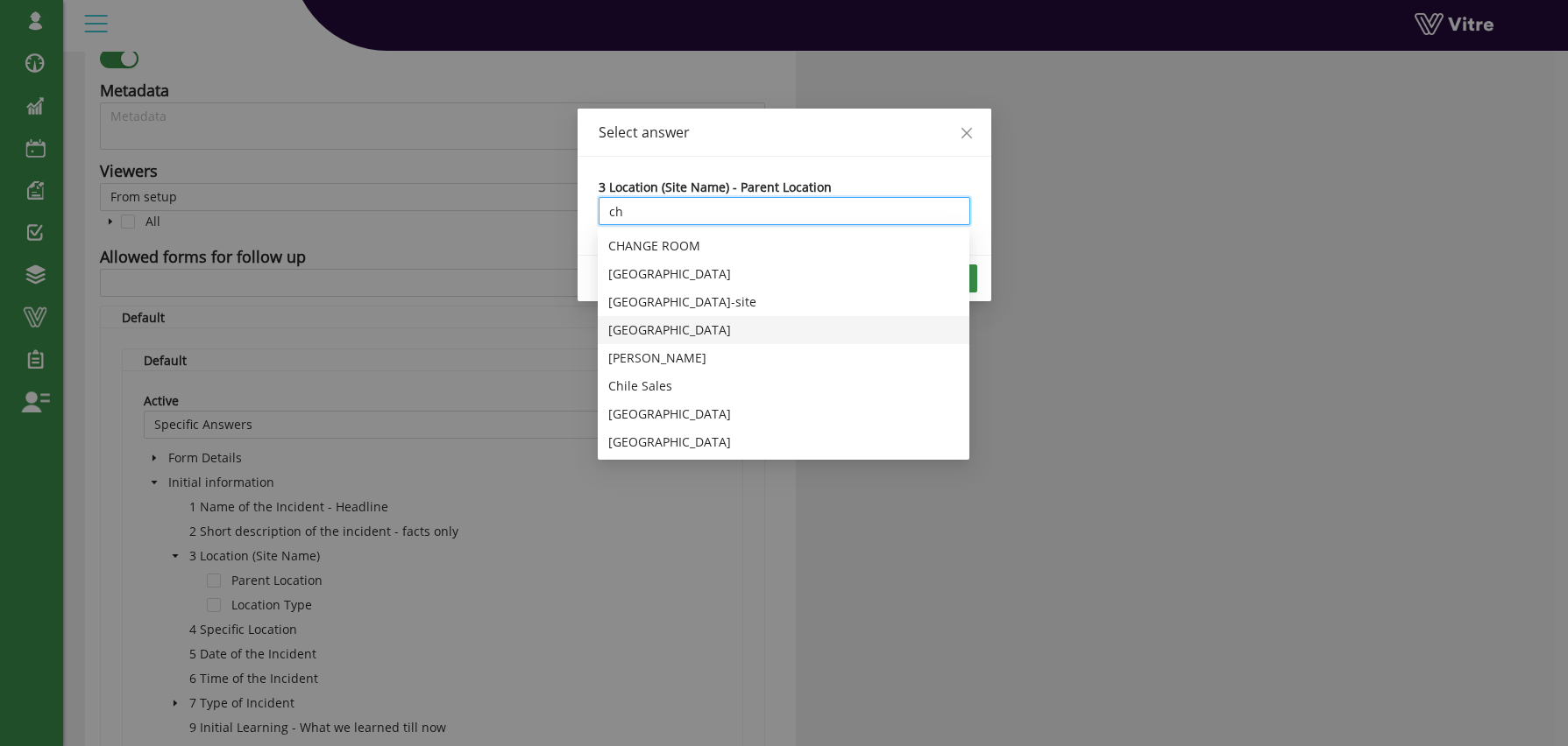
click at [634, 329] on div "China" at bounding box center [783, 330] width 351 height 20
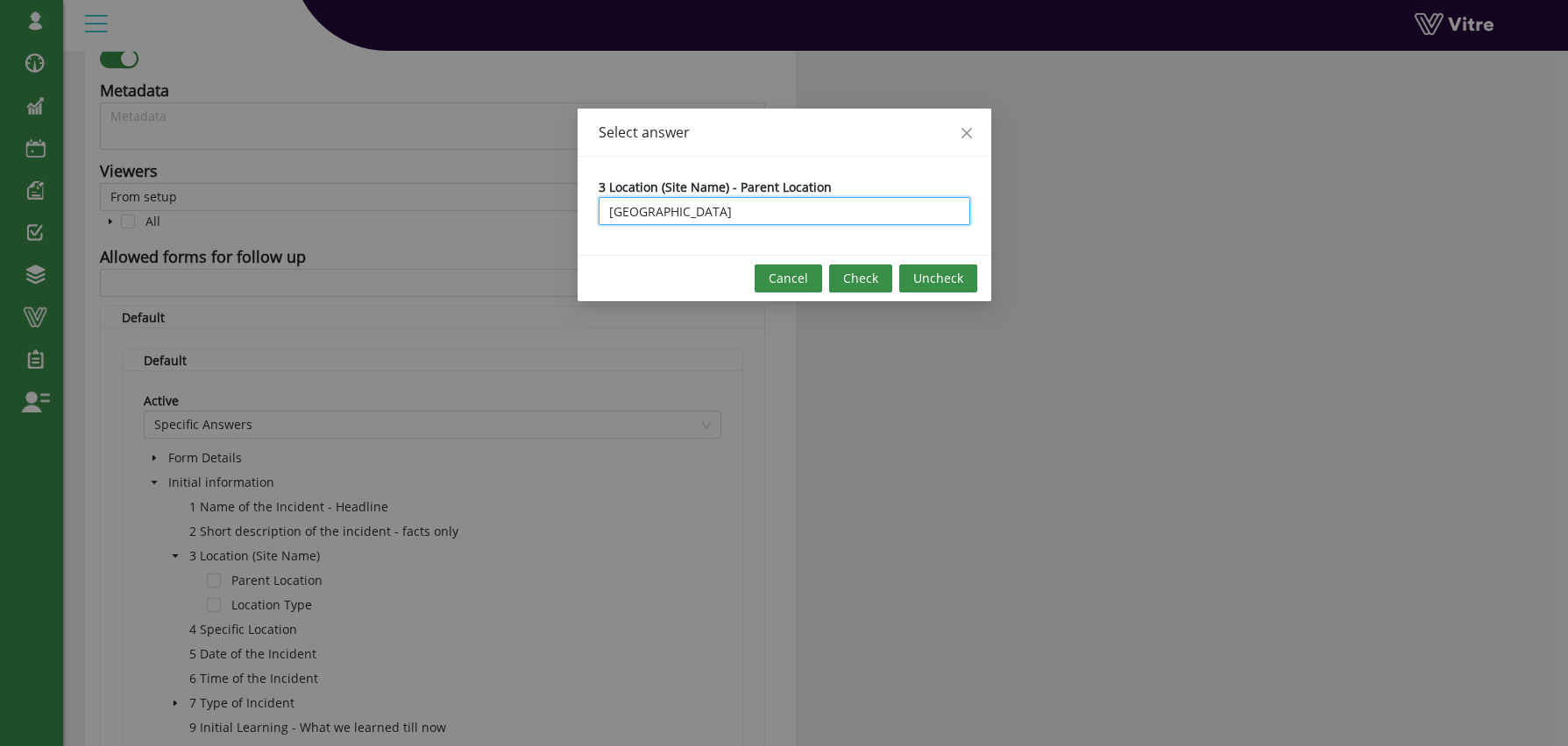
type input "China"
click at [873, 286] on span "Check" at bounding box center [860, 278] width 35 height 20
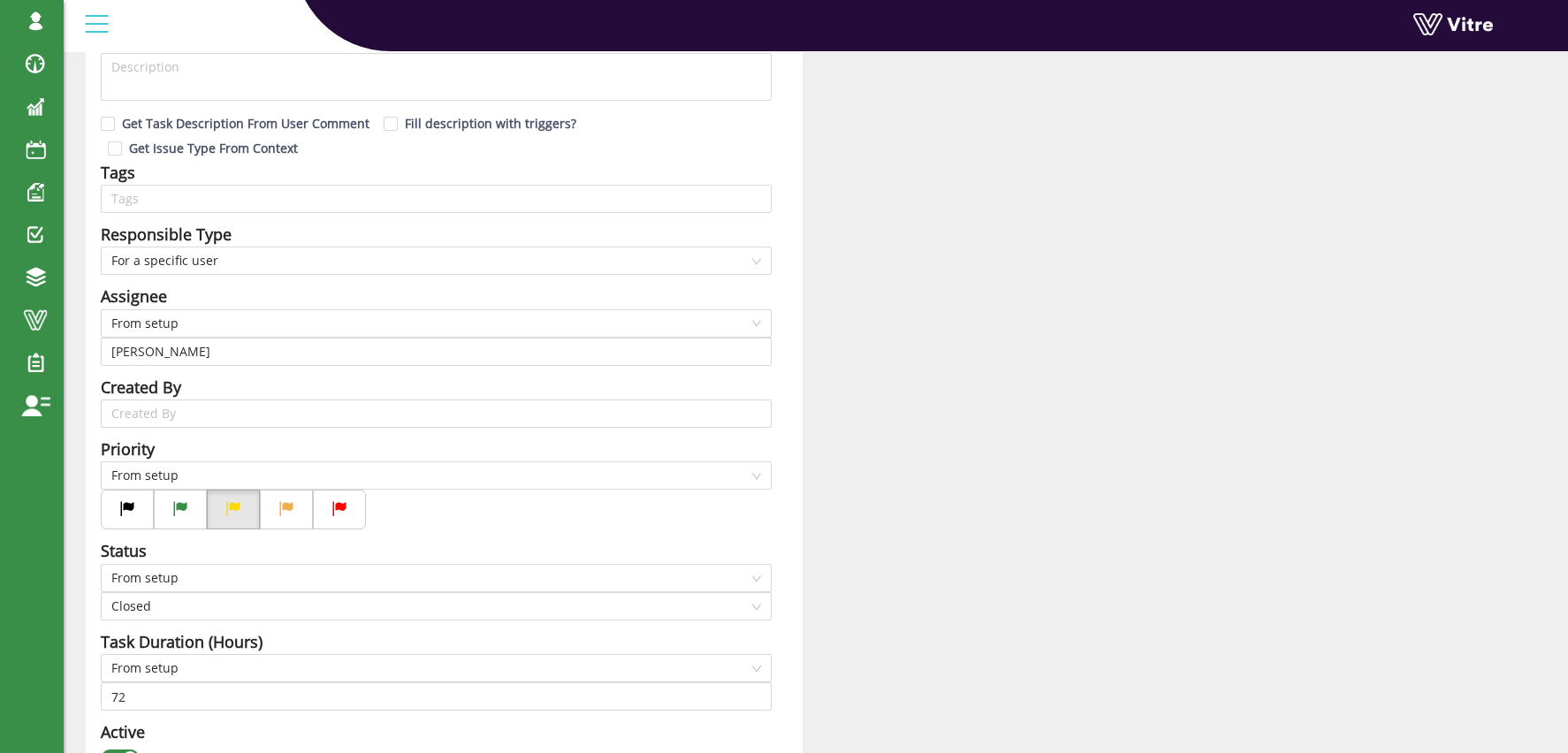
scroll to position [0, 0]
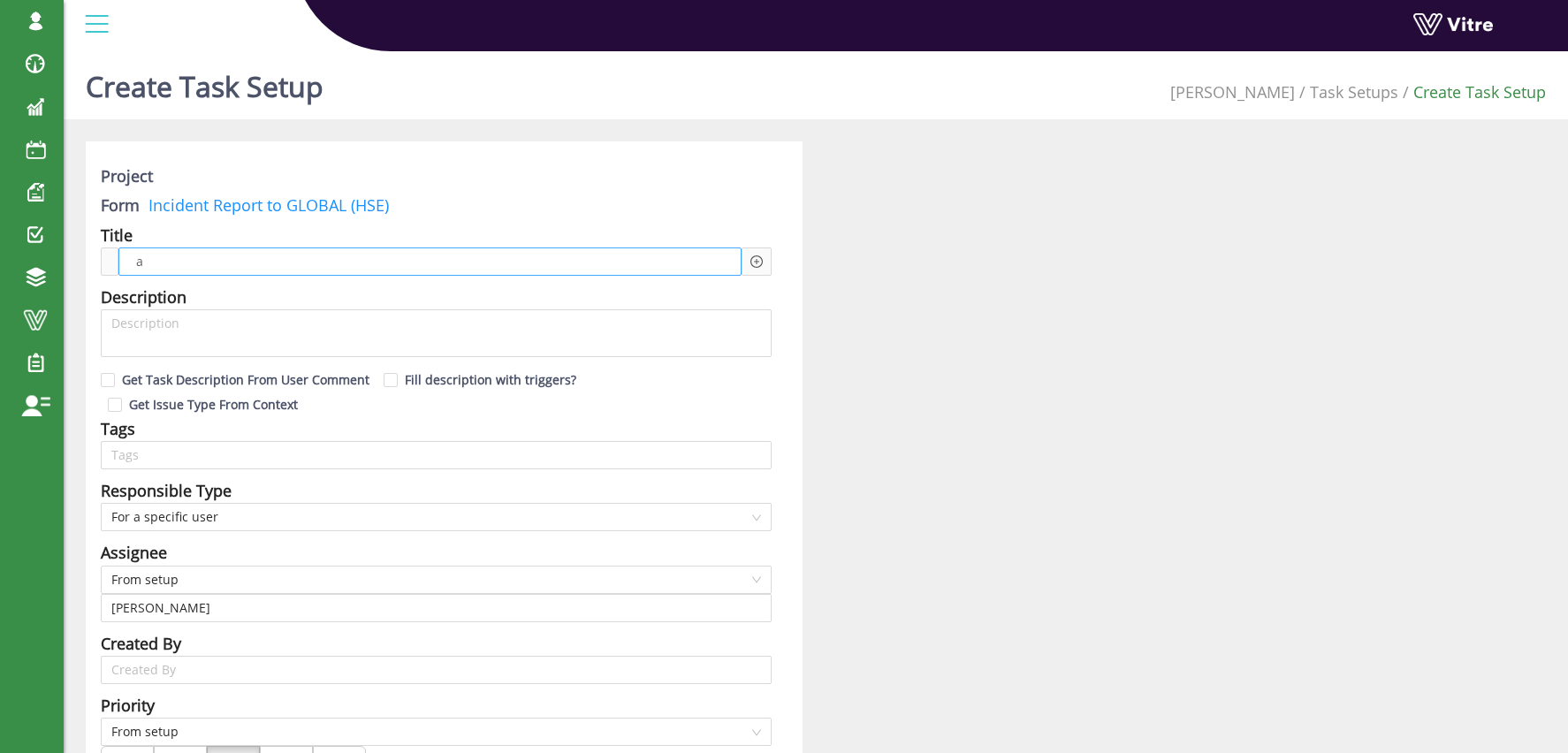
click at [245, 262] on span "a" at bounding box center [193, 262] width 122 height 20
drag, startPoint x: 208, startPoint y: 258, endPoint x: 97, endPoint y: 259, distance: 111.0
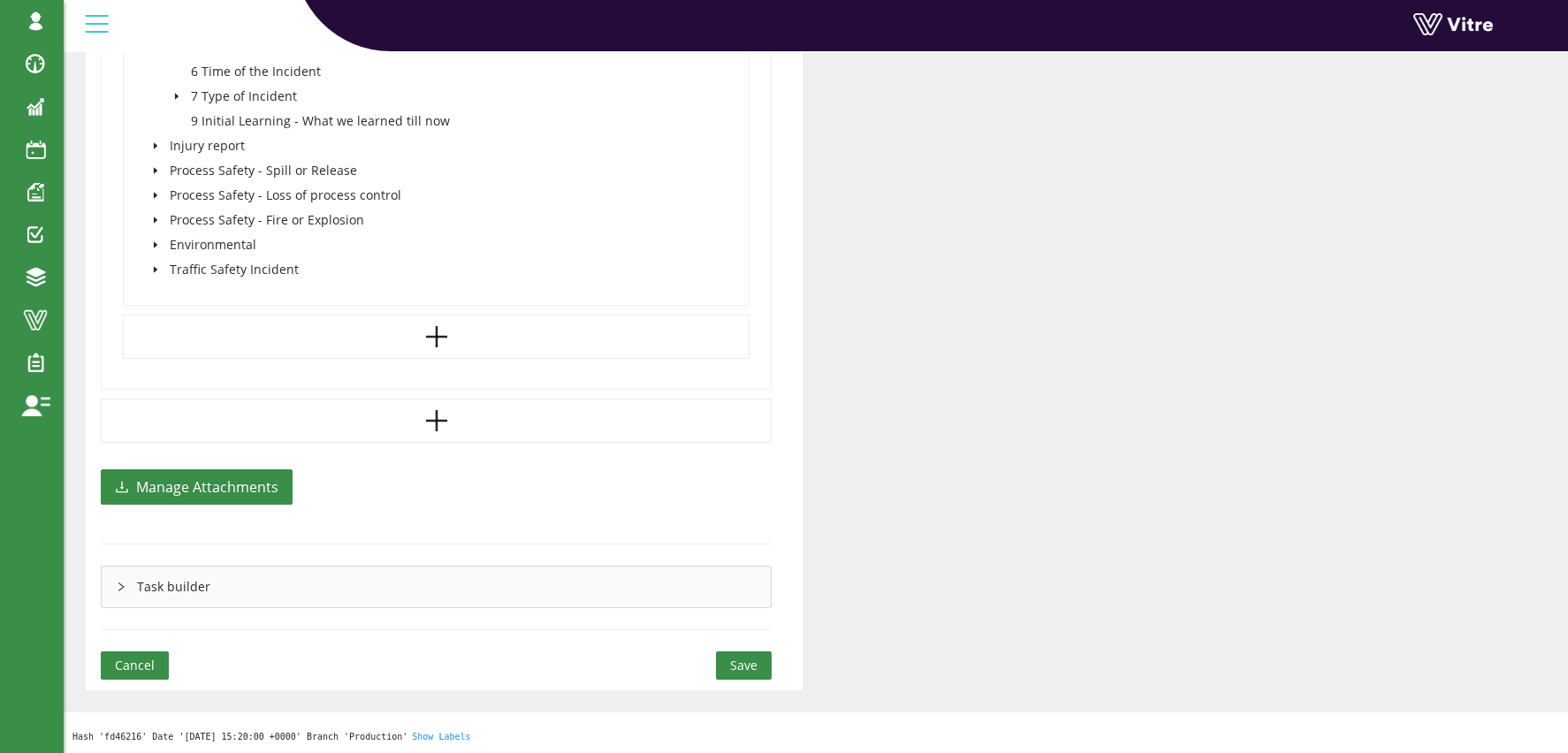
scroll to position [1569, 0]
click at [740, 669] on span "Save" at bounding box center [744, 667] width 27 height 20
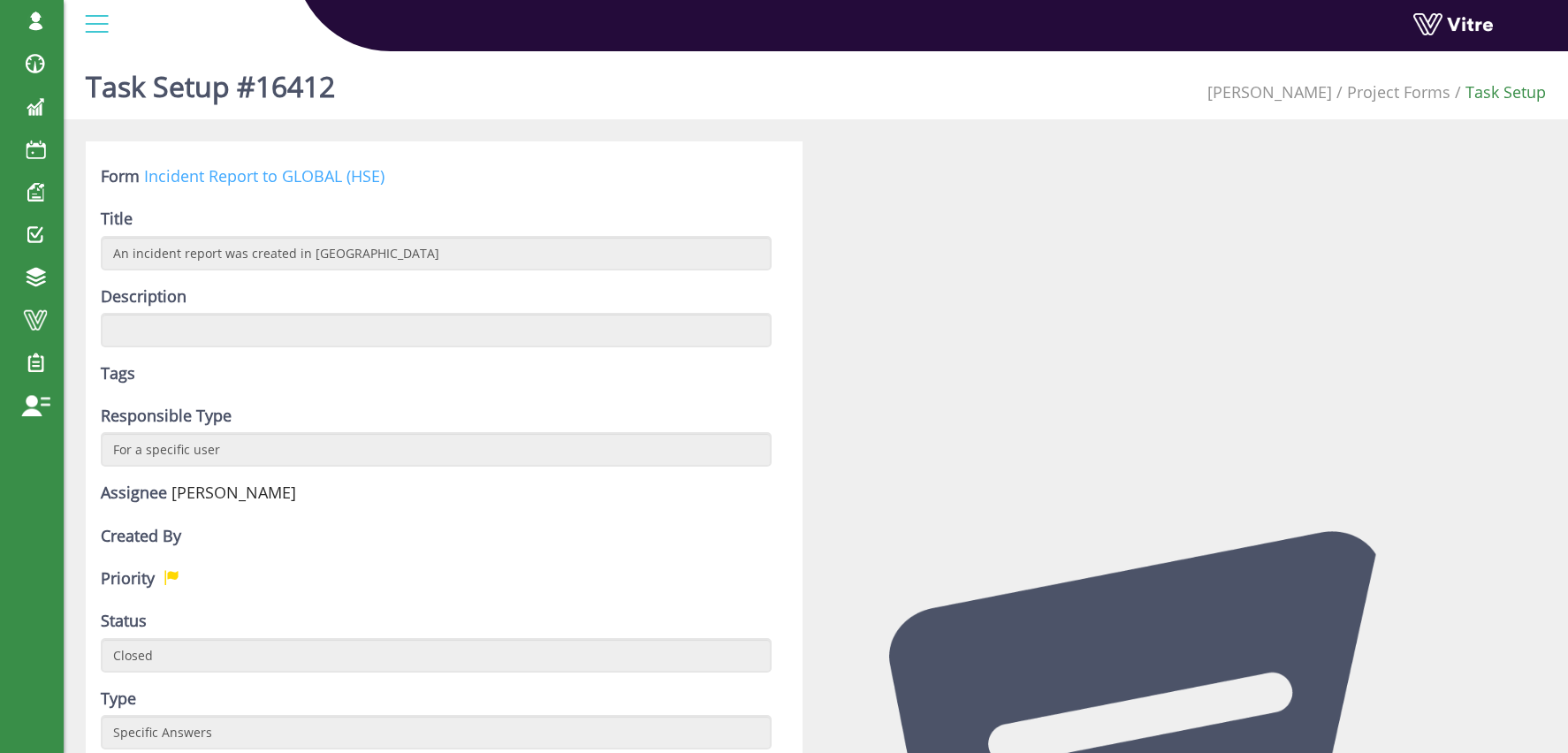
click at [295, 175] on link "Incident Report to GLOBAL (HSE)" at bounding box center [264, 176] width 240 height 22
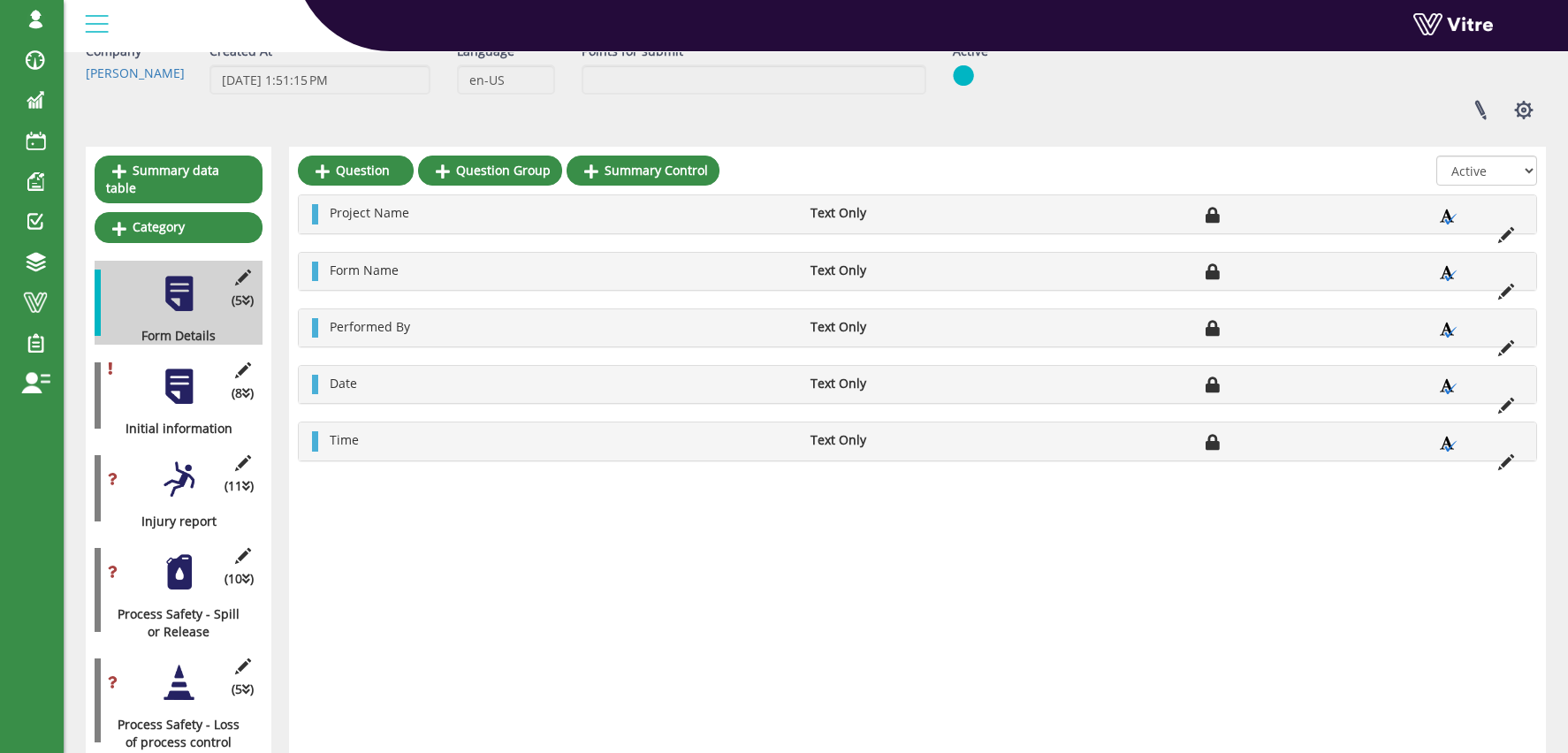
scroll to position [68, 0]
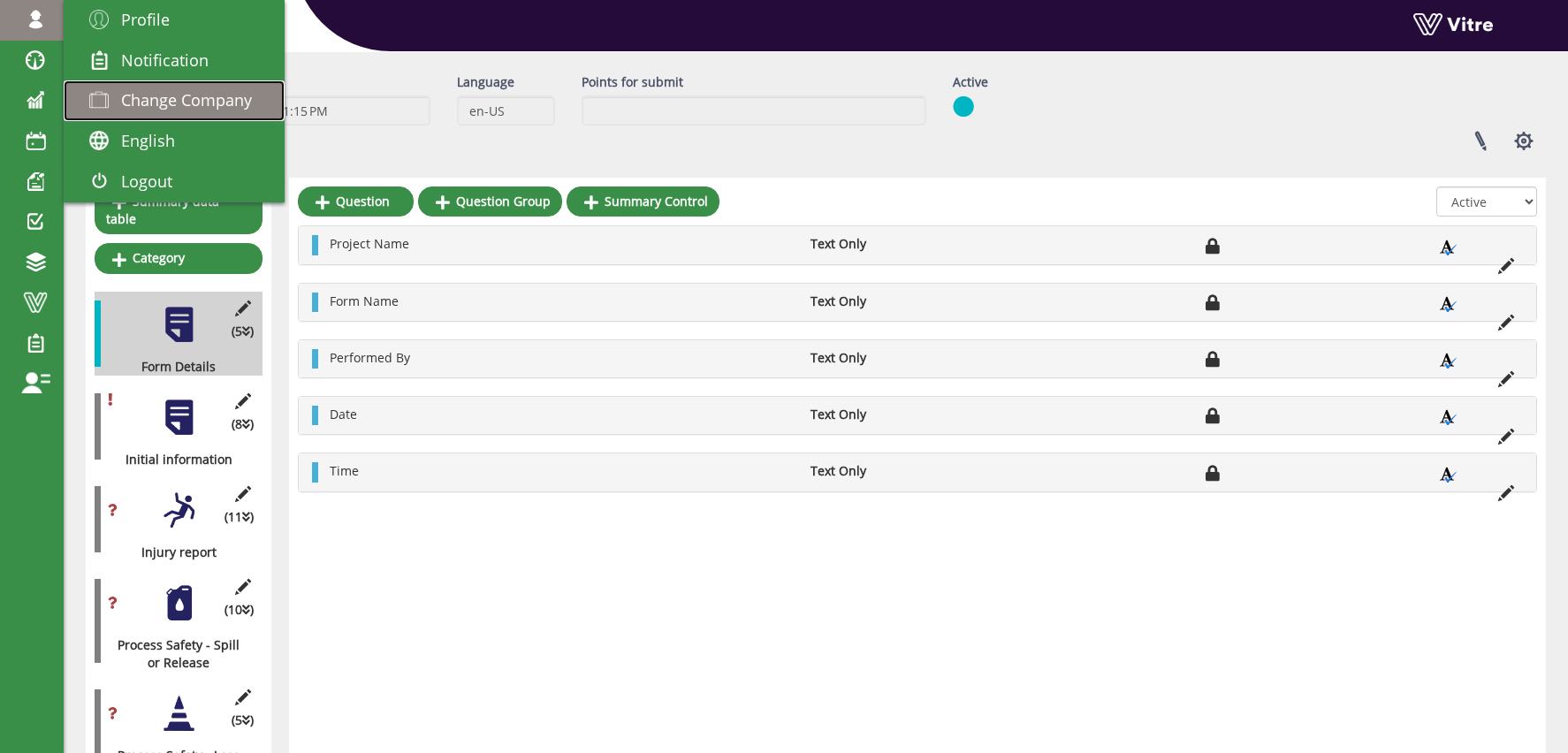
click at [201, 104] on span "Change Company" at bounding box center [186, 100] width 131 height 22
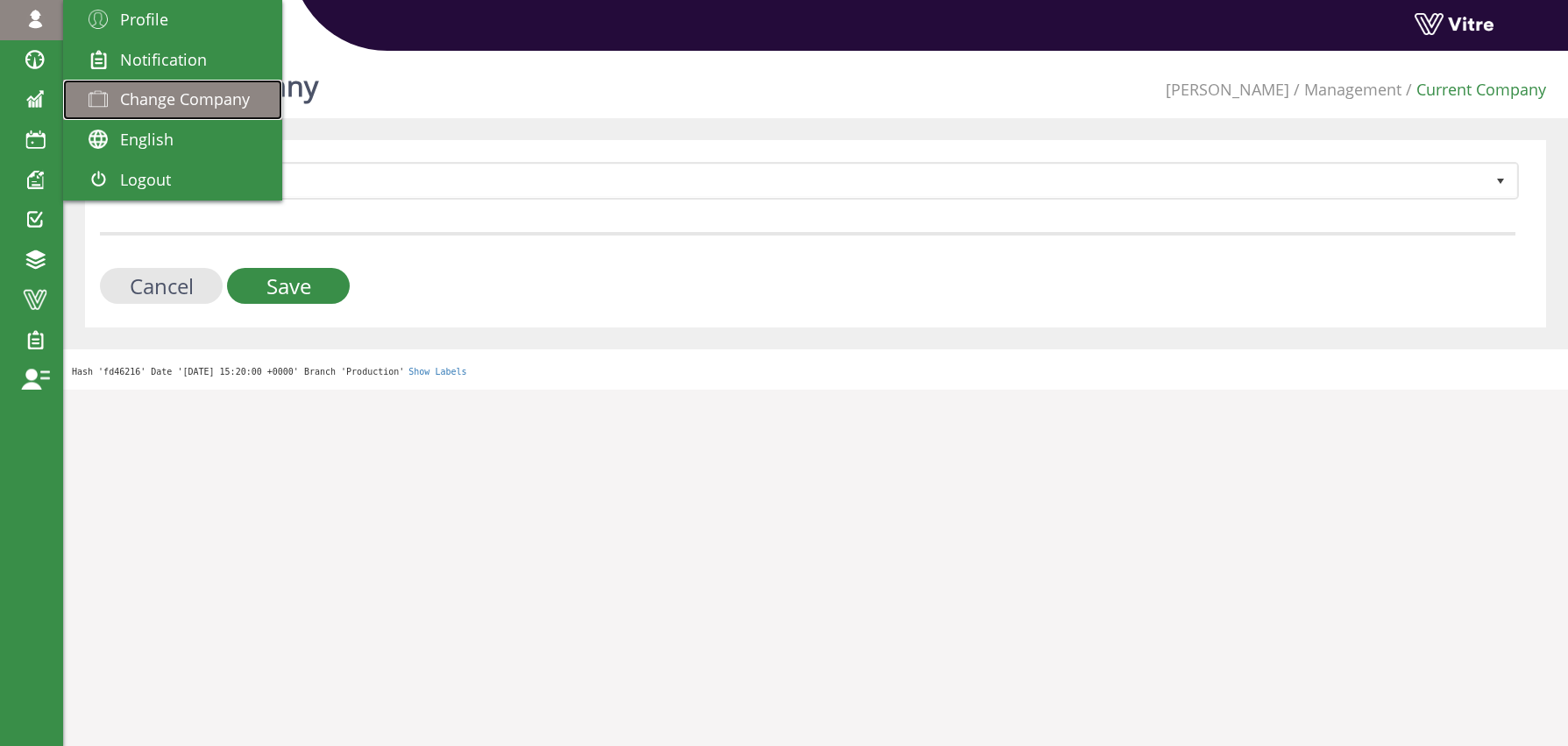
click at [171, 106] on span "Change Company" at bounding box center [184, 99] width 129 height 21
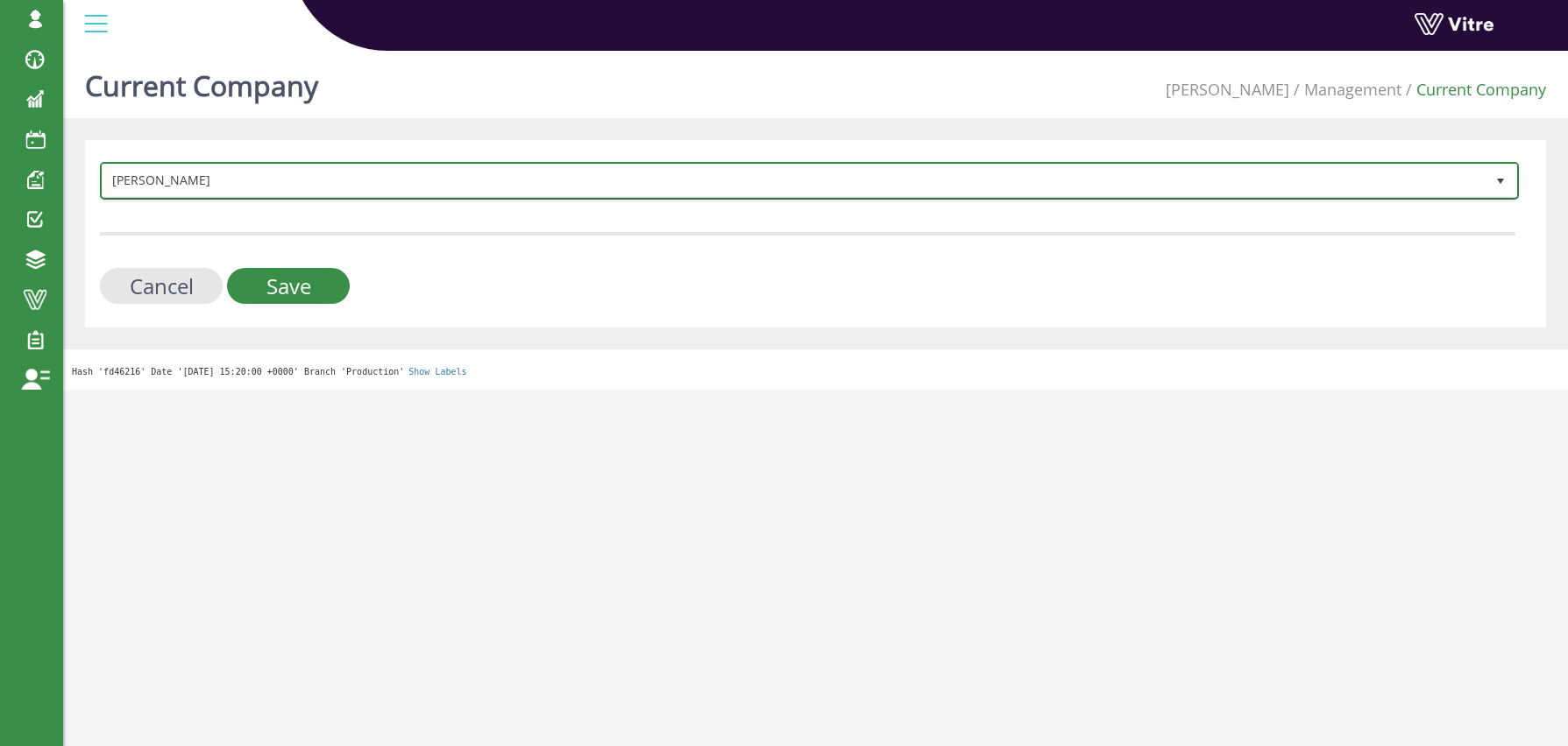
click at [320, 172] on span "Adama" at bounding box center [793, 179] width 1381 height 31
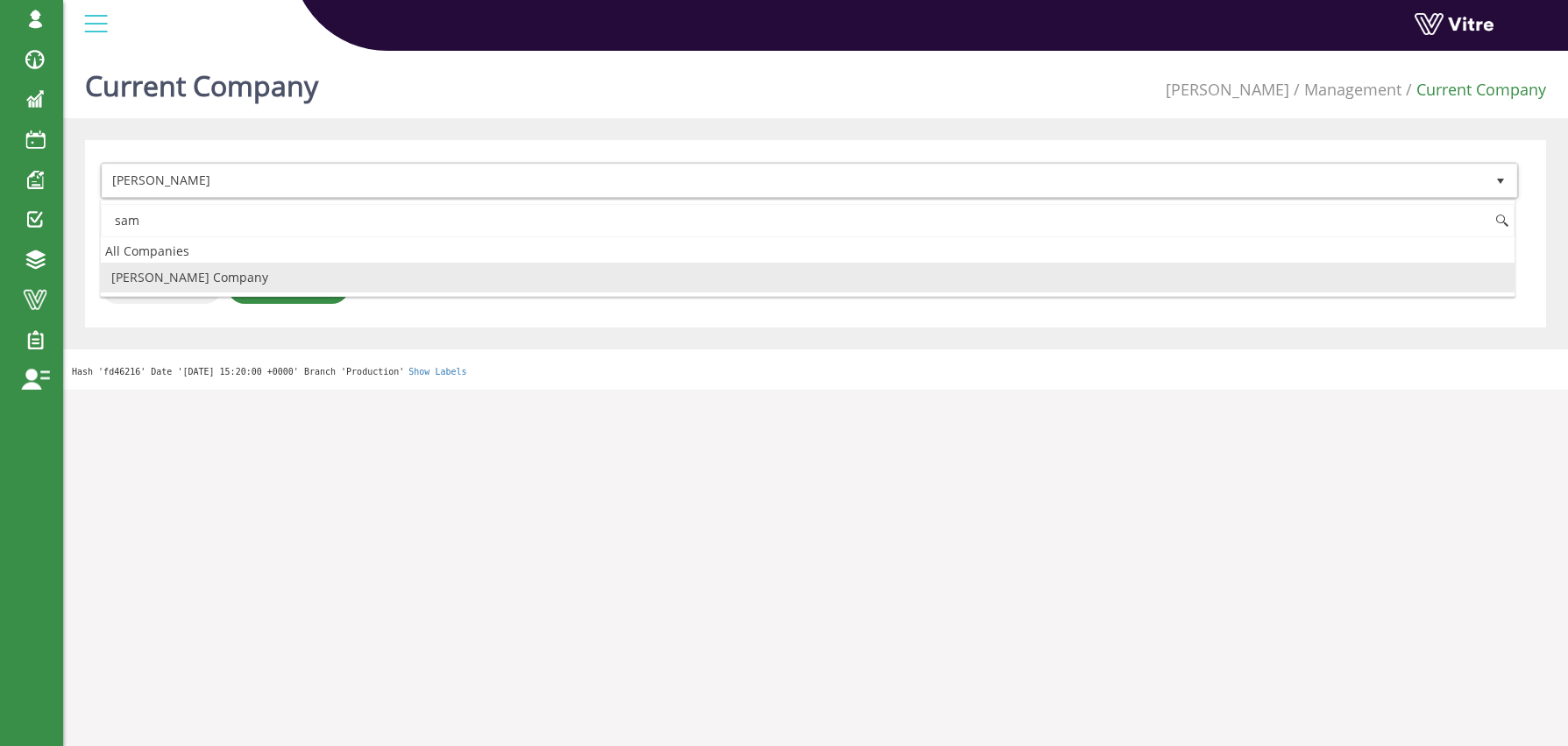
drag, startPoint x: 149, startPoint y: 277, endPoint x: 163, endPoint y: 280, distance: 14.3
click at [149, 278] on li "[PERSON_NAME] Company" at bounding box center [807, 277] width 1414 height 29
type input "sam"
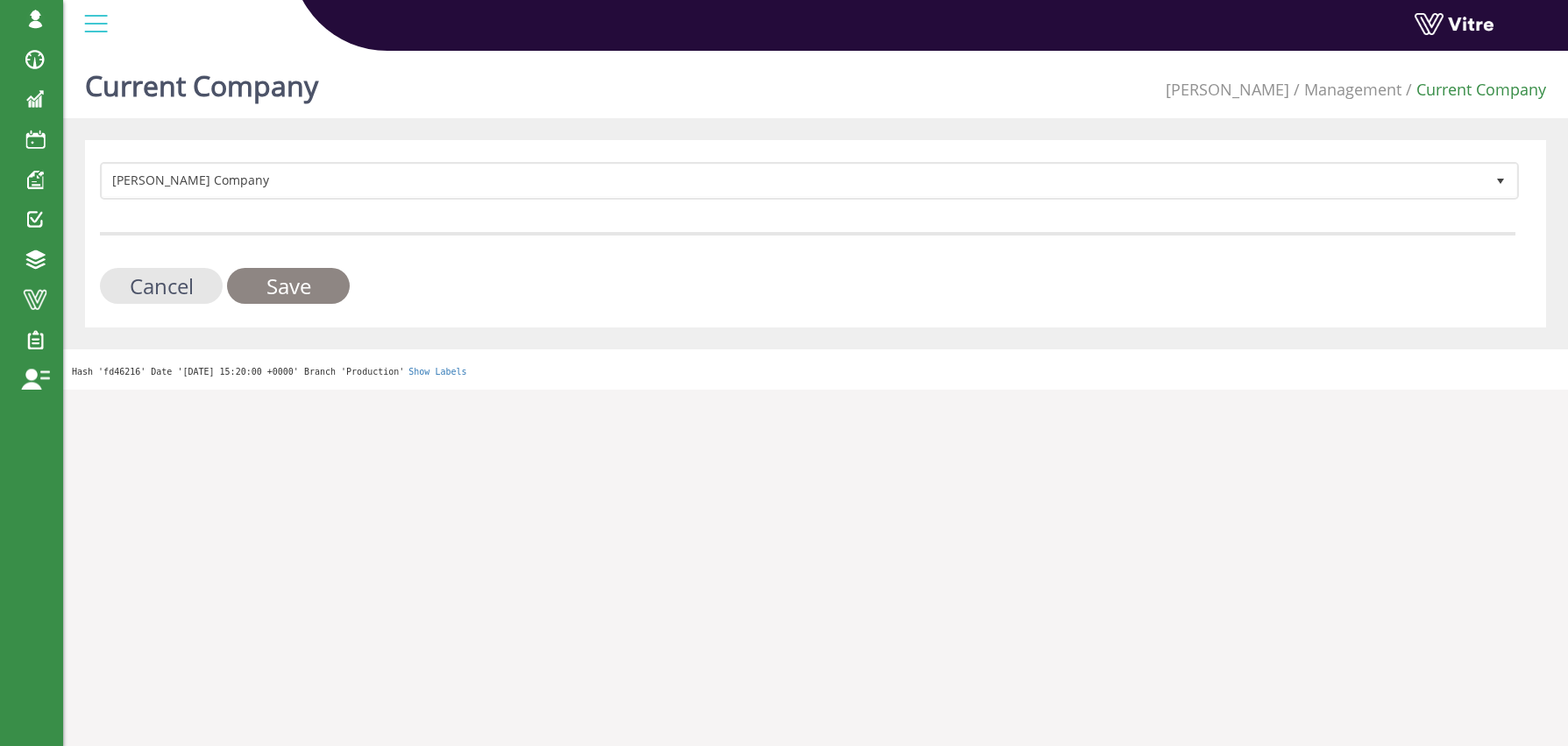
click at [297, 288] on input "Save" at bounding box center [288, 286] width 122 height 36
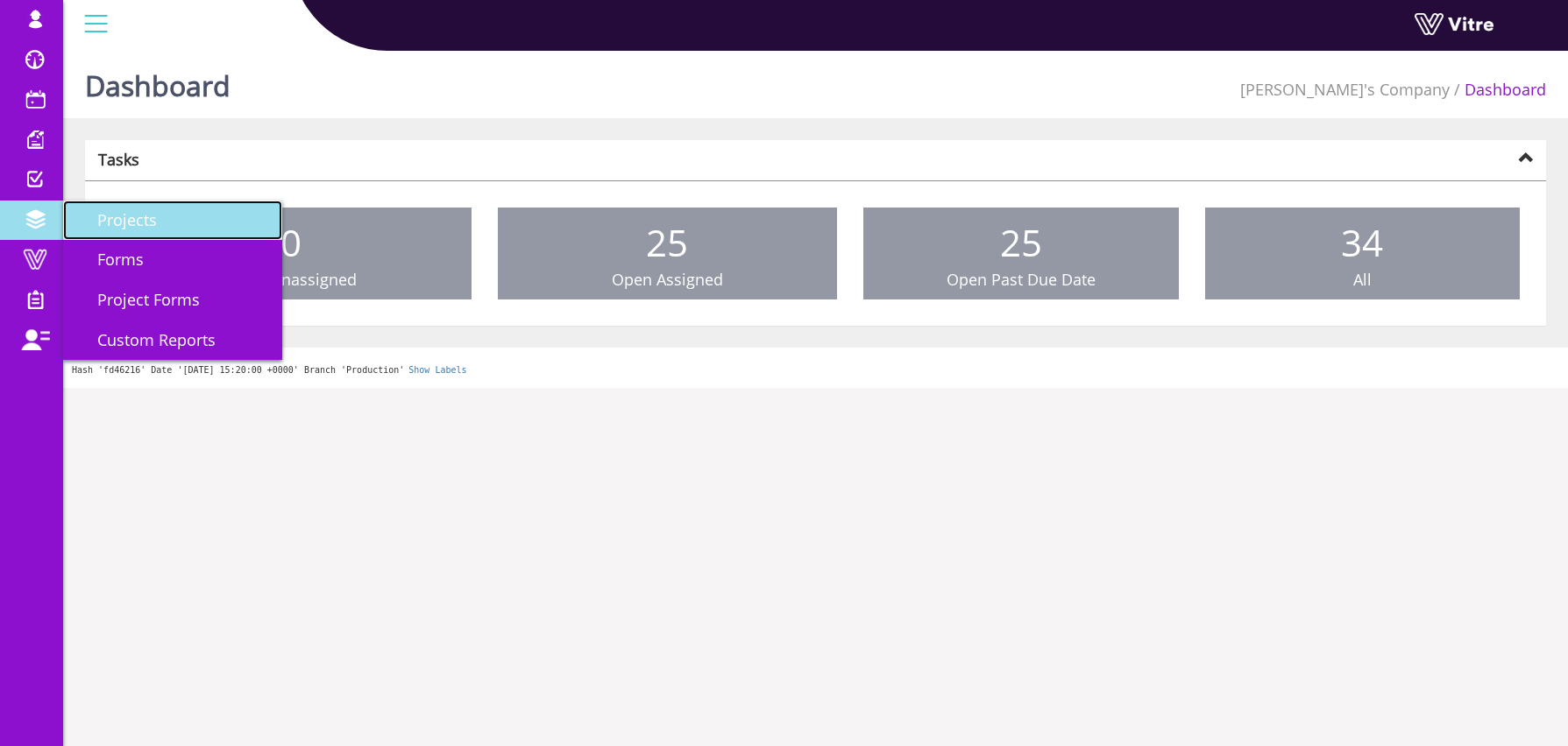
click at [156, 226] on link "Projects" at bounding box center [172, 220] width 219 height 40
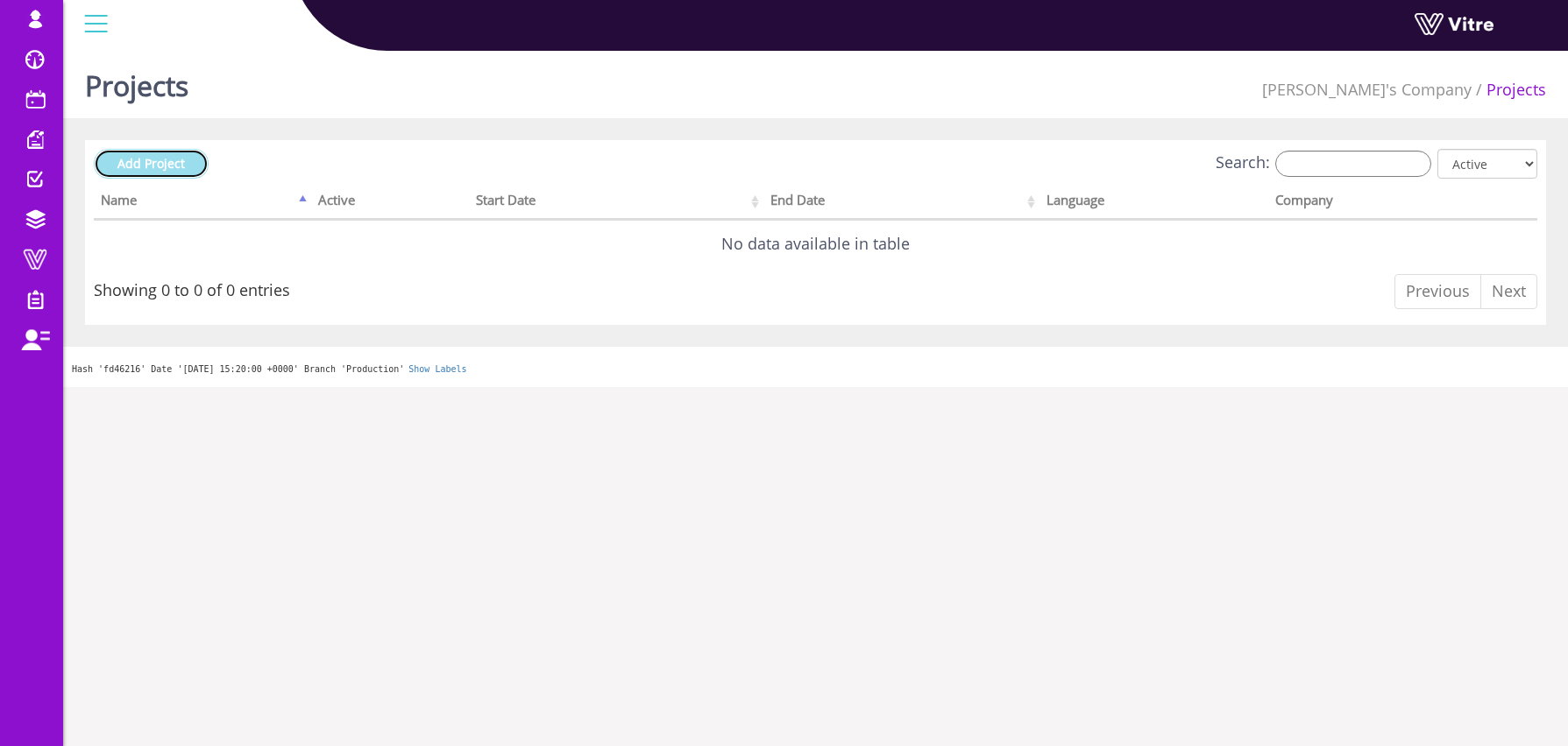
click at [177, 169] on span "Add Project" at bounding box center [151, 163] width 68 height 17
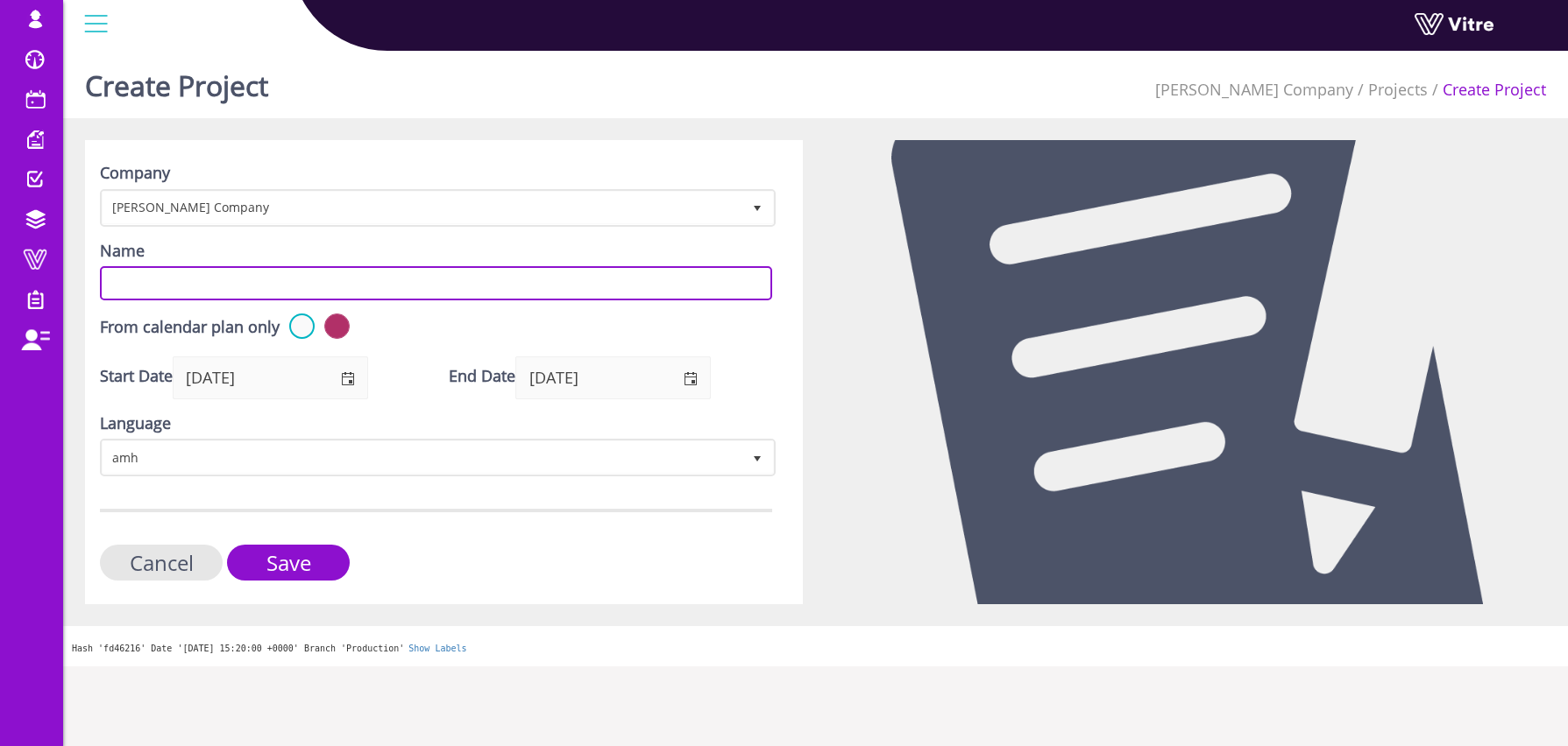
click at [160, 278] on input "Name" at bounding box center [436, 283] width 672 height 34
click at [139, 289] on input "Project1" at bounding box center [436, 283] width 672 height 34
type input "Project1"
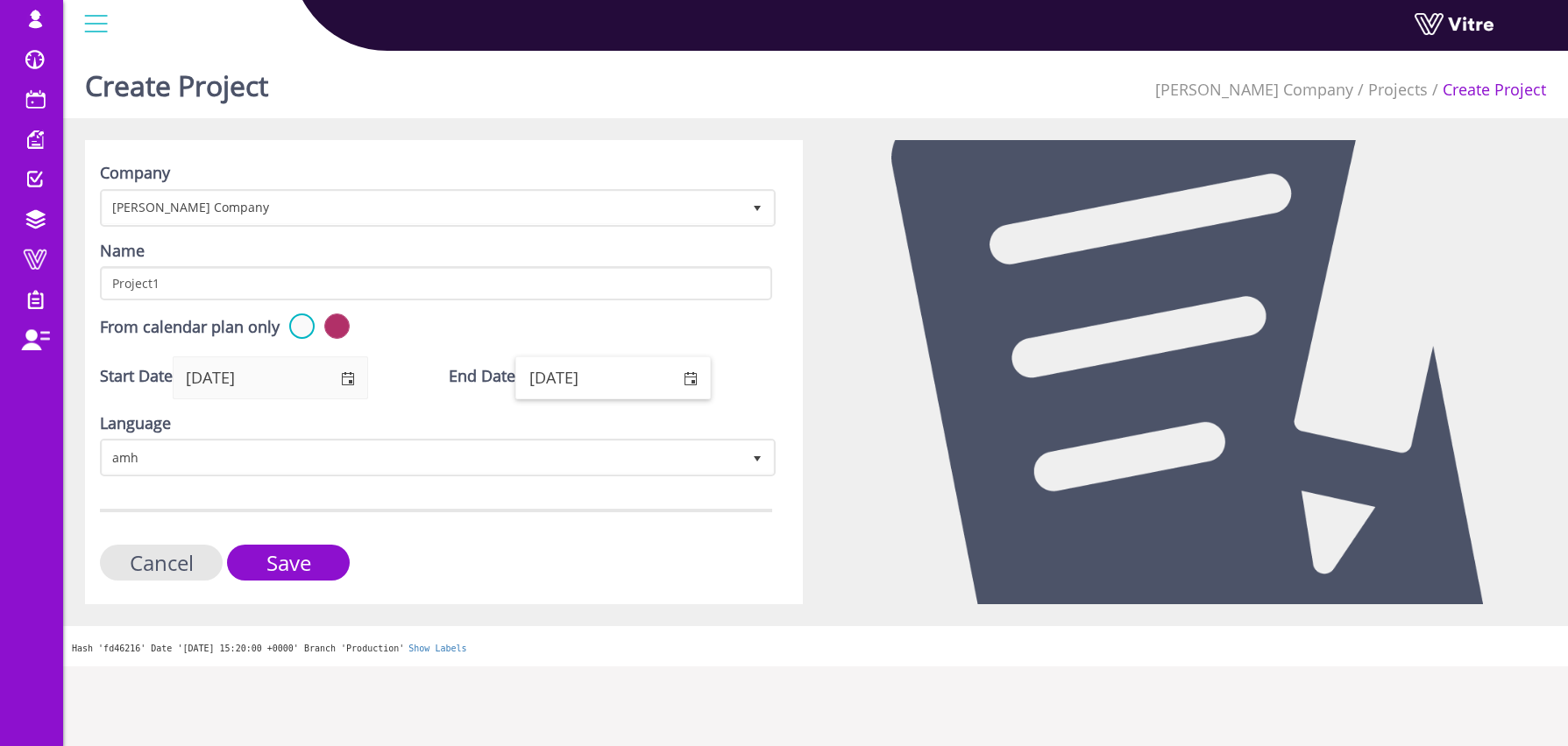
click at [563, 379] on input "29/09/2026" at bounding box center [593, 377] width 154 height 40
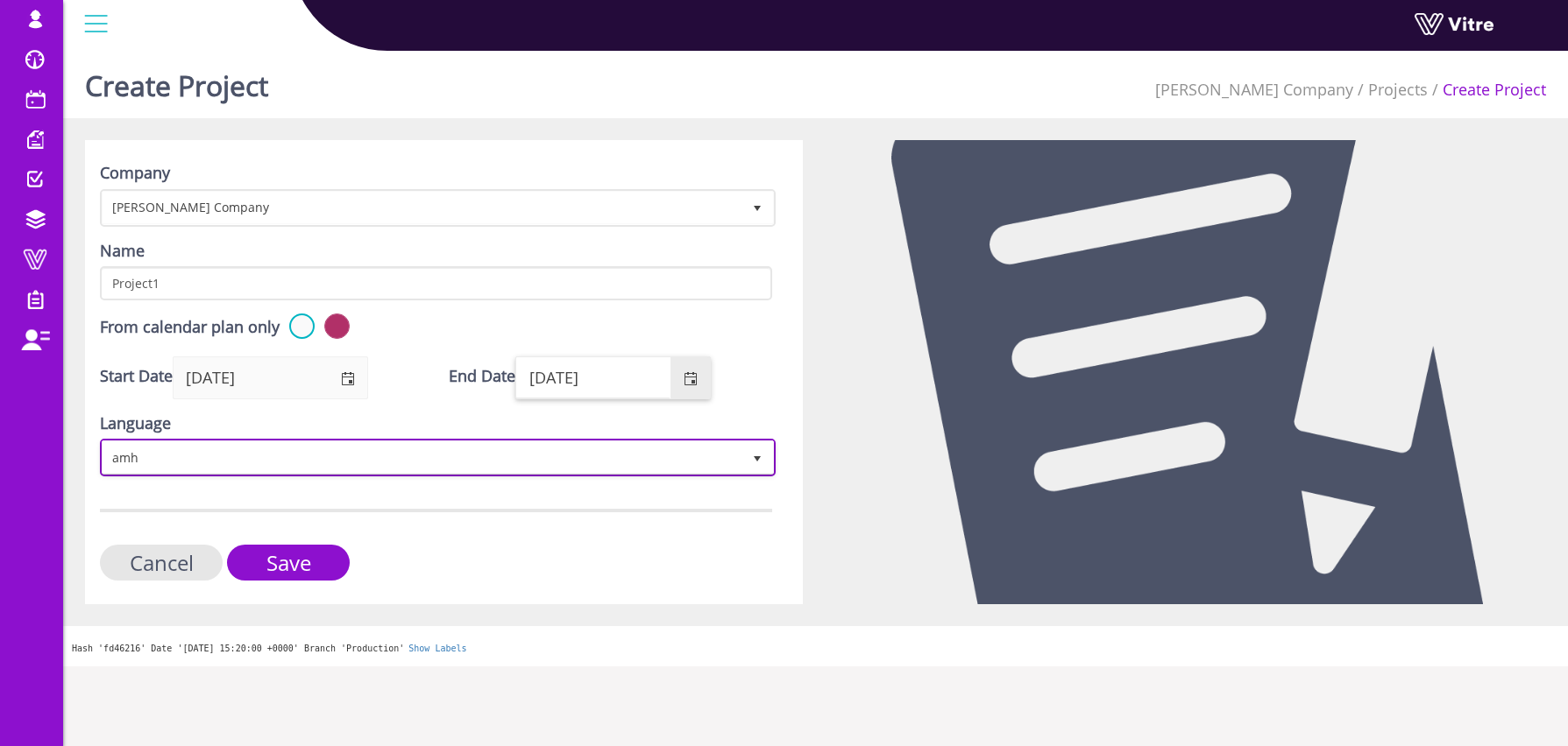
click at [143, 457] on span "amh" at bounding box center [421, 457] width 638 height 31
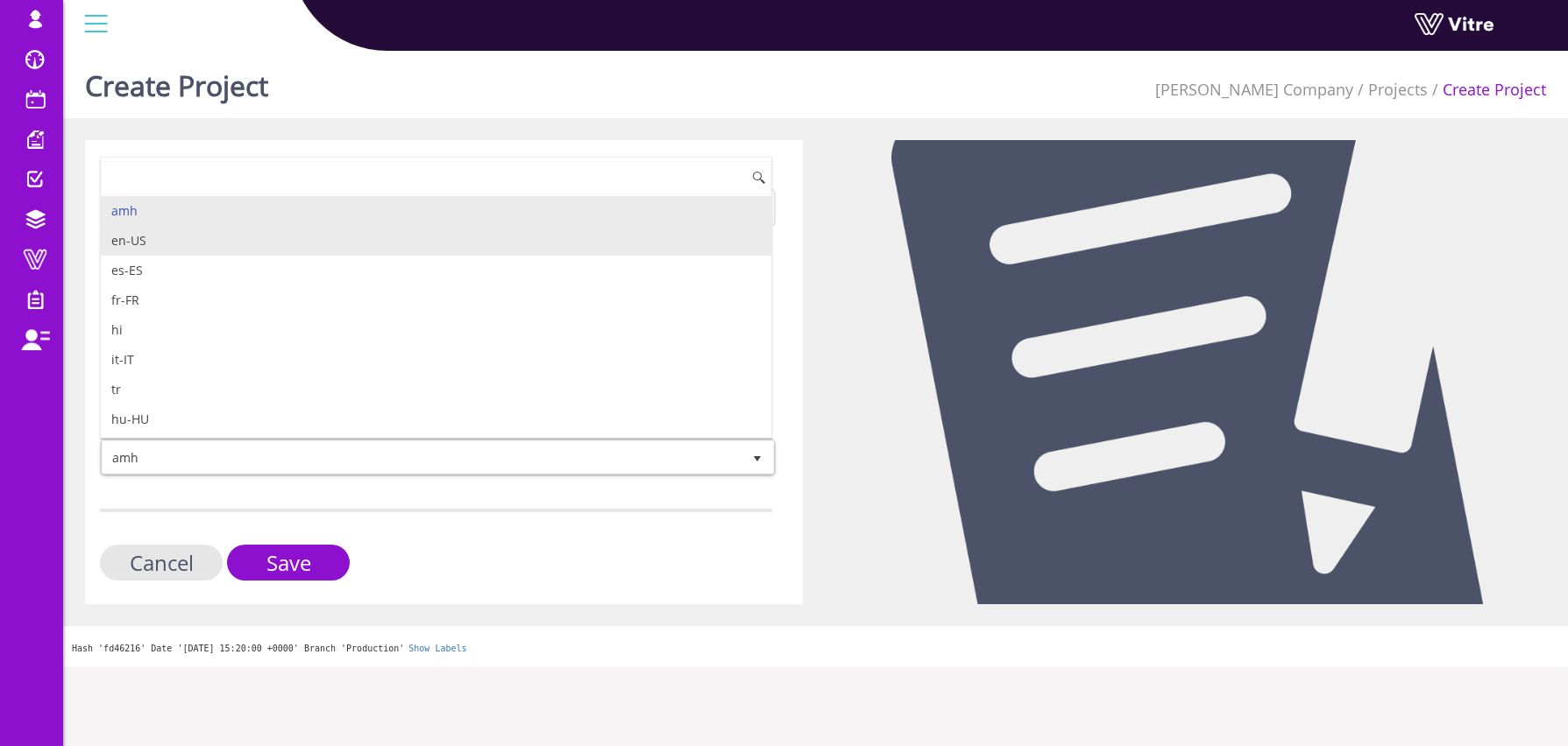
drag, startPoint x: 181, startPoint y: 241, endPoint x: 254, endPoint y: 242, distance: 73.0
click at [181, 241] on li "en-US" at bounding box center [436, 240] width 671 height 29
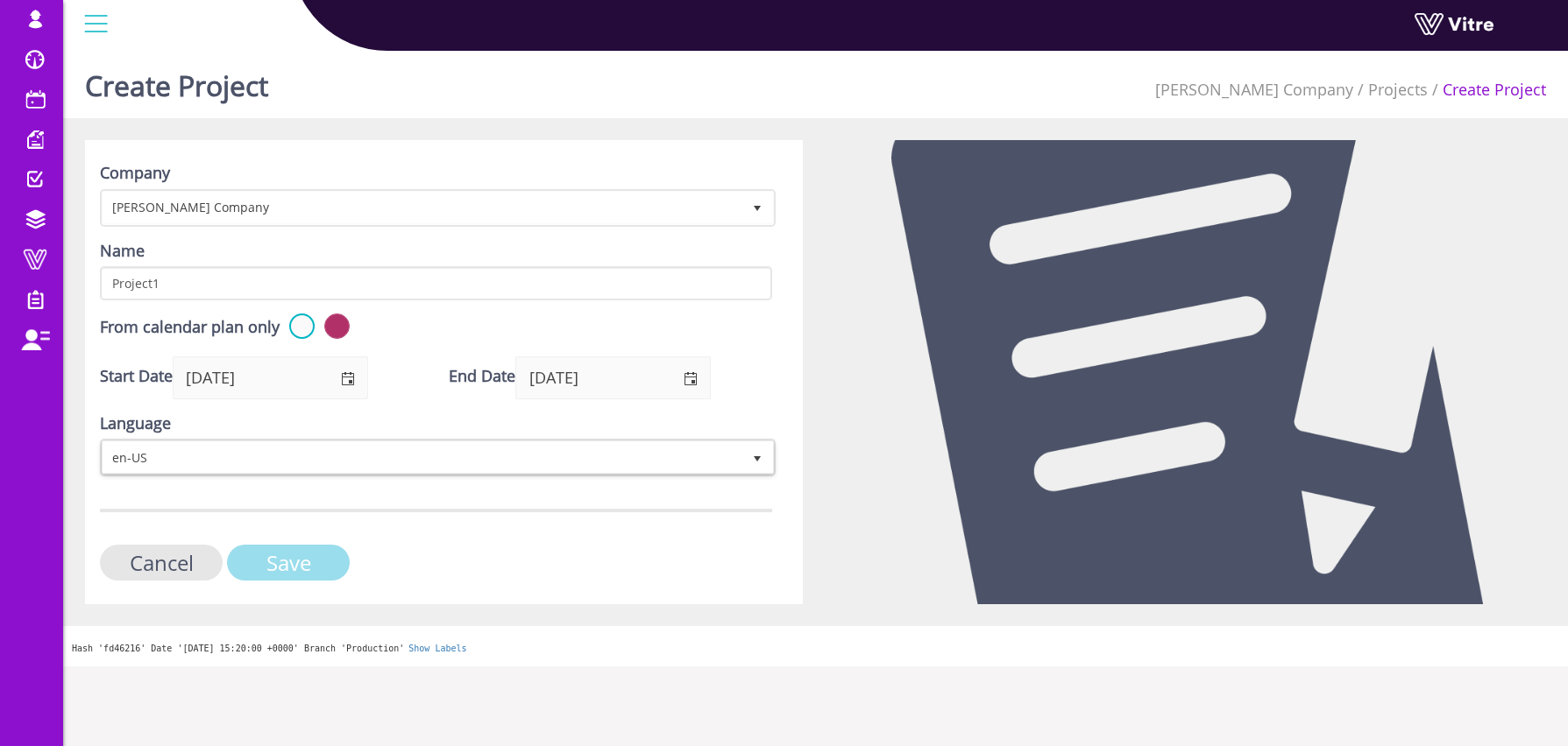
click at [309, 563] on input "Save" at bounding box center [288, 562] width 122 height 36
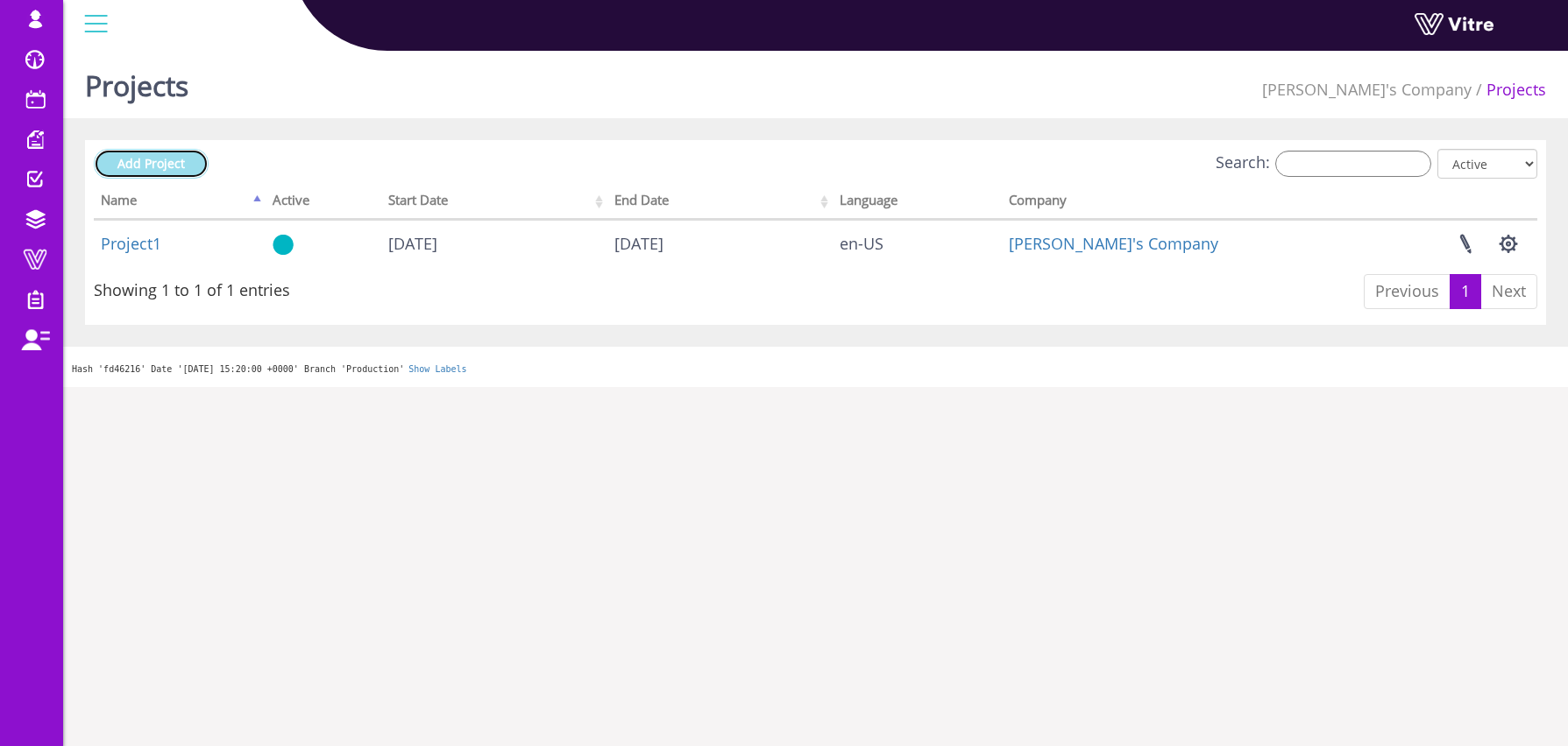
drag, startPoint x: 151, startPoint y: 162, endPoint x: 511, endPoint y: 189, distance: 361.0
click at [151, 162] on span "Add Project" at bounding box center [151, 163] width 68 height 17
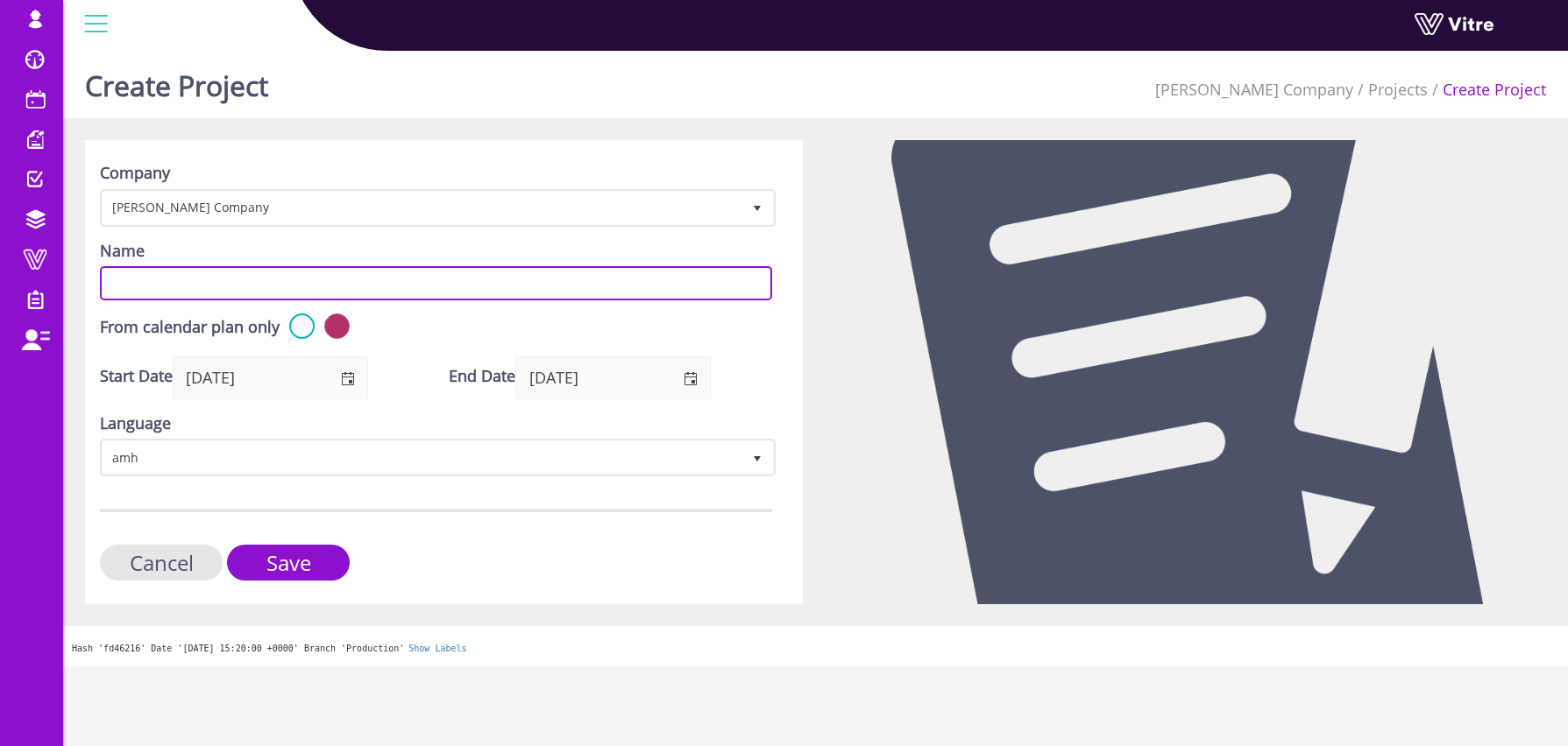
click at [189, 278] on input "Name" at bounding box center [436, 283] width 672 height 34
paste input "Project1"
type input "Project2"
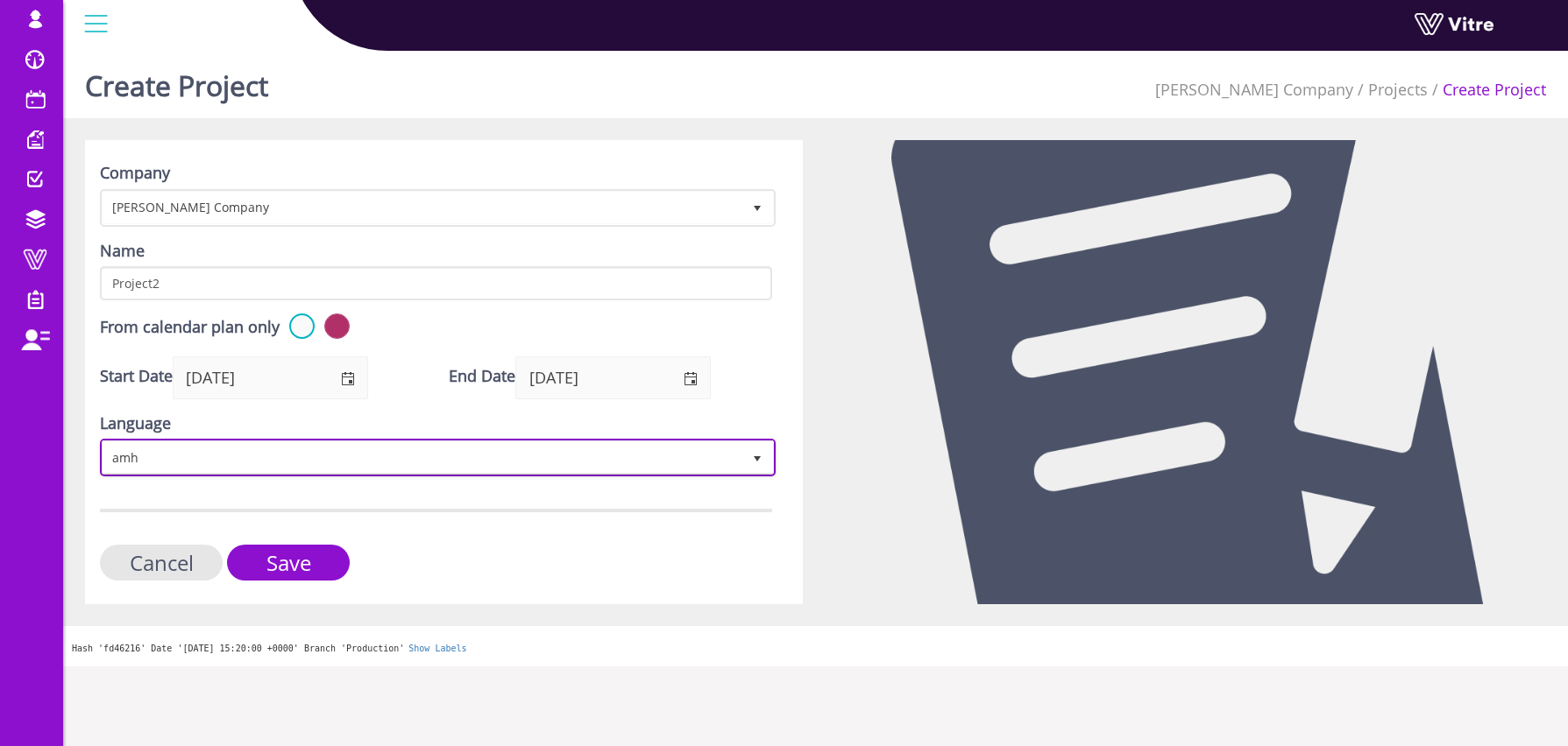
click at [257, 443] on span "amh" at bounding box center [421, 457] width 638 height 31
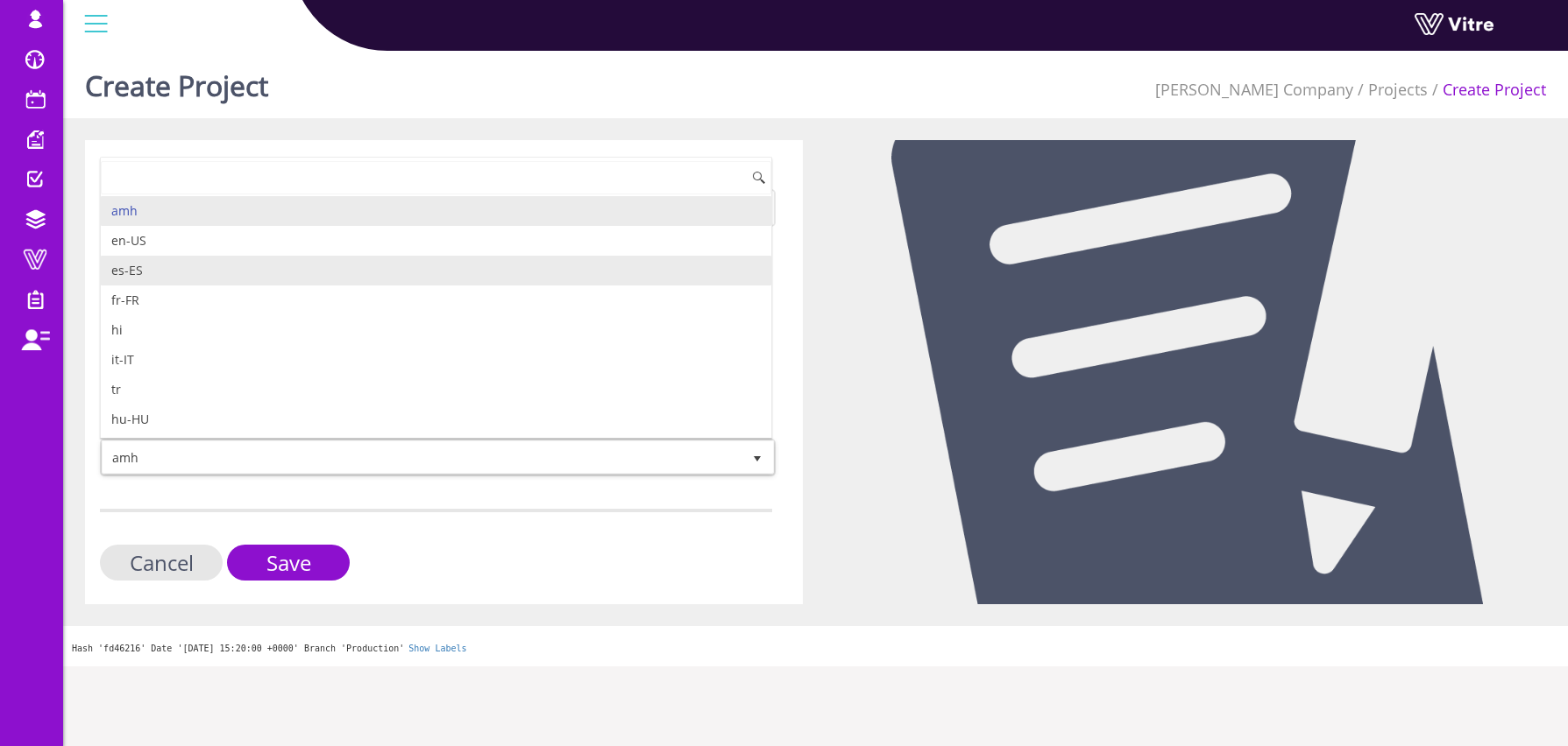
click at [181, 264] on li "es-ES" at bounding box center [436, 270] width 671 height 29
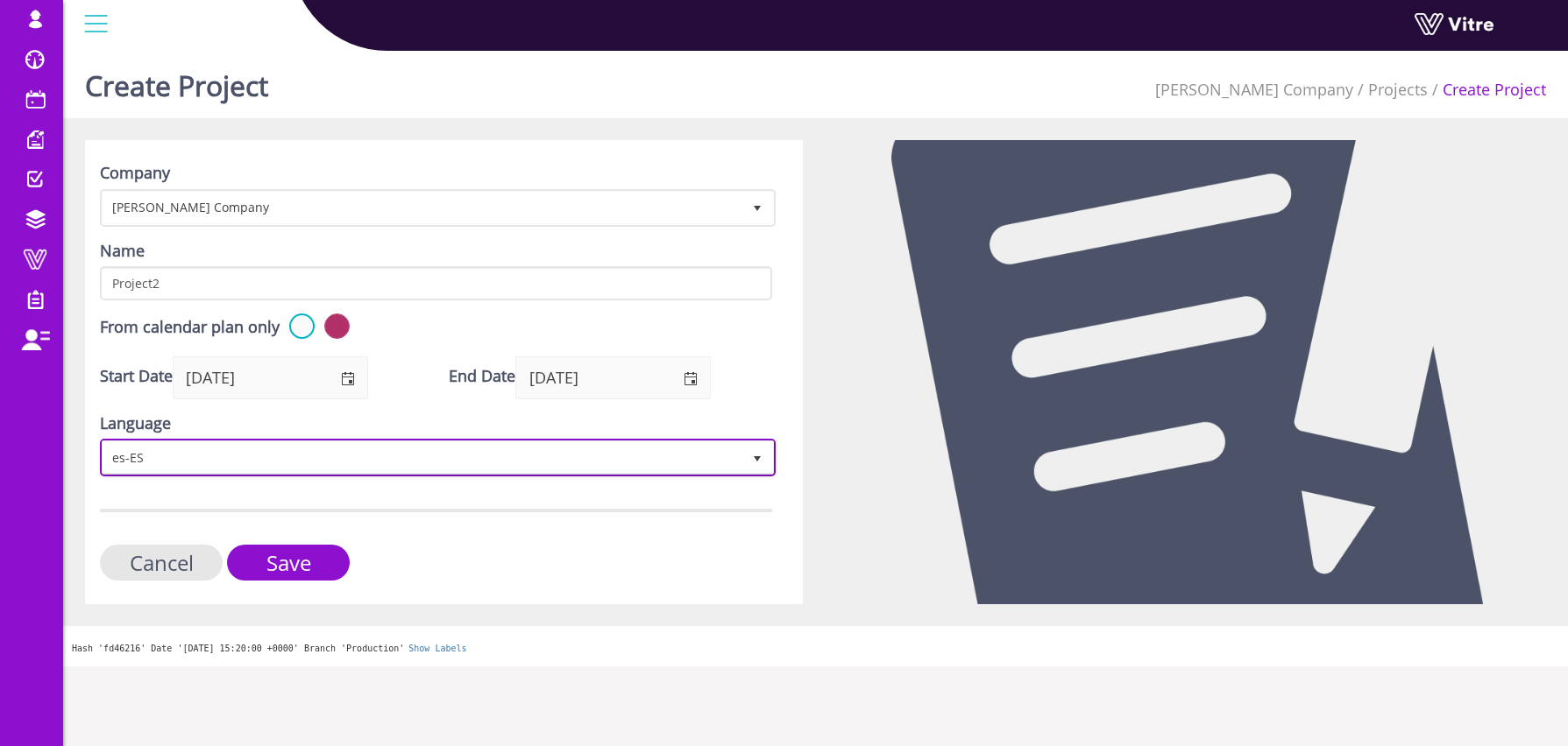
click at [137, 462] on span "es-ES" at bounding box center [421, 457] width 638 height 31
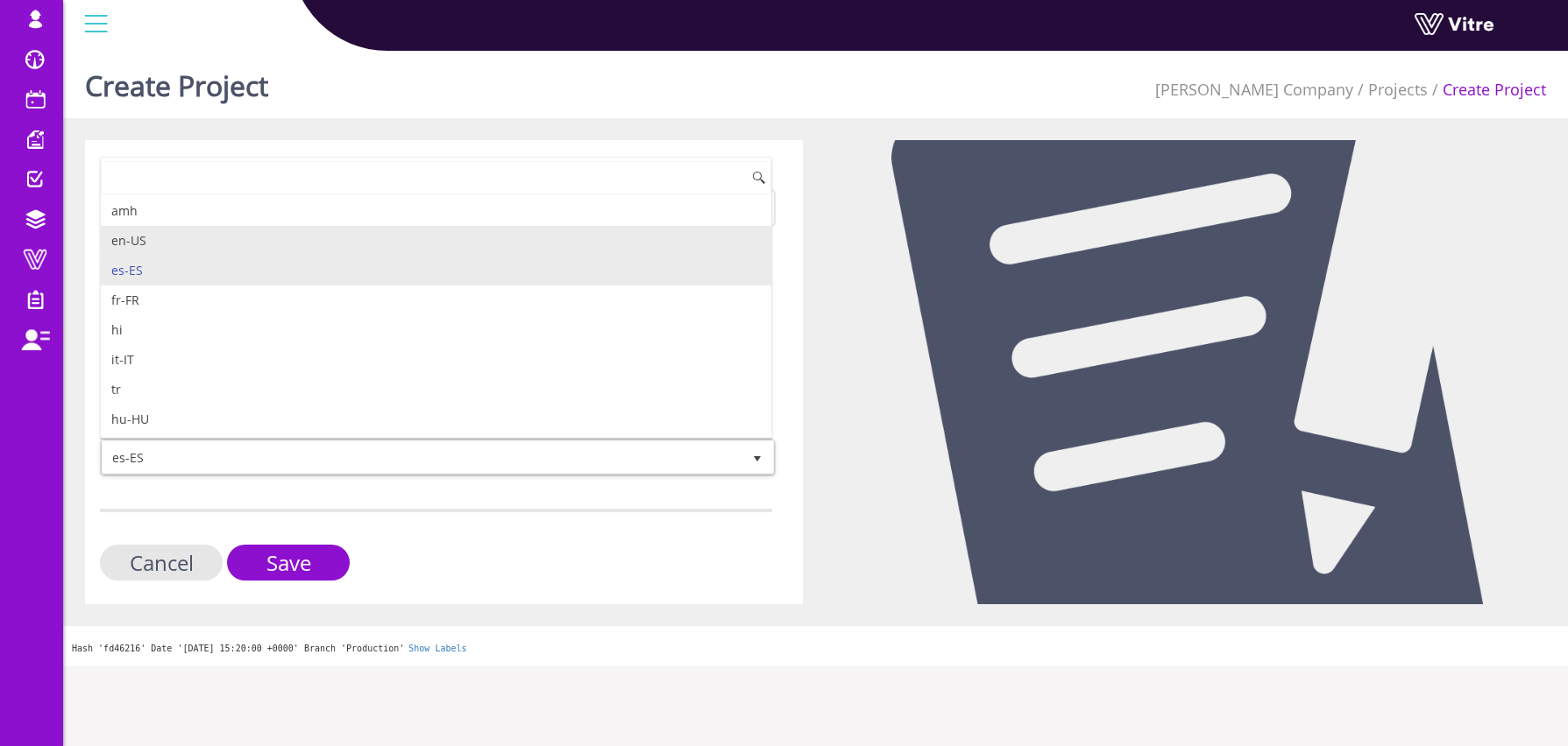
click at [221, 246] on li "en-US" at bounding box center [436, 240] width 671 height 29
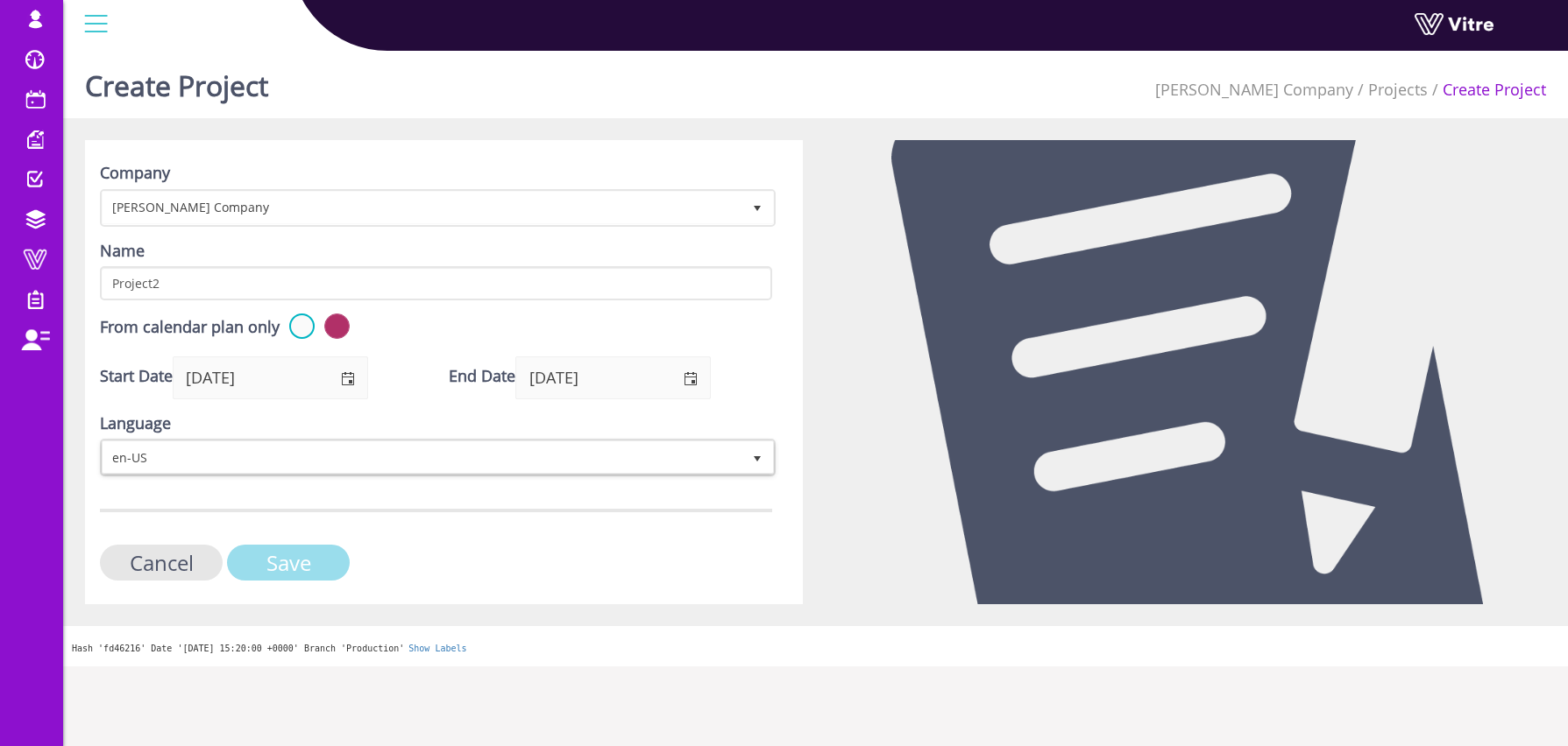
click at [326, 560] on input "Save" at bounding box center [288, 562] width 122 height 36
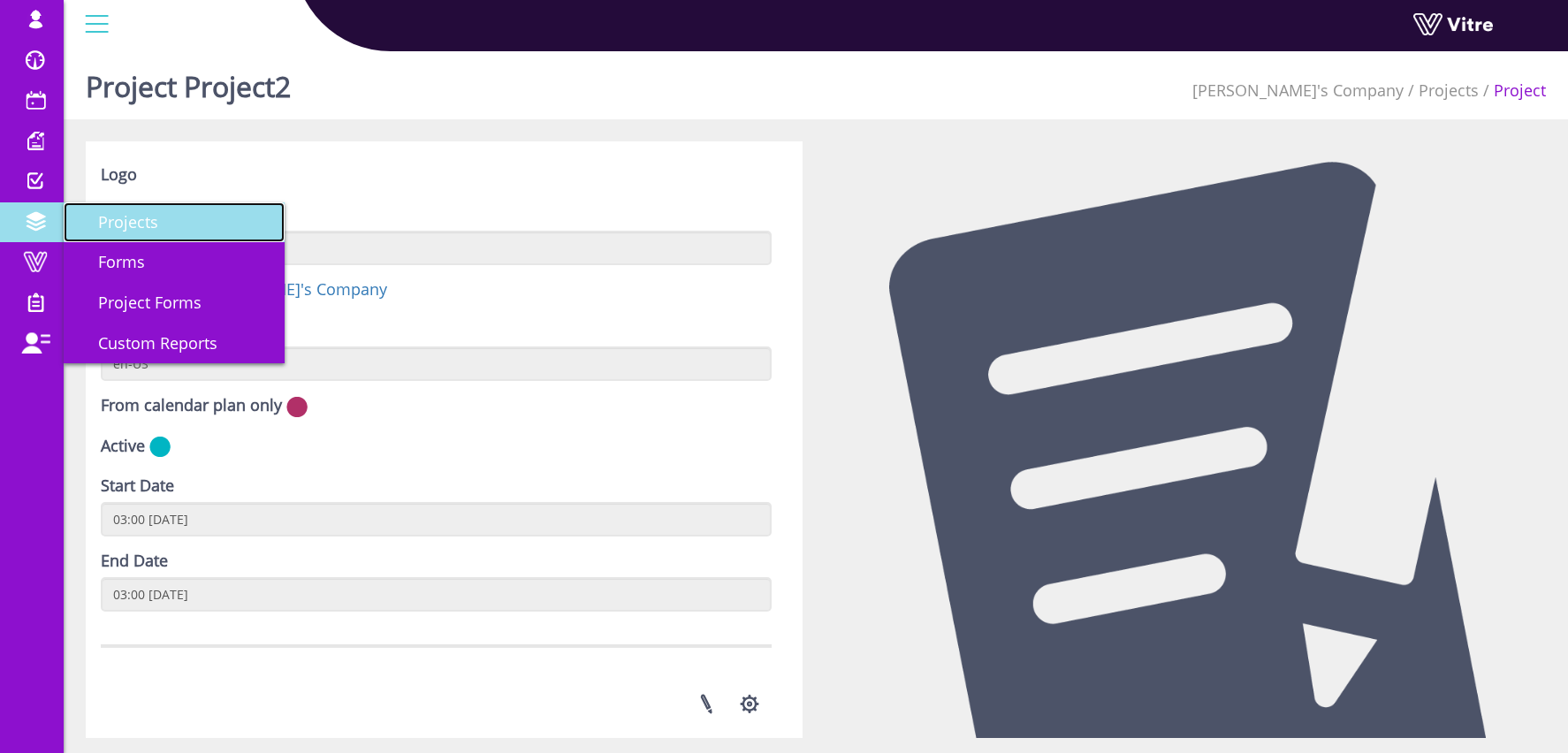
drag, startPoint x: 142, startPoint y: 224, endPoint x: 169, endPoint y: 219, distance: 27.5
click at [142, 224] on span "Projects" at bounding box center [117, 222] width 81 height 22
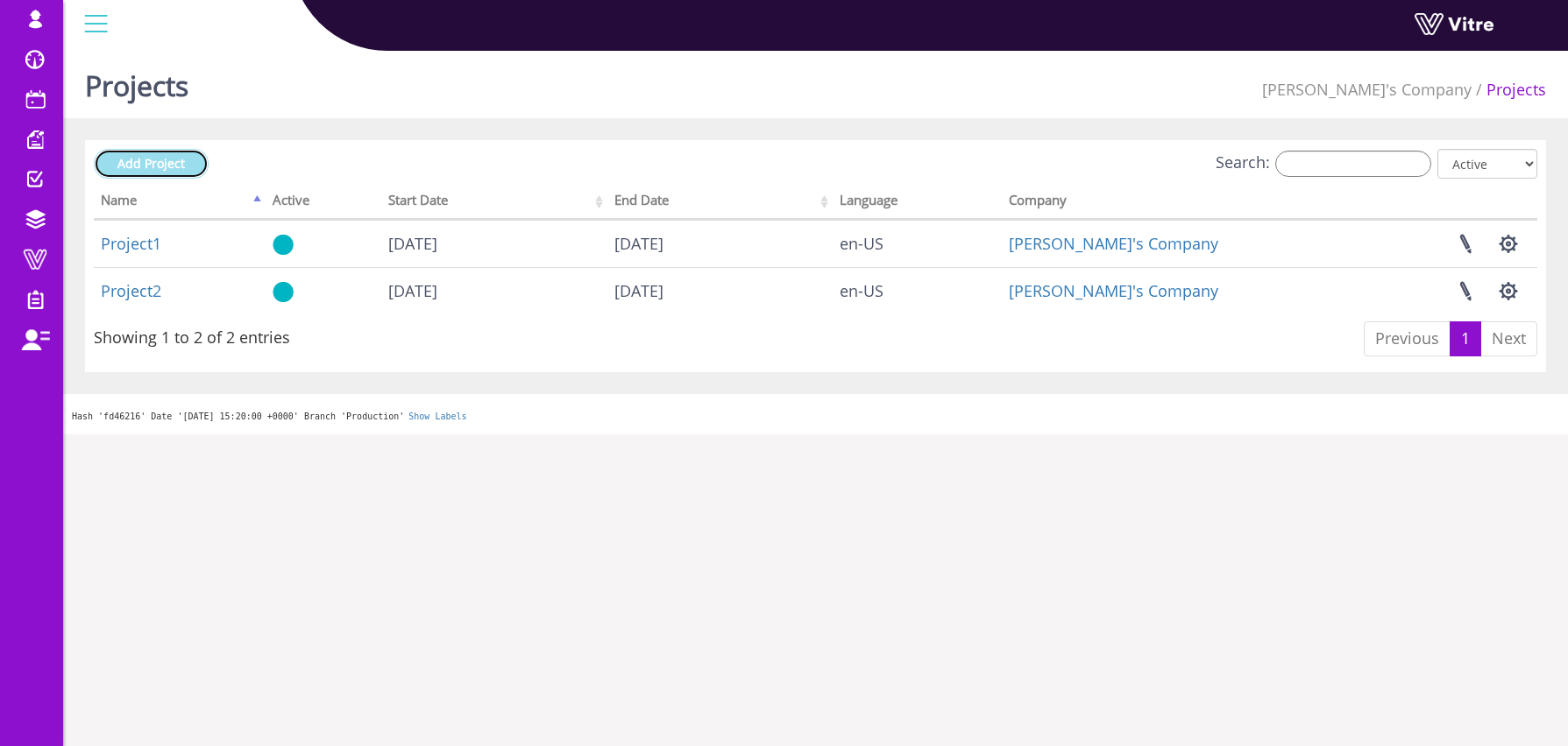
click at [191, 161] on link "Add Project" at bounding box center [151, 163] width 115 height 29
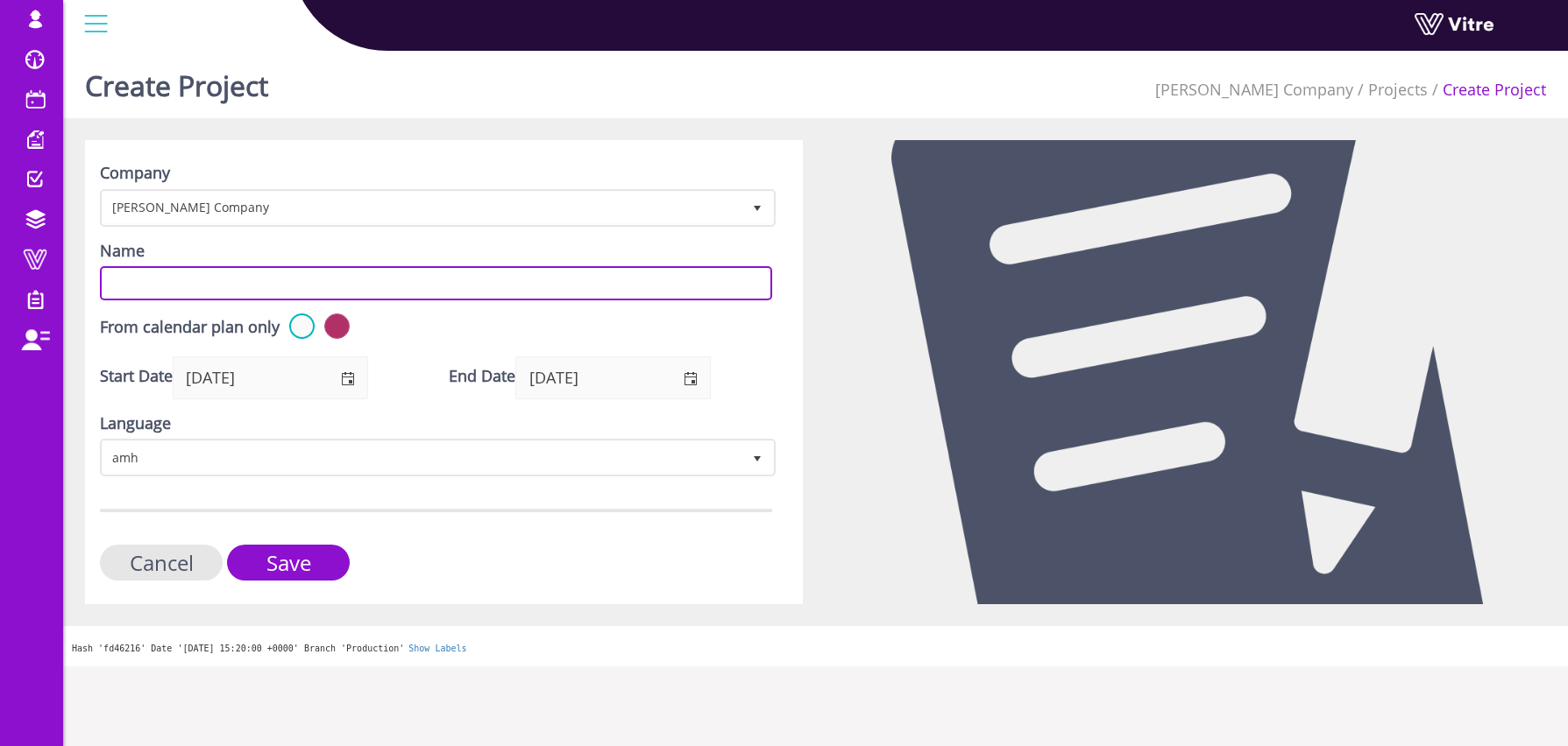
click at [135, 286] on input "Name" at bounding box center [436, 283] width 672 height 34
paste input "Project1"
type input "Project1"
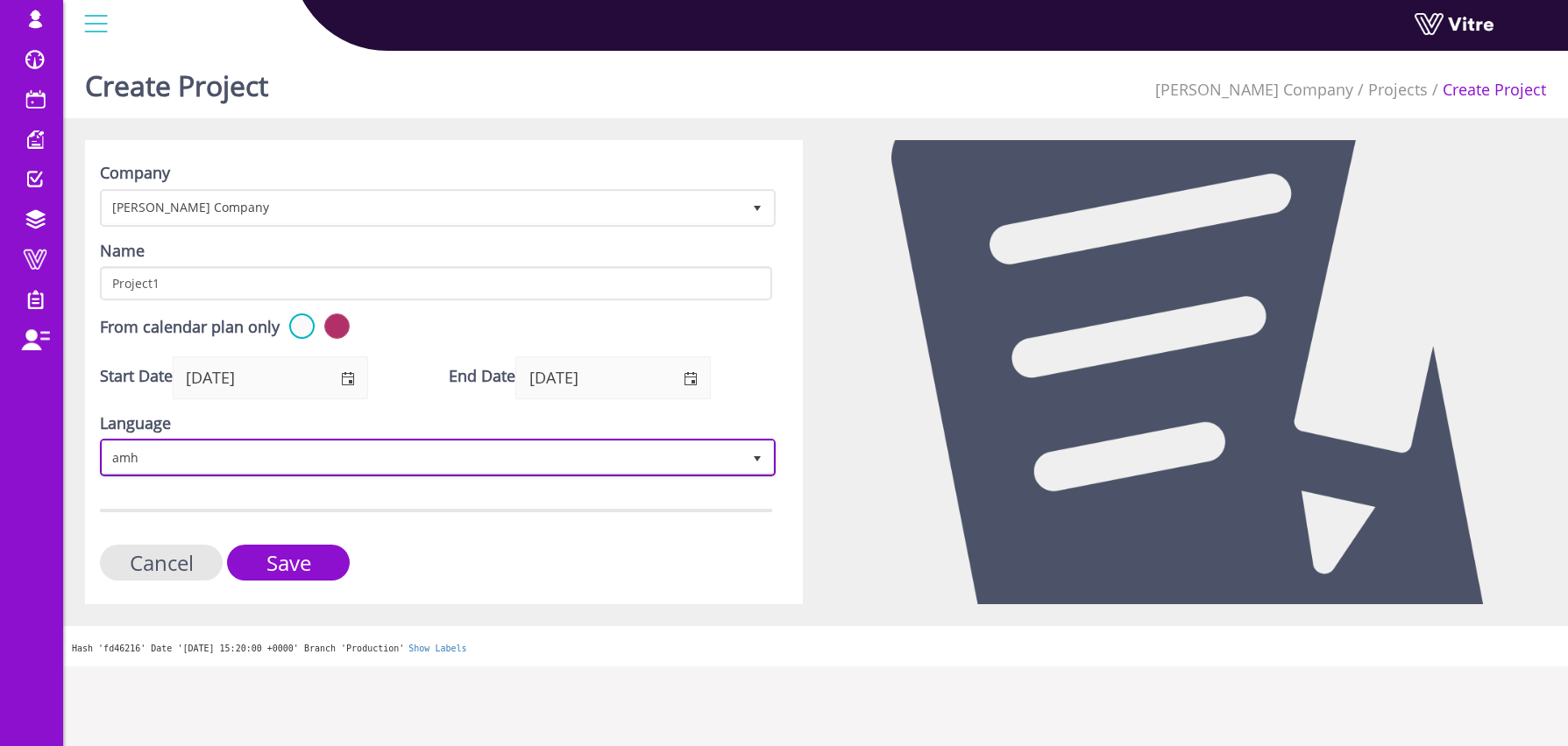
click at [139, 460] on span "amh" at bounding box center [421, 457] width 638 height 31
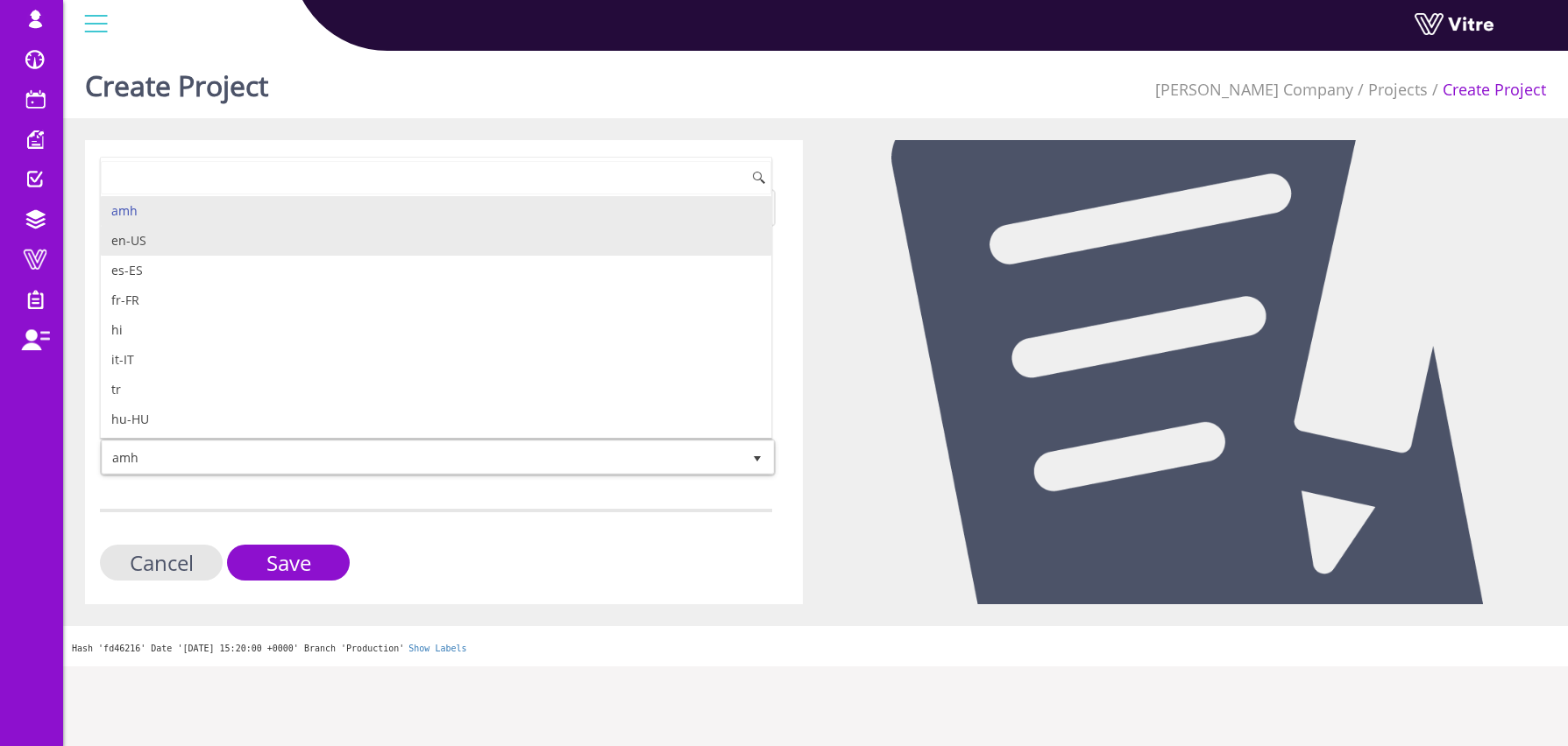
drag, startPoint x: 176, startPoint y: 242, endPoint x: 197, endPoint y: 262, distance: 29.0
click at [176, 241] on li "en-US" at bounding box center [436, 240] width 671 height 29
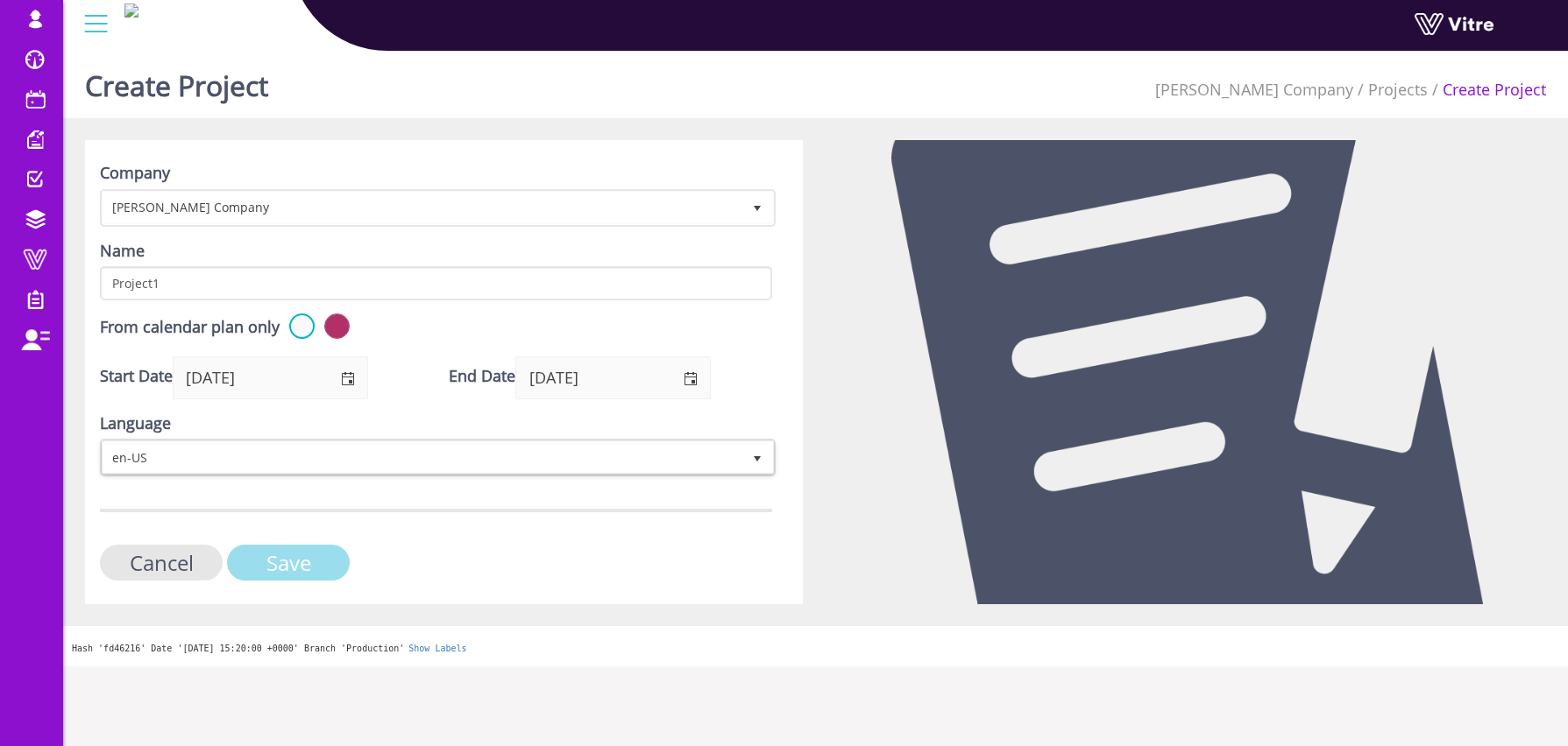
click at [297, 548] on input "Save" at bounding box center [288, 562] width 122 height 36
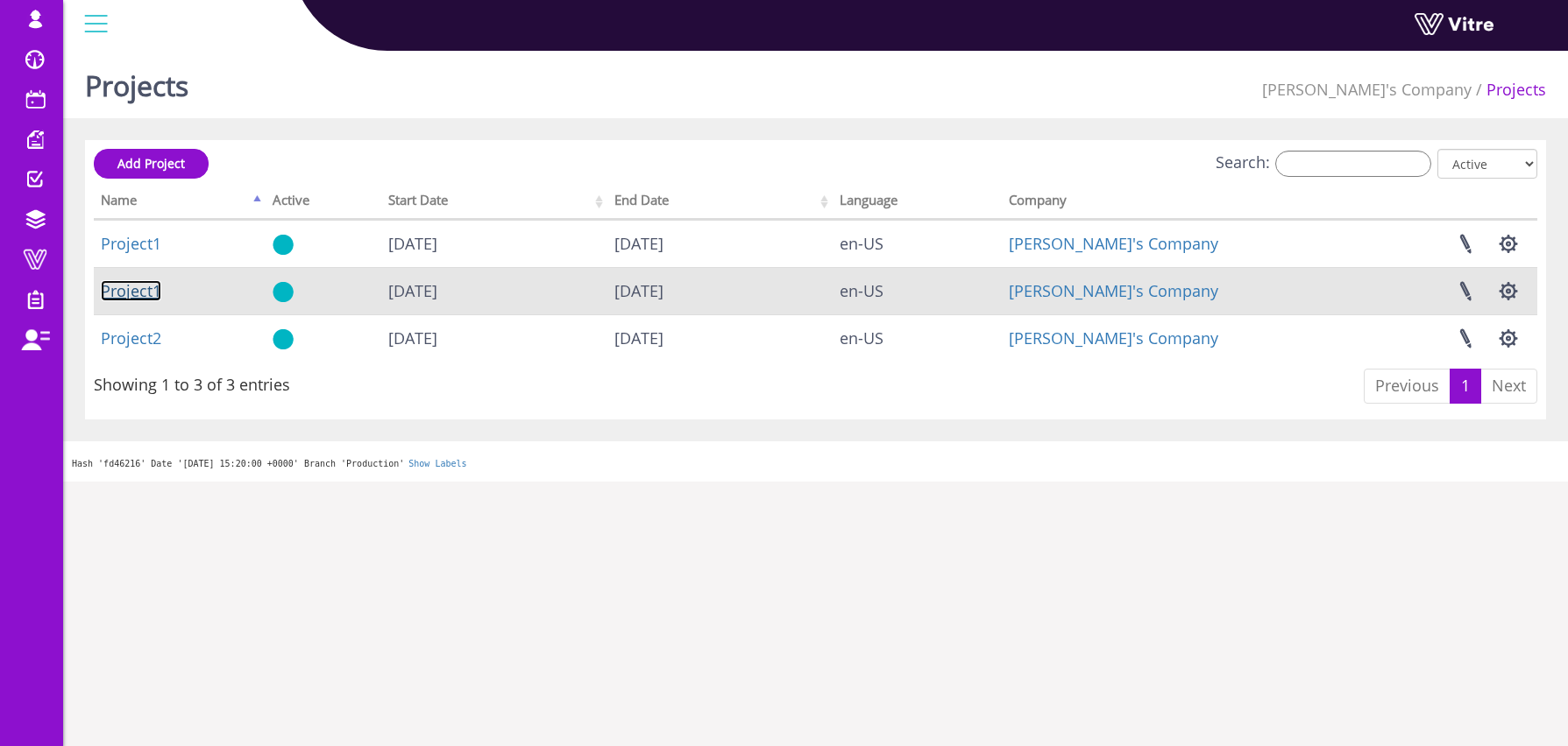
click at [142, 294] on link "Project1" at bounding box center [131, 291] width 61 height 21
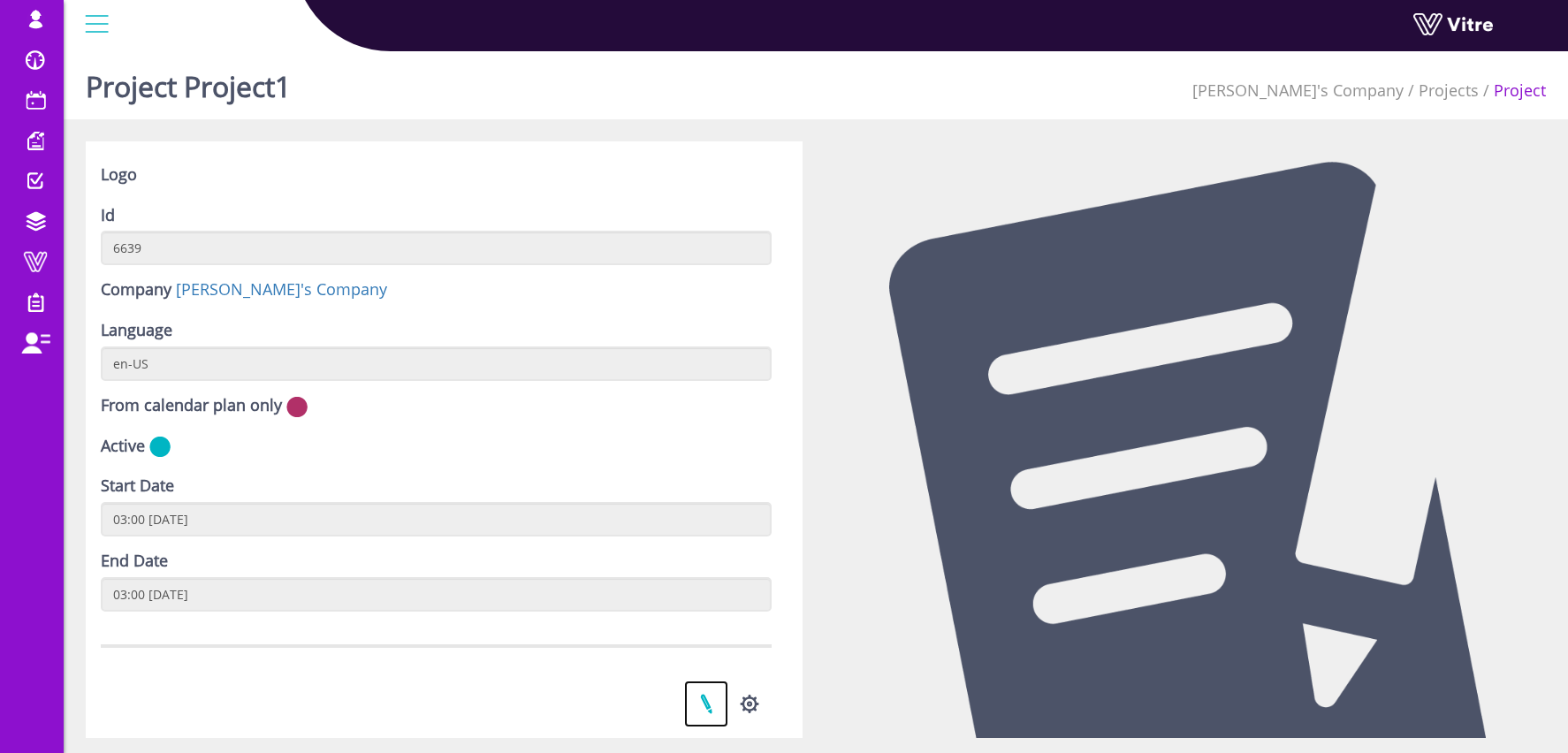
click at [713, 698] on link at bounding box center [706, 704] width 44 height 47
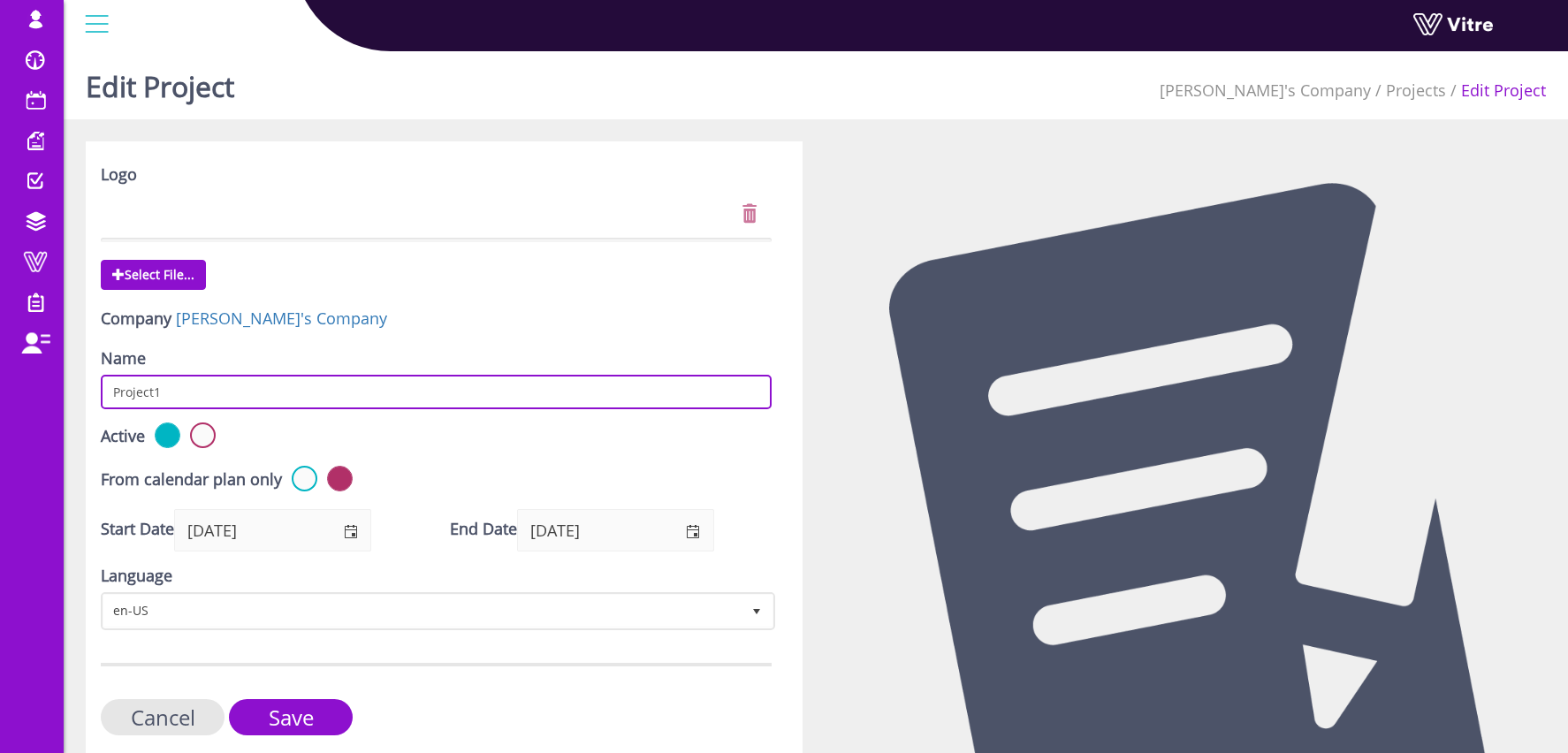
click at [168, 392] on input "Project1" at bounding box center [436, 392] width 671 height 34
type input "Project3"
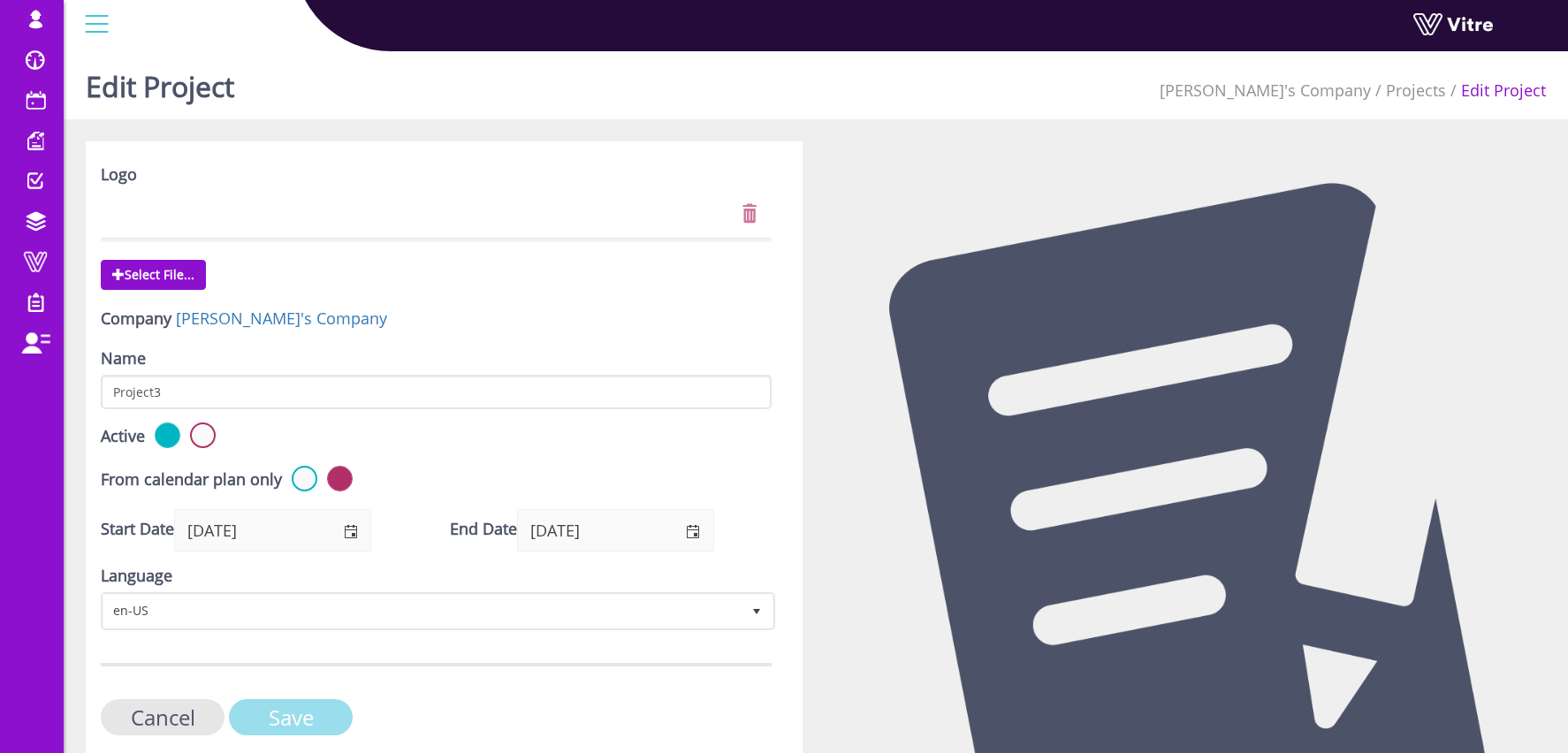
click at [306, 719] on input "Save" at bounding box center [290, 717] width 123 height 36
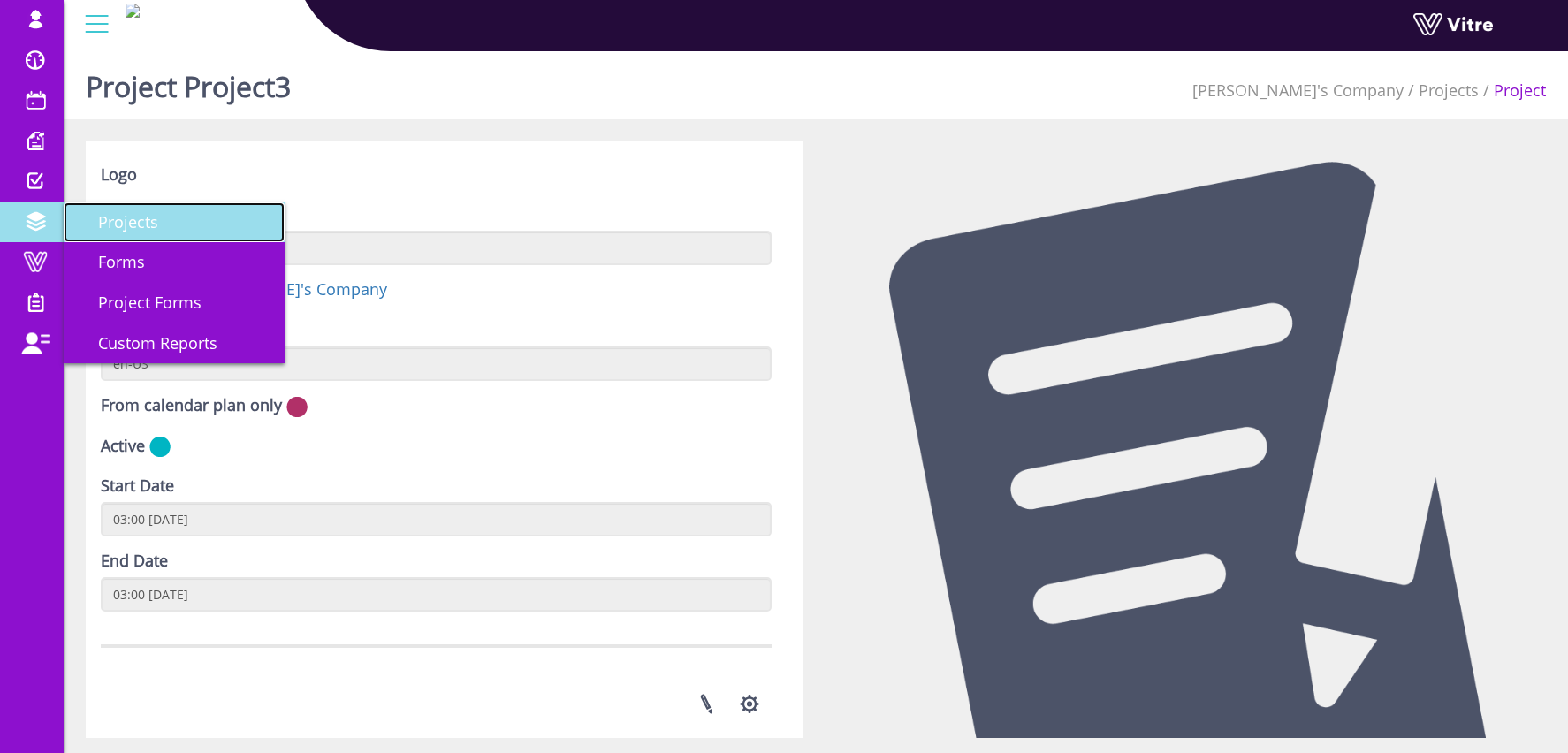
click at [144, 240] on link "Projects" at bounding box center [174, 222] width 221 height 41
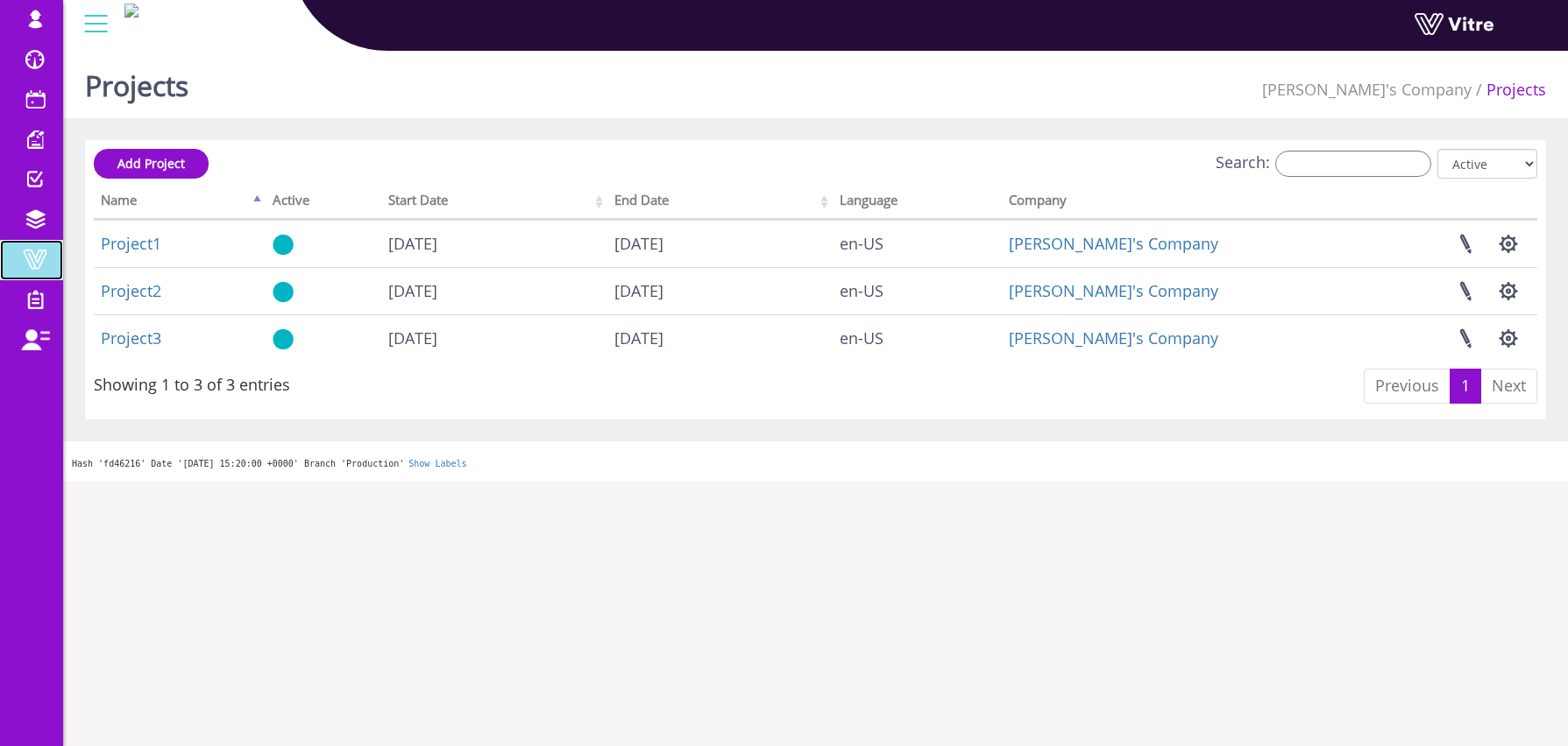
click at [34, 261] on span at bounding box center [35, 260] width 44 height 21
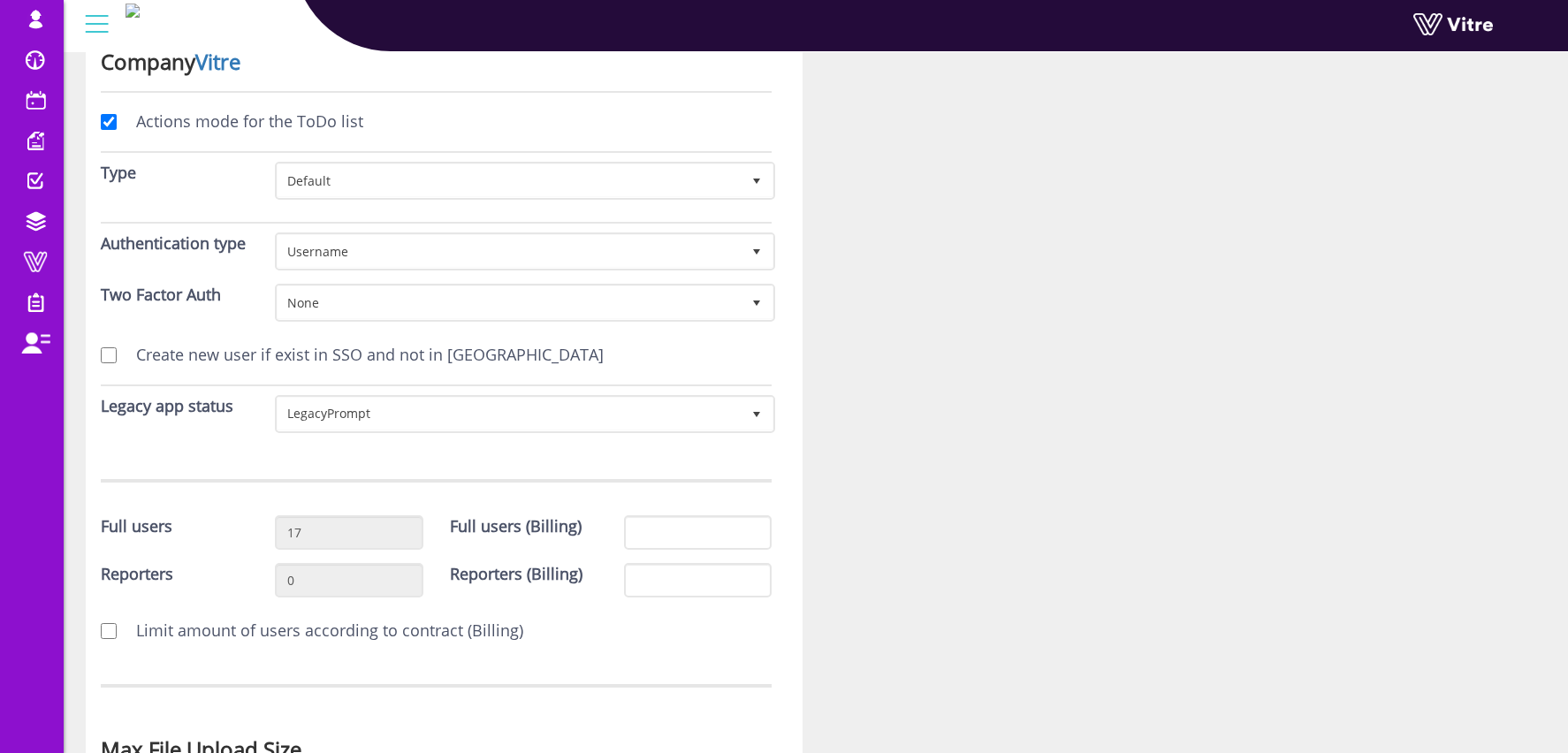
scroll to position [127, 0]
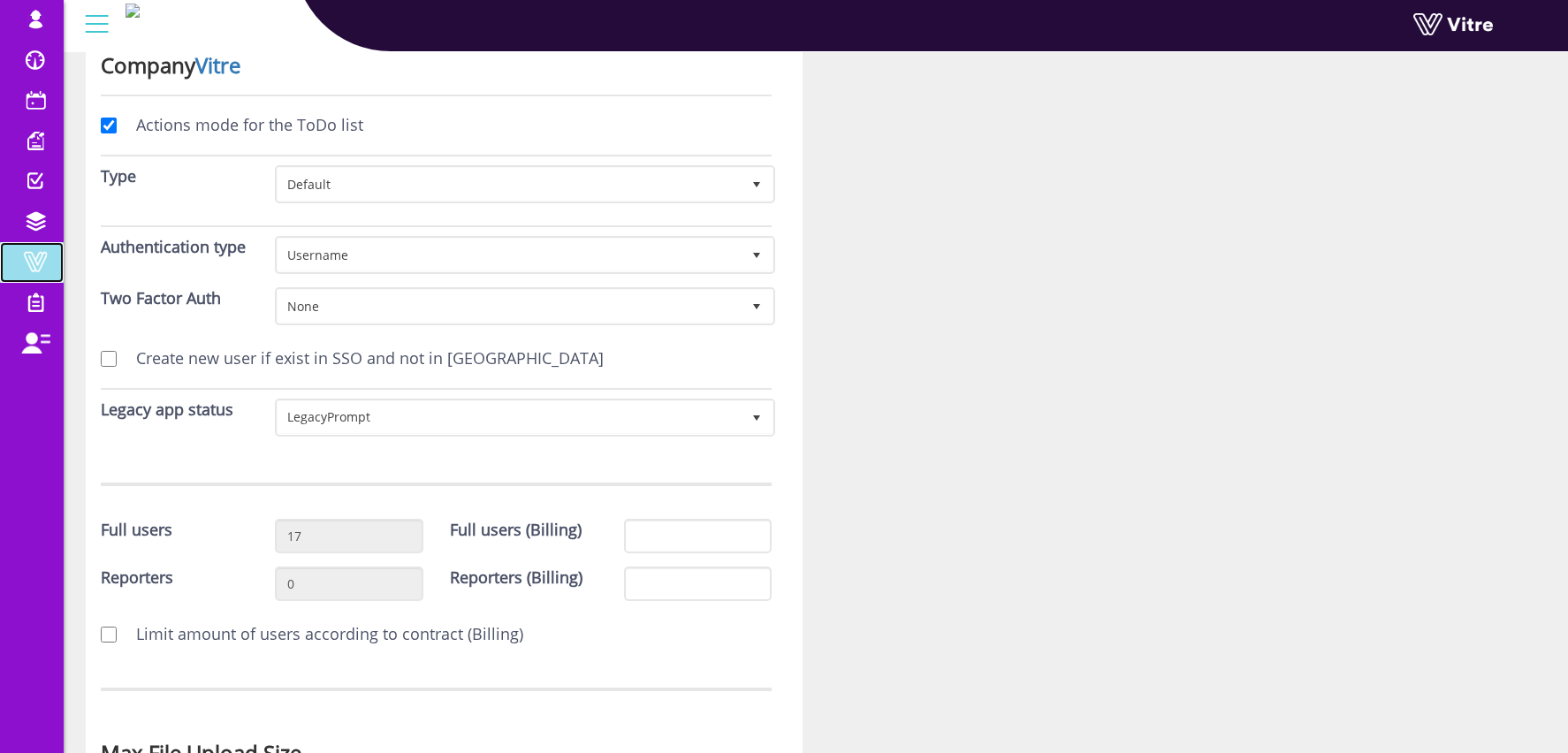
click at [25, 251] on span at bounding box center [35, 262] width 44 height 22
